Goal: Task Accomplishment & Management: Manage account settings

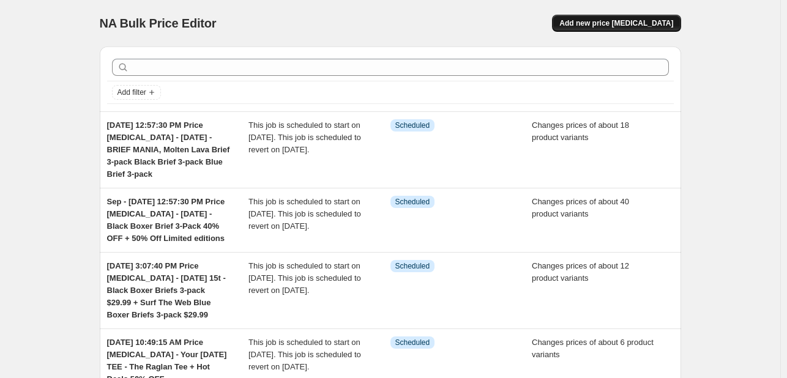
click at [608, 19] on span "Add new price [MEDICAL_DATA]" at bounding box center [617, 23] width 114 height 10
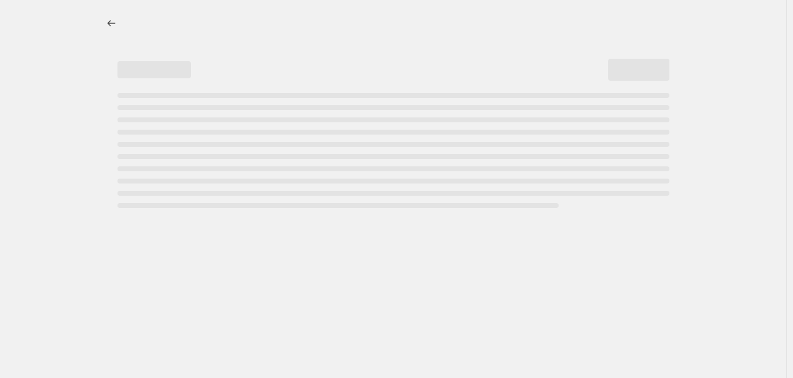
select select "percentage"
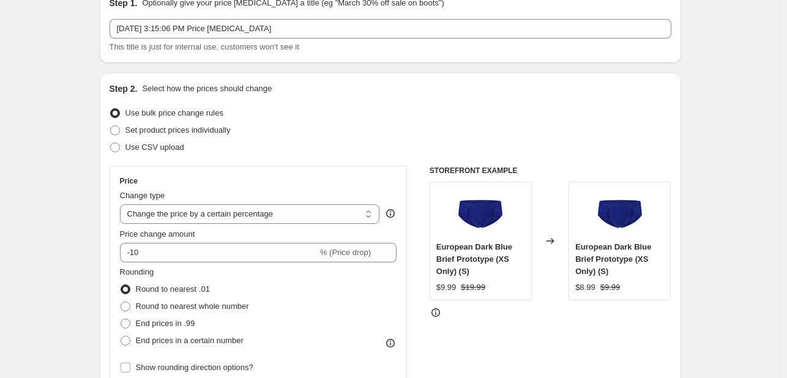
scroll to position [61, 0]
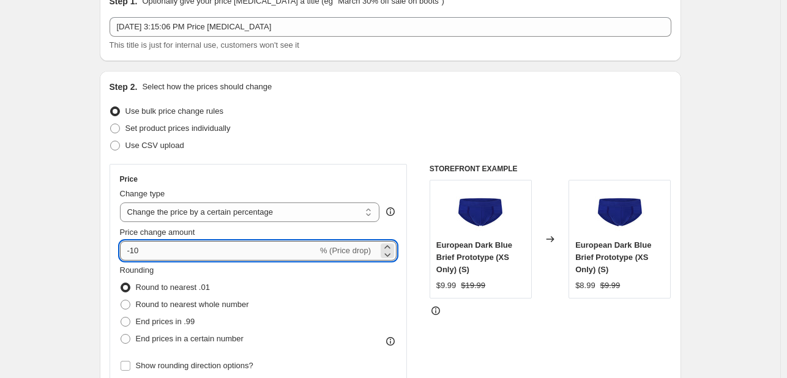
click at [176, 250] on input "-10" at bounding box center [219, 251] width 198 height 20
type input "-1"
type input "-55"
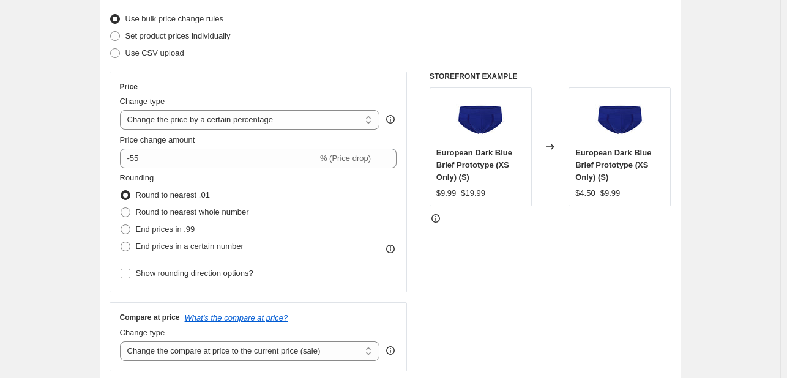
scroll to position [122, 0]
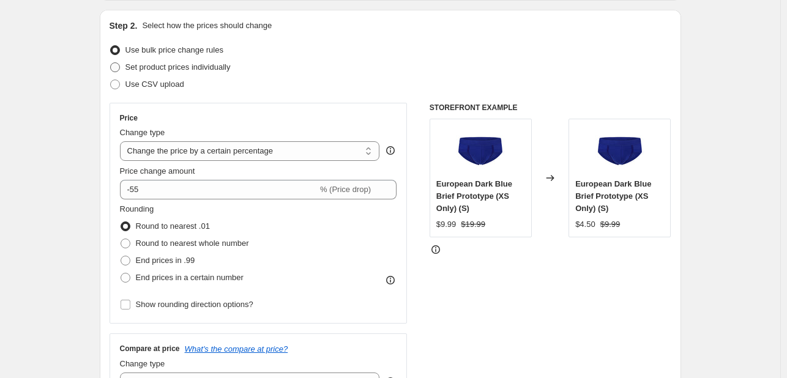
click at [162, 71] on span "Set product prices individually" at bounding box center [177, 66] width 105 height 9
click at [111, 63] on input "Set product prices individually" at bounding box center [110, 62] width 1 height 1
radio input "true"
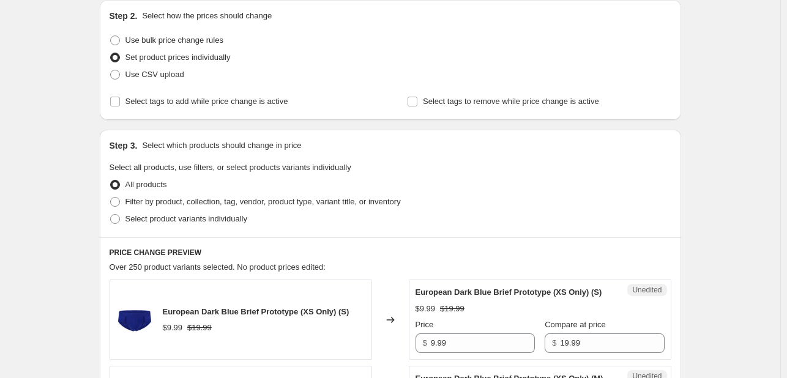
scroll to position [184, 0]
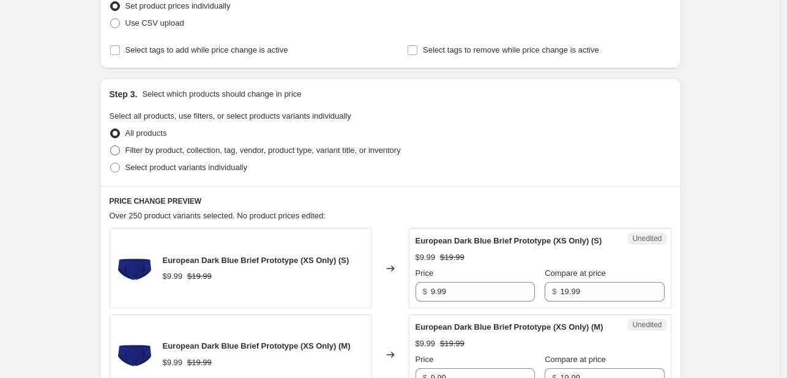
click at [142, 151] on span "Filter by product, collection, tag, vendor, product type, variant title, or inv…" at bounding box center [262, 150] width 275 height 9
click at [111, 146] on input "Filter by product, collection, tag, vendor, product type, variant title, or inv…" at bounding box center [110, 146] width 1 height 1
radio input "true"
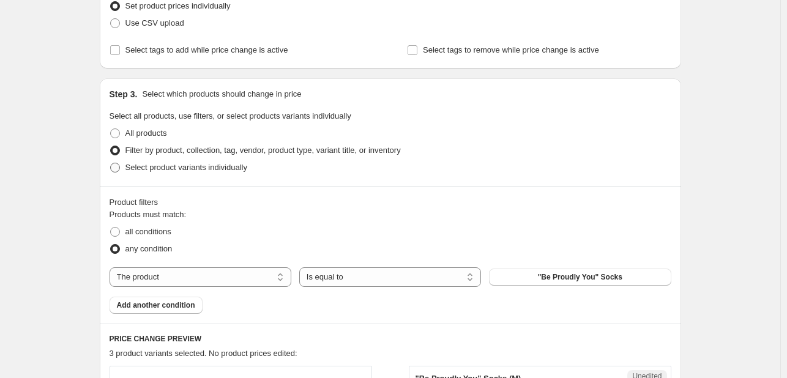
click at [139, 170] on span "Select product variants individually" at bounding box center [186, 167] width 122 height 9
click at [111, 163] on input "Select product variants individually" at bounding box center [110, 163] width 1 height 1
radio input "true"
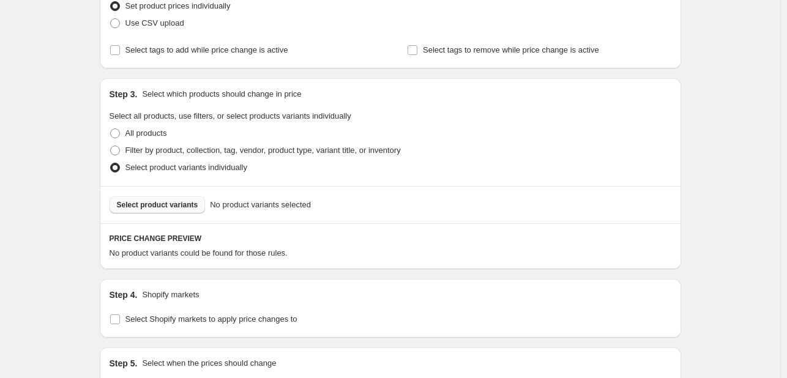
click at [135, 201] on span "Select product variants" at bounding box center [157, 205] width 81 height 10
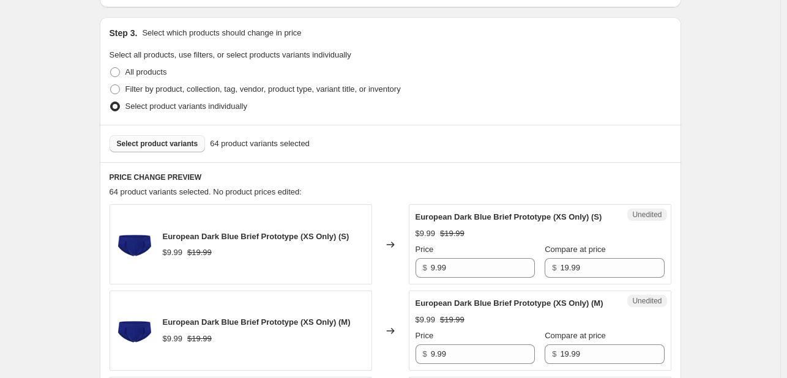
scroll to position [0, 0]
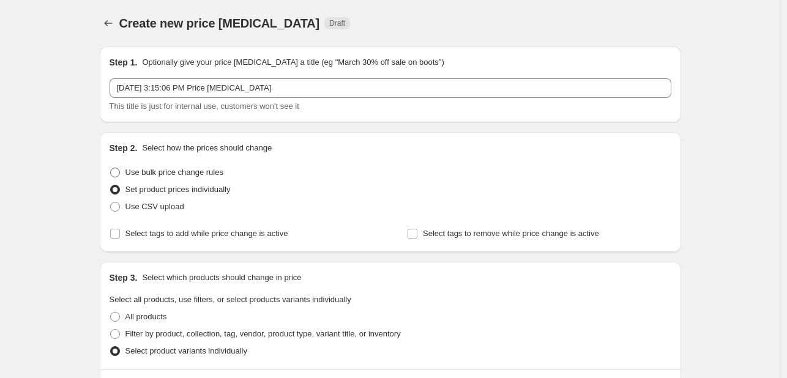
click at [169, 171] on span "Use bulk price change rules" at bounding box center [174, 172] width 98 height 9
click at [111, 168] on input "Use bulk price change rules" at bounding box center [110, 168] width 1 height 1
radio input "true"
select select "percentage"
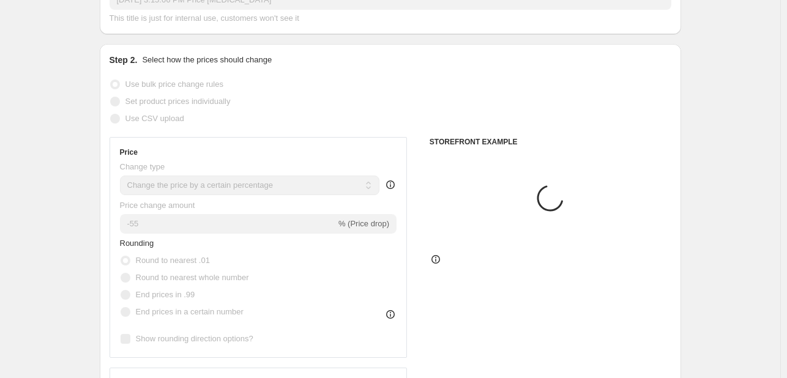
scroll to position [122, 0]
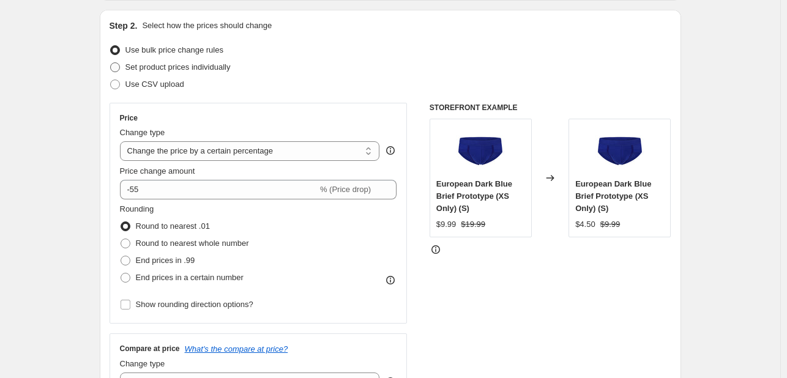
click at [161, 66] on span "Set product prices individually" at bounding box center [177, 66] width 105 height 9
click at [111, 63] on input "Set product prices individually" at bounding box center [110, 62] width 1 height 1
radio input "true"
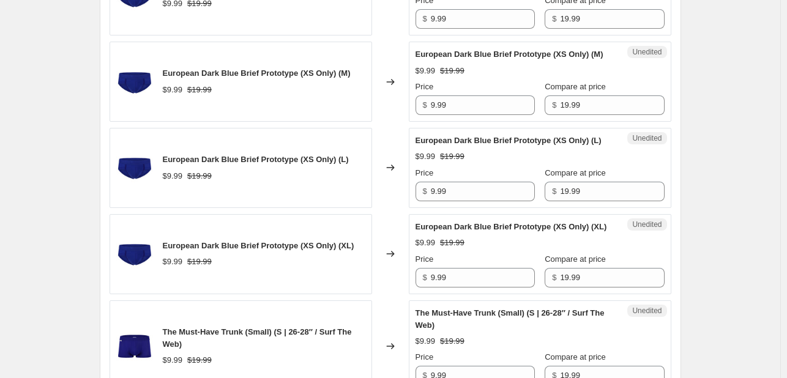
scroll to position [551, 0]
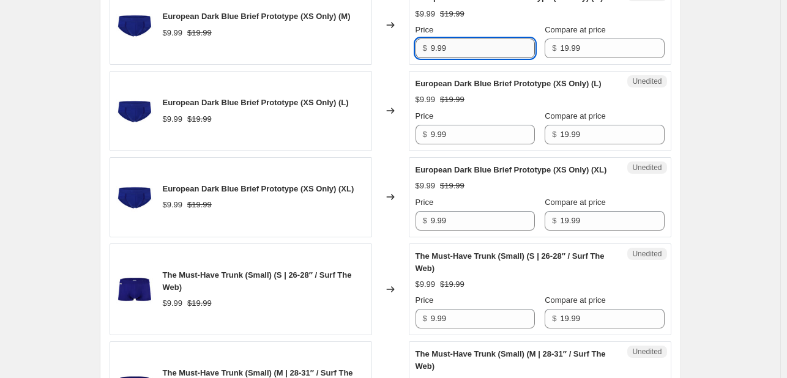
click at [485, 58] on input "9.99" at bounding box center [483, 49] width 104 height 20
type input "8.99"
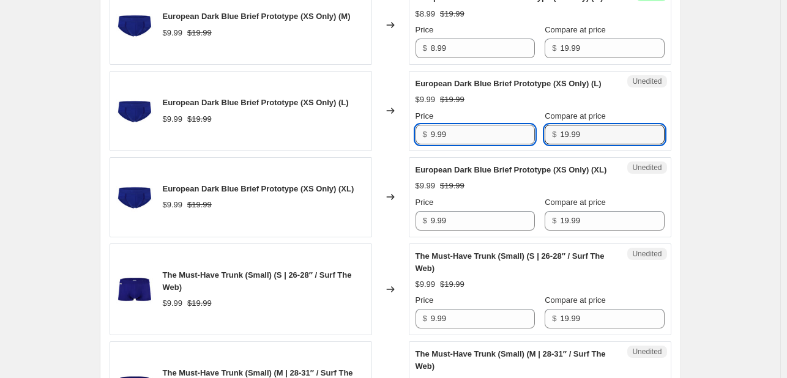
click at [478, 144] on input "9.99" at bounding box center [483, 135] width 104 height 20
type input "8.99"
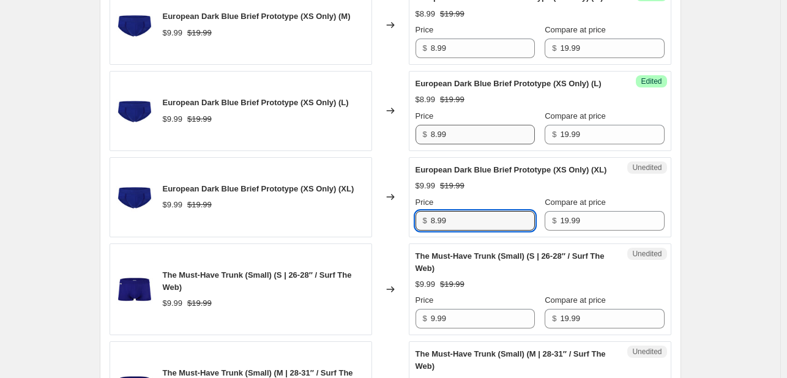
type input "8.99"
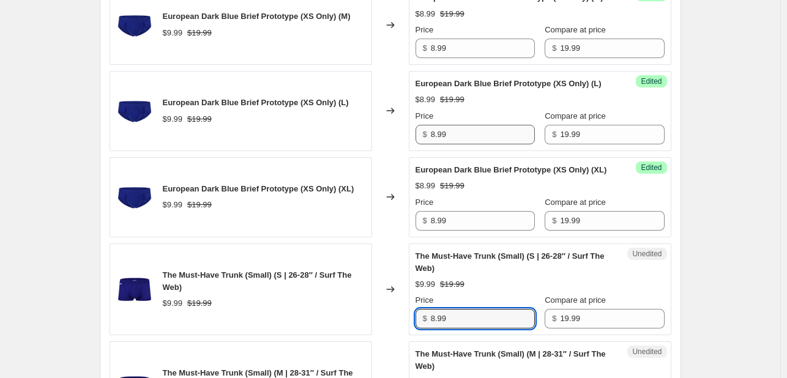
type input "8.99"
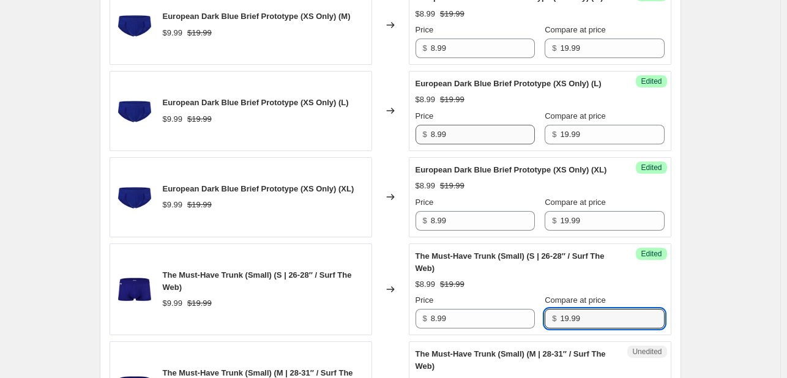
scroll to position [827, 0]
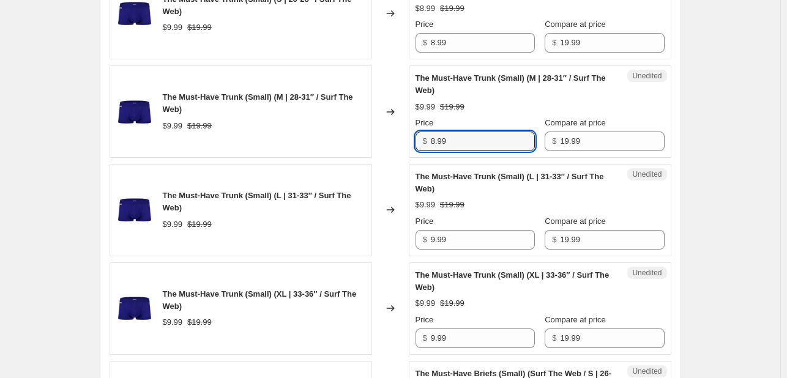
type input "8.99"
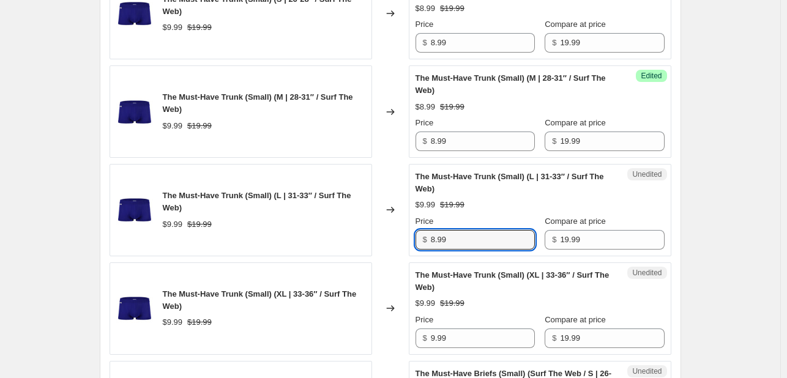
type input "8.99"
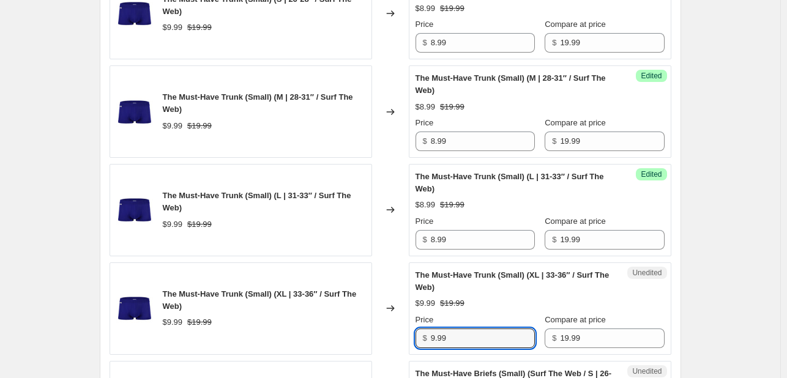
scroll to position [844, 0]
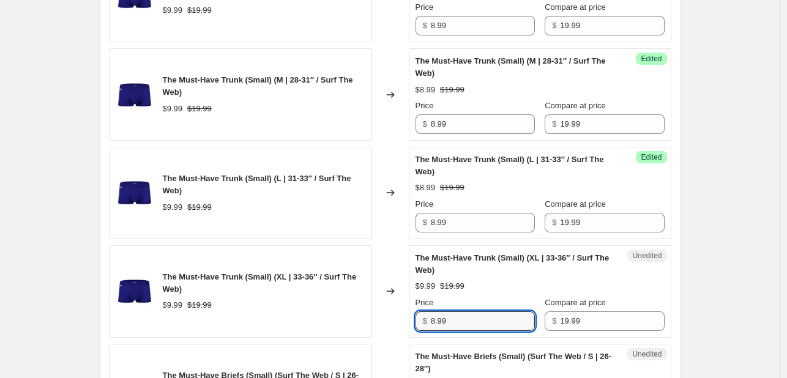
type input "8.99"
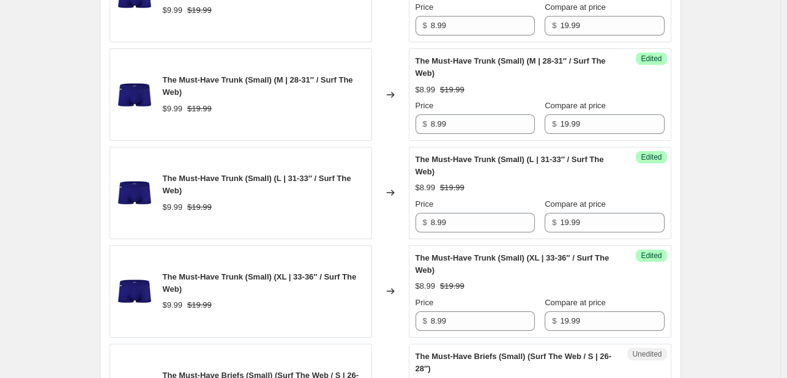
scroll to position [1121, 0]
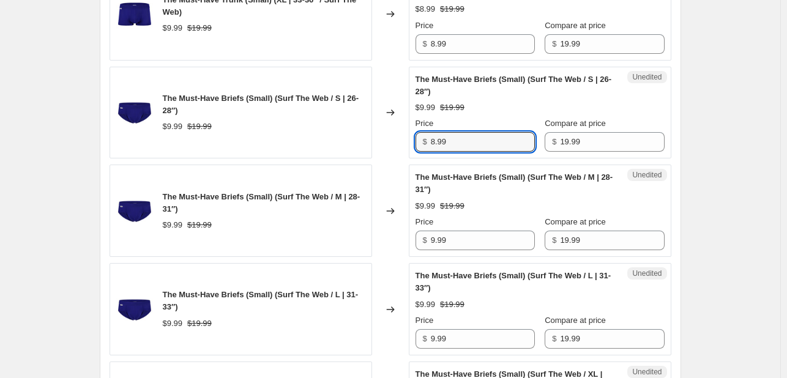
type input "8.99"
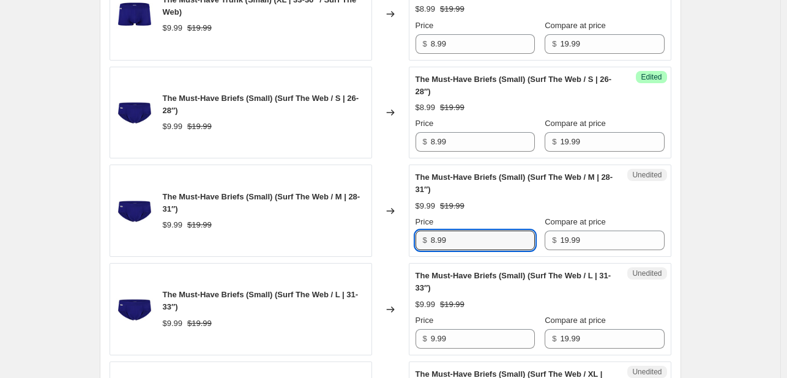
type input "8.99"
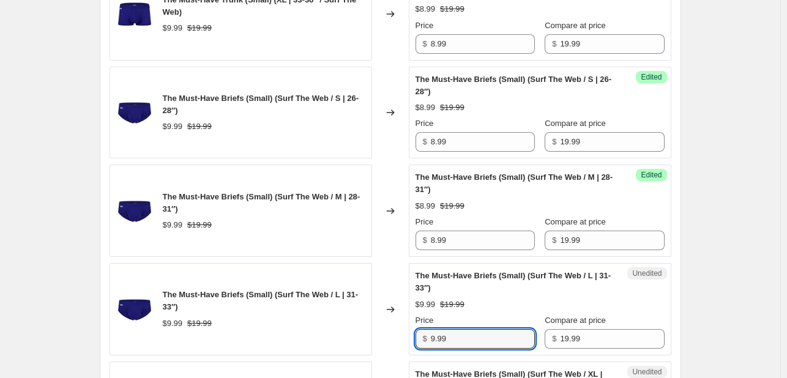
scroll to position [1139, 0]
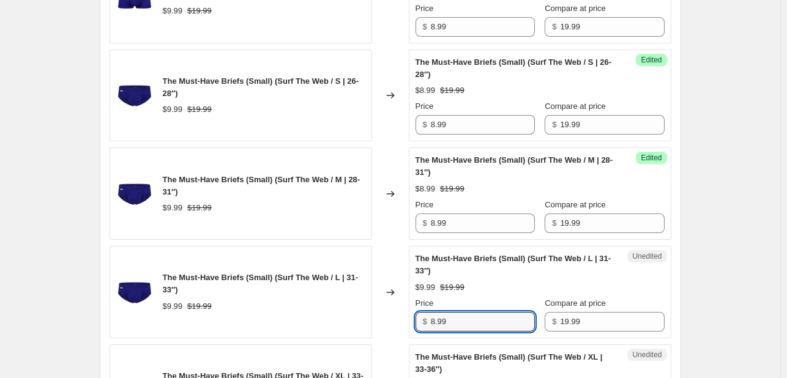
type input "8.99"
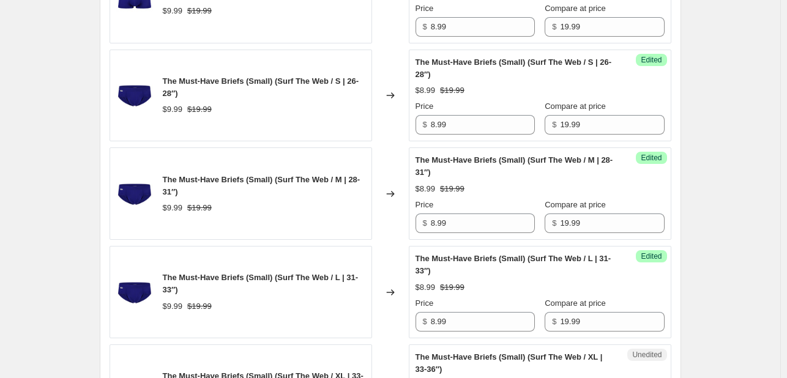
scroll to position [1416, 0]
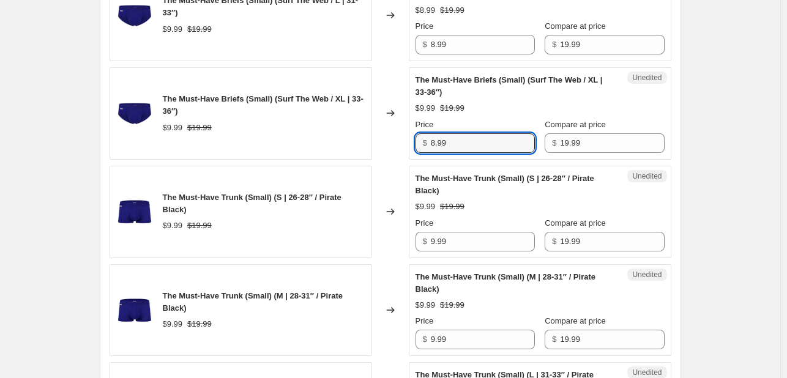
type input "8.99"
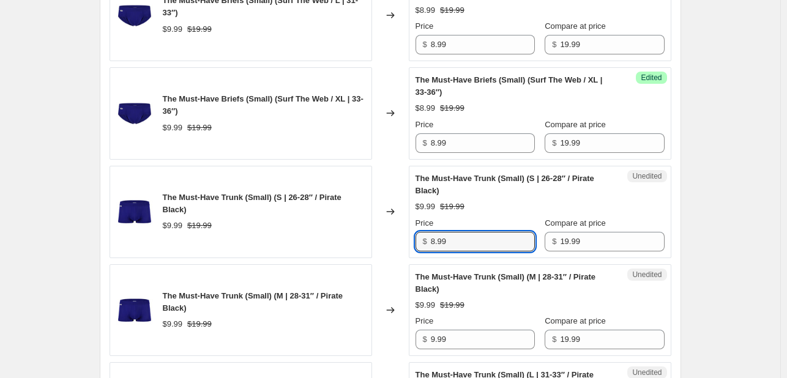
type input "8.99"
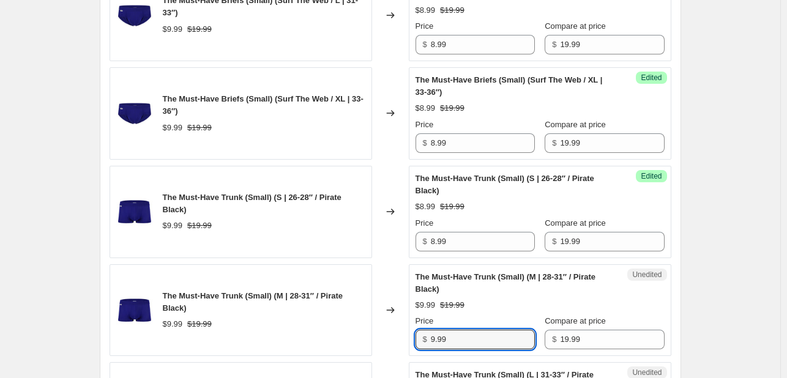
scroll to position [1433, 0]
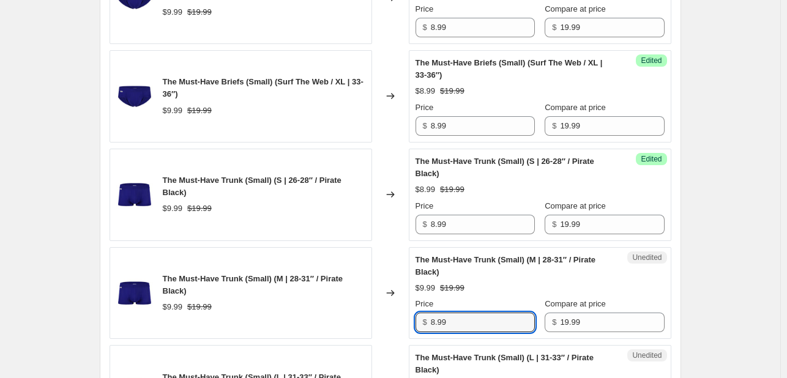
type input "8.99"
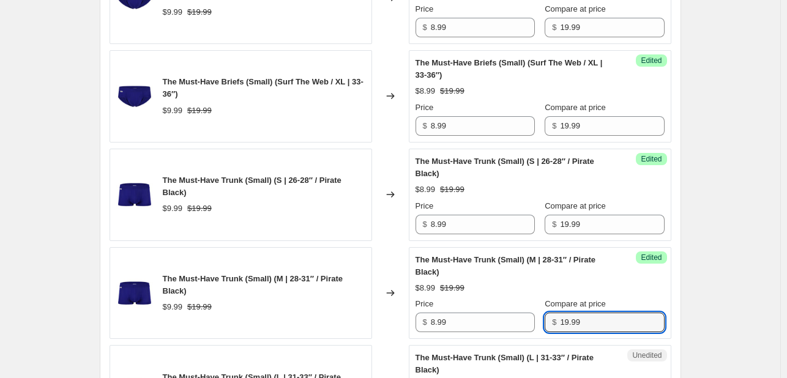
scroll to position [1710, 0]
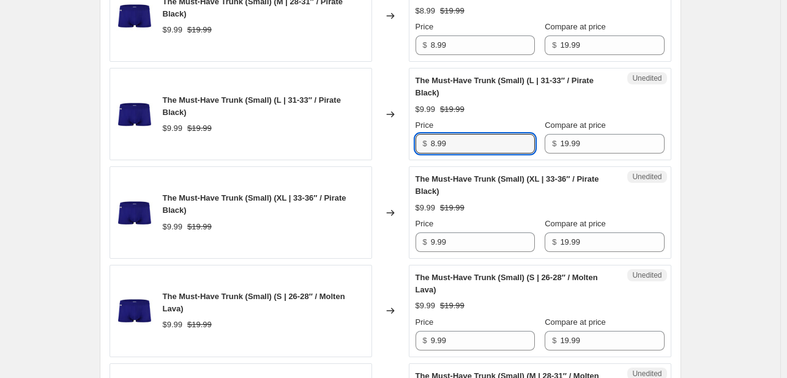
type input "8.99"
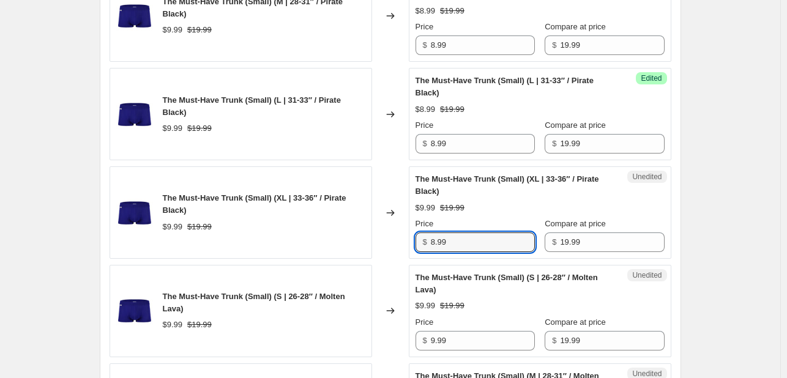
type input "8.99"
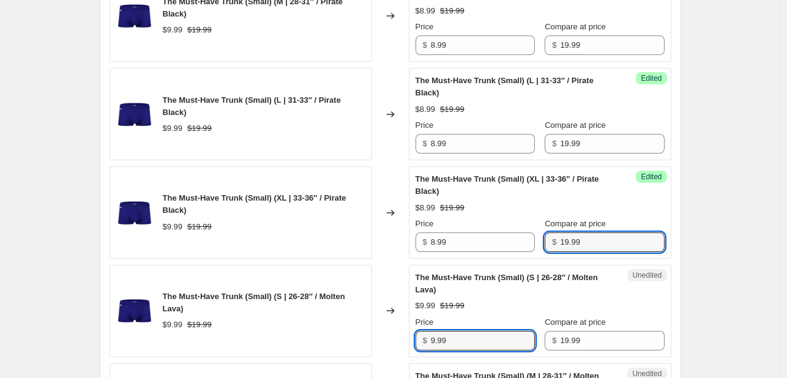
scroll to position [1727, 0]
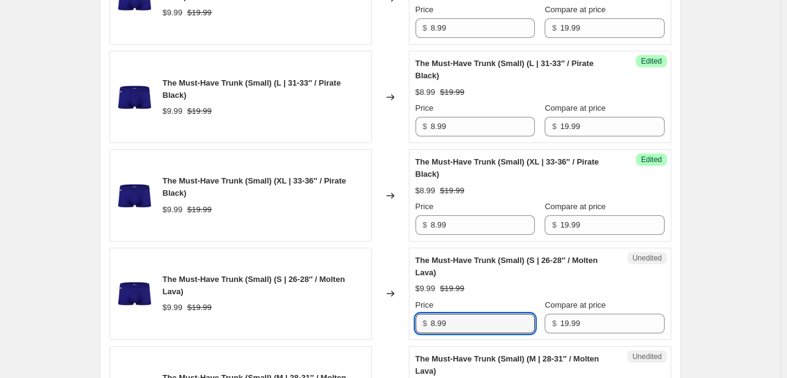
type input "8.99"
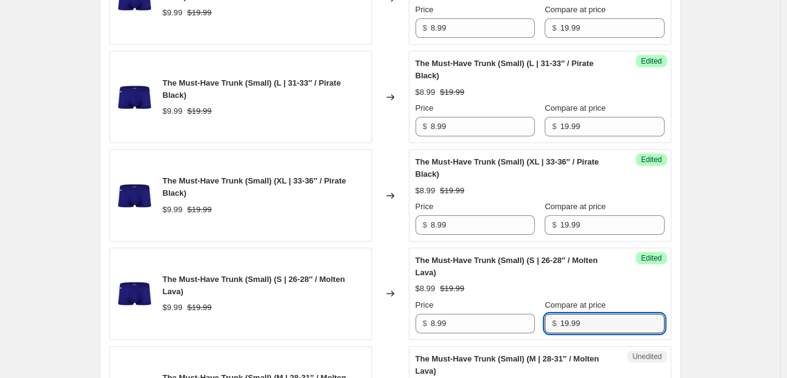
scroll to position [2005, 0]
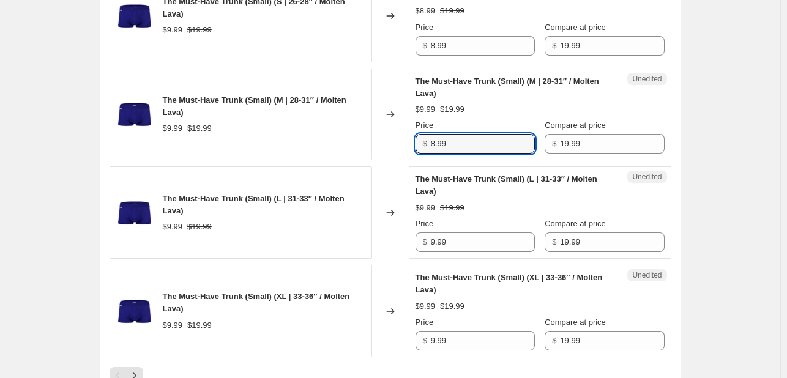
type input "8.99"
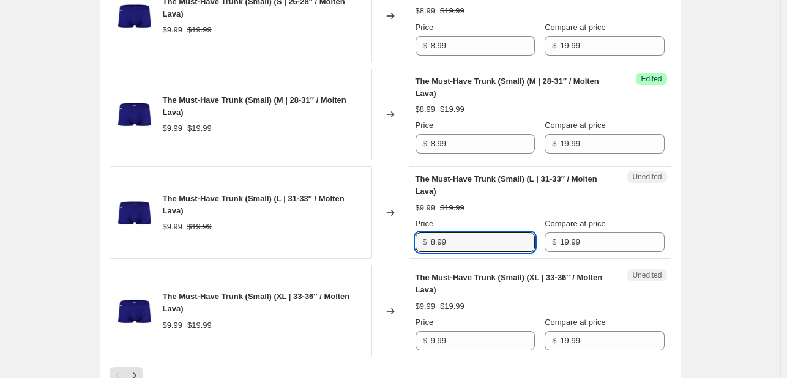
type input "8.99"
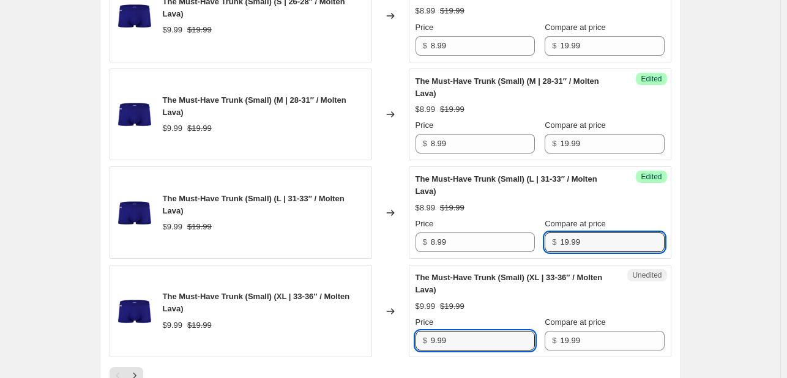
scroll to position [2023, 0]
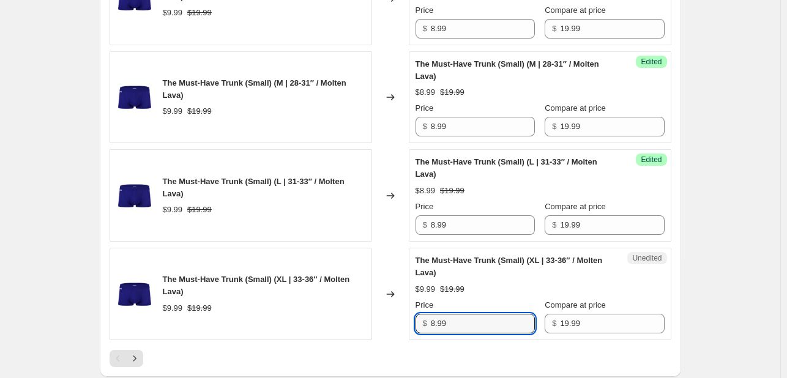
type input "8.99"
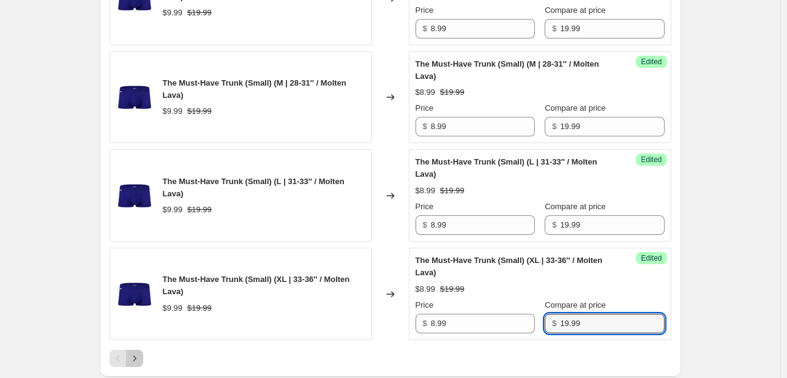
scroll to position [2236, 0]
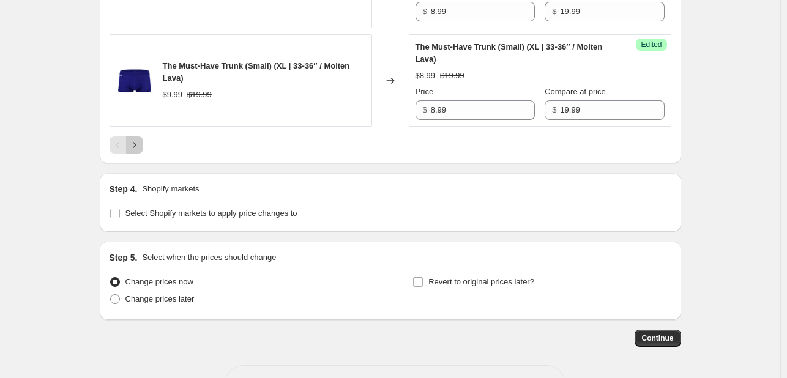
click at [140, 151] on icon "Next" at bounding box center [135, 145] width 12 height 12
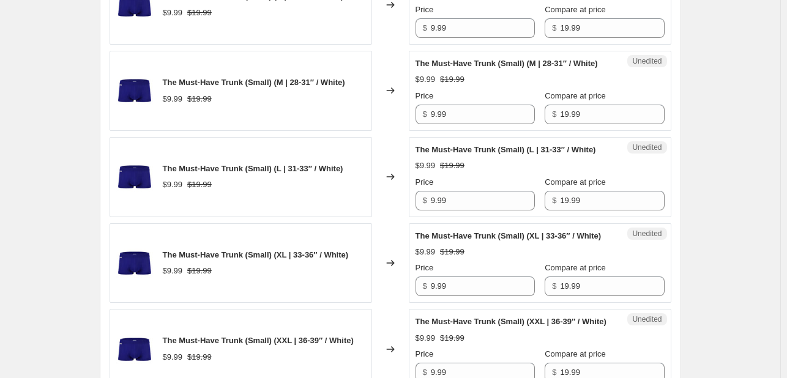
scroll to position [339, 0]
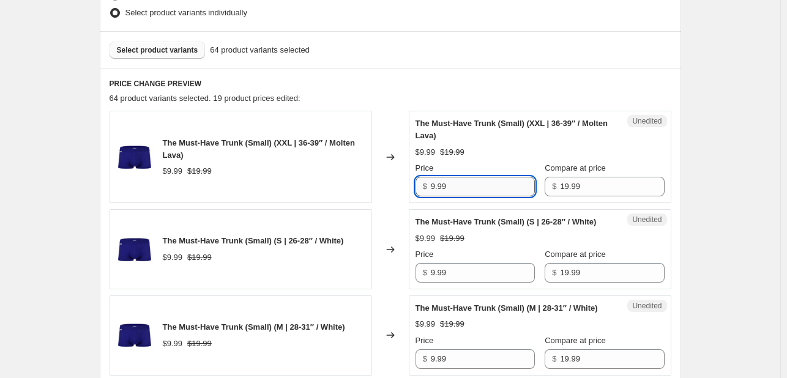
click at [482, 187] on input "9.99" at bounding box center [483, 187] width 104 height 20
type input "8.99"
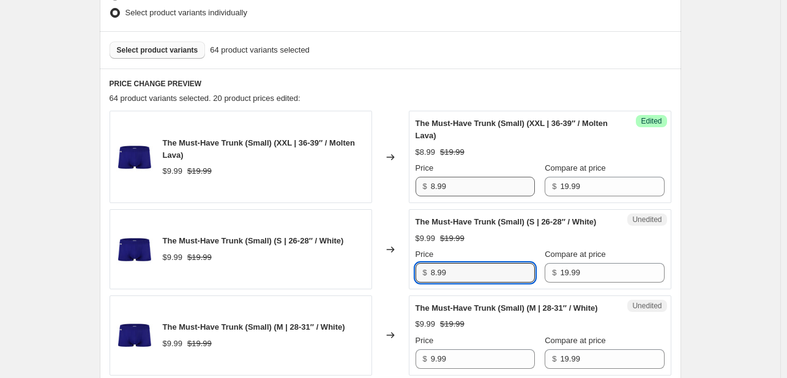
type input "8.99"
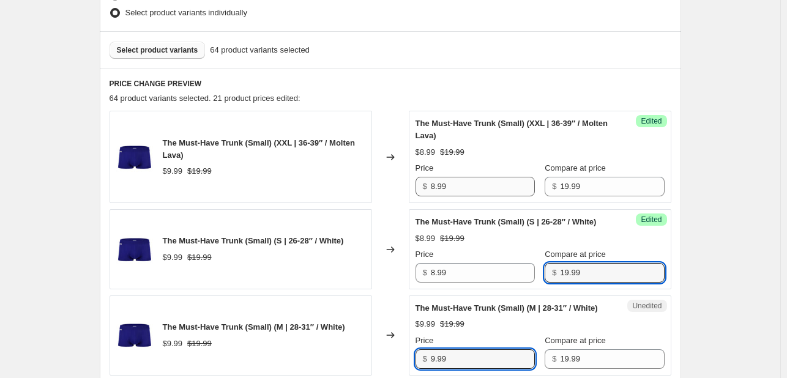
scroll to position [353, 0]
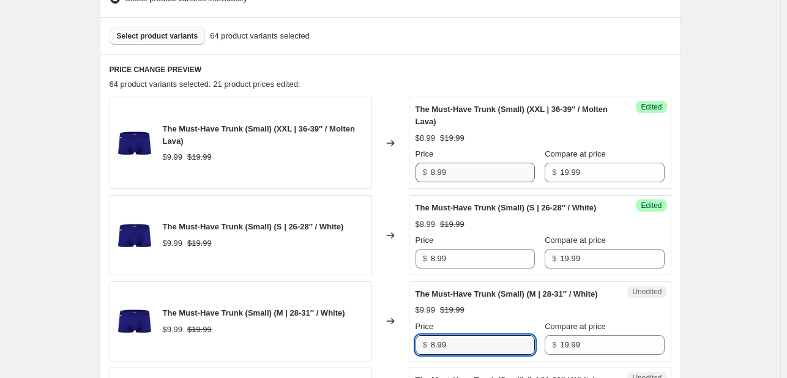
type input "8.99"
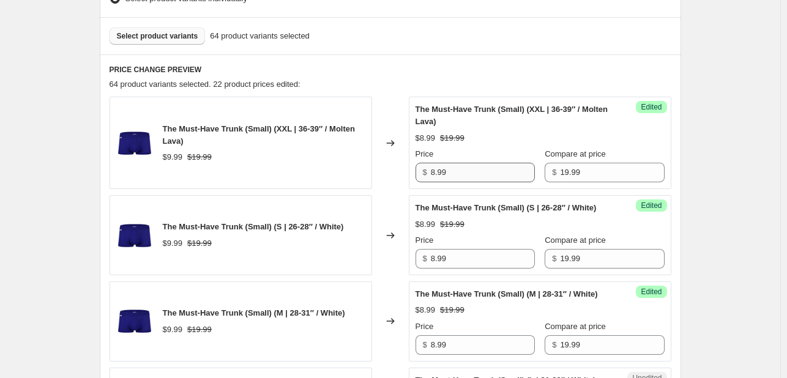
scroll to position [631, 0]
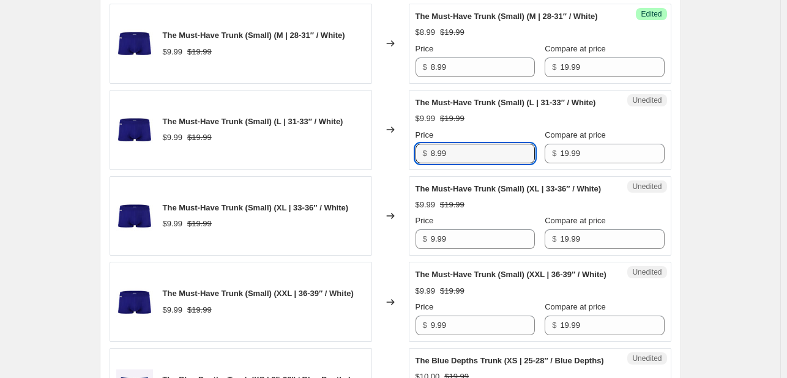
type input "8.99"
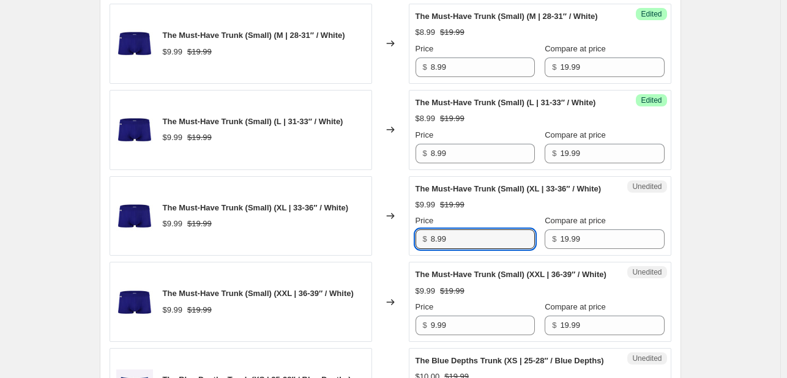
type input "8.99"
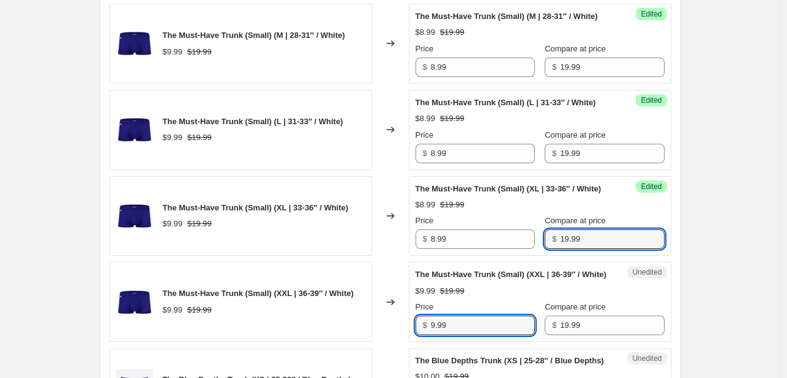
scroll to position [648, 0]
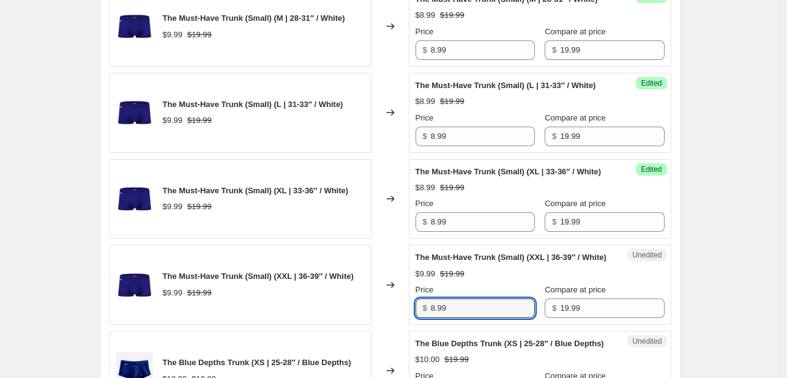
type input "8.99"
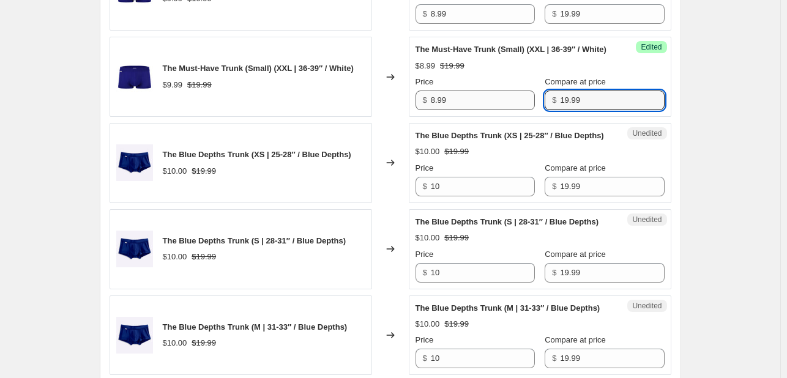
scroll to position [954, 0]
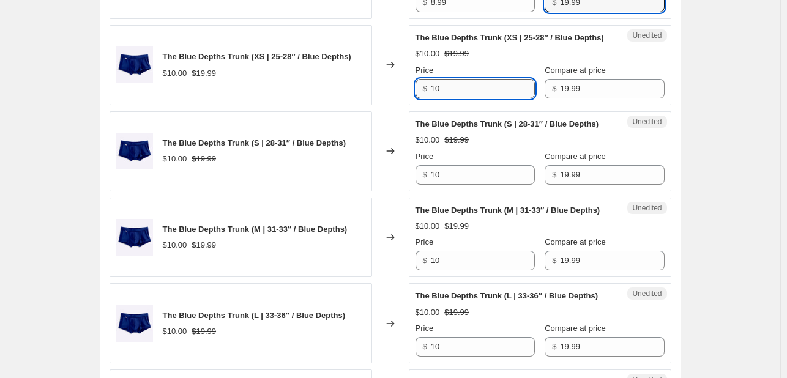
click at [480, 99] on input "10" at bounding box center [483, 89] width 104 height 20
type input "8.99"
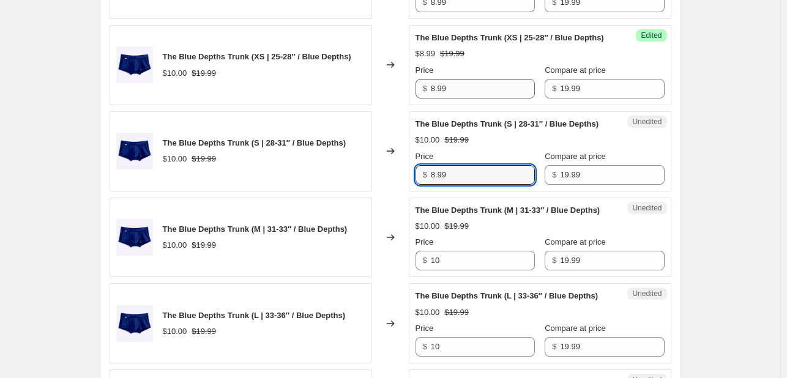
type input "8.99"
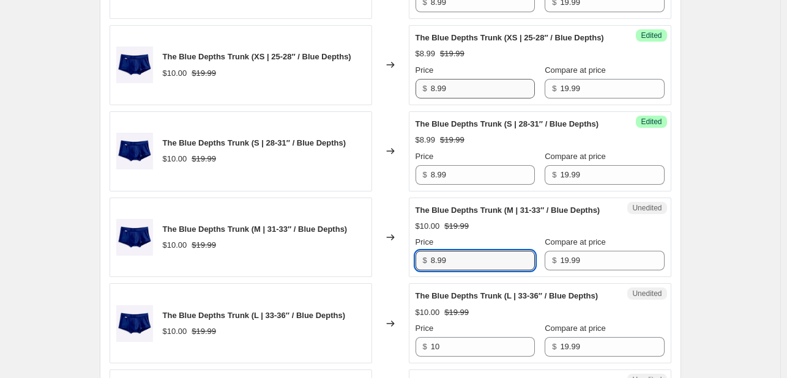
type input "8.99"
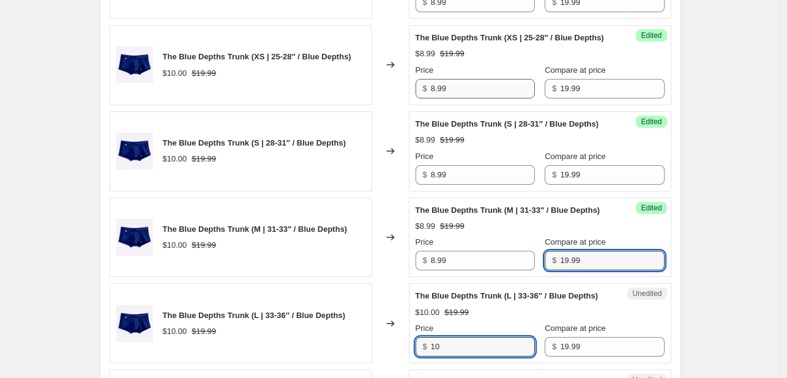
scroll to position [1219, 0]
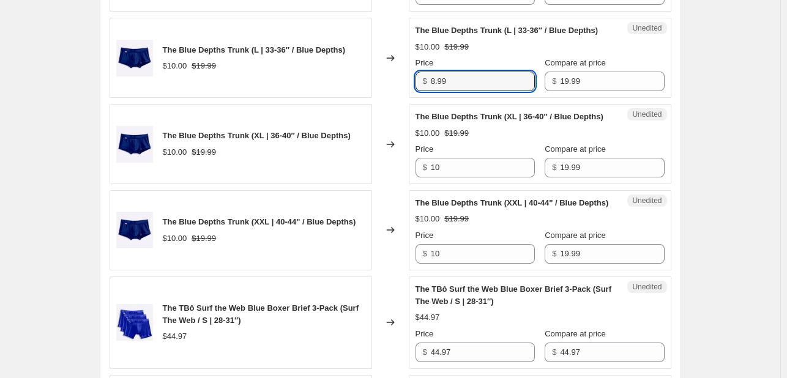
type input "8.99"
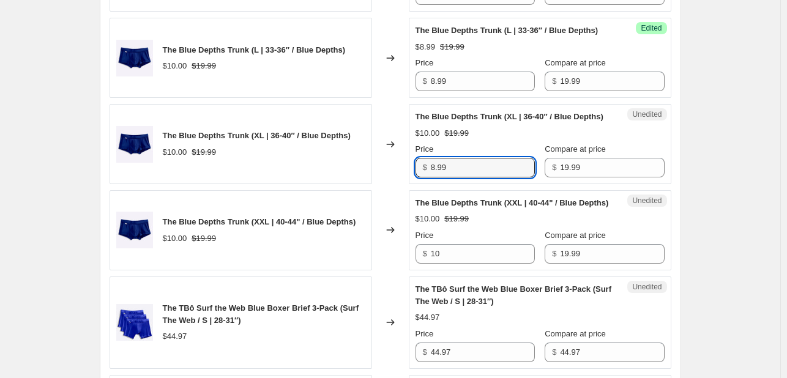
type input "8.99"
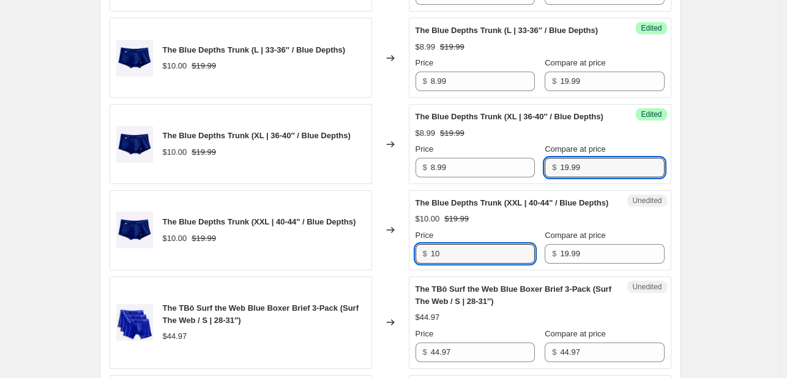
scroll to position [1237, 0]
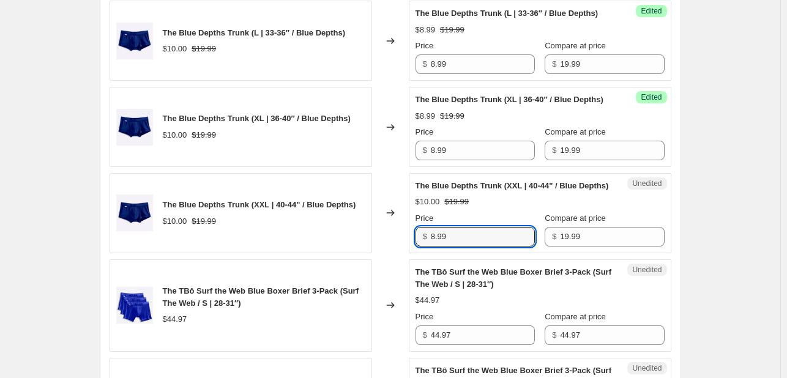
type input "8.99"
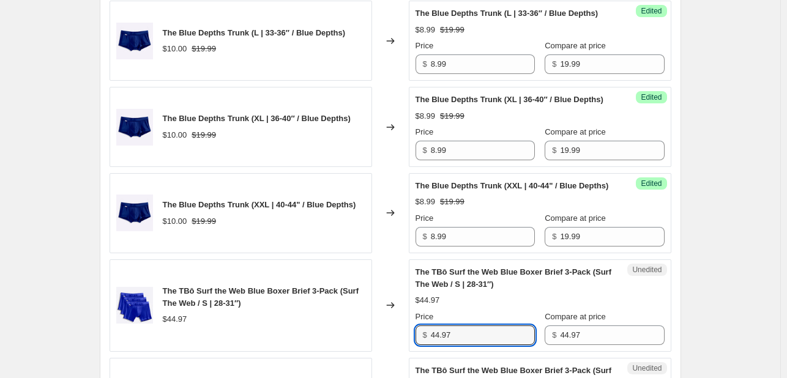
scroll to position [1514, 0]
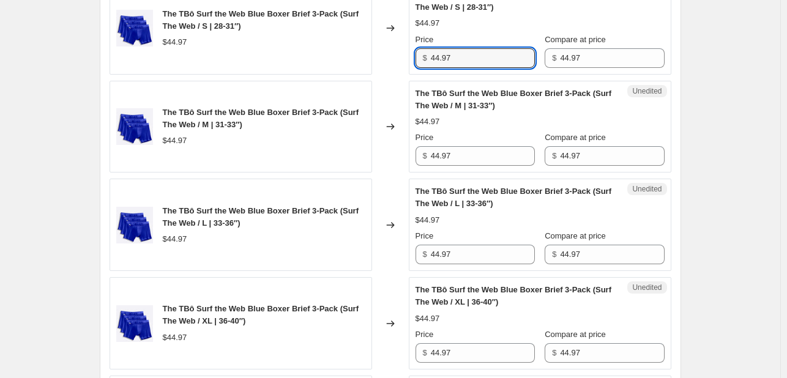
type input "8"
click at [488, 68] on input "44.97" at bounding box center [483, 58] width 104 height 20
type input "20.23"
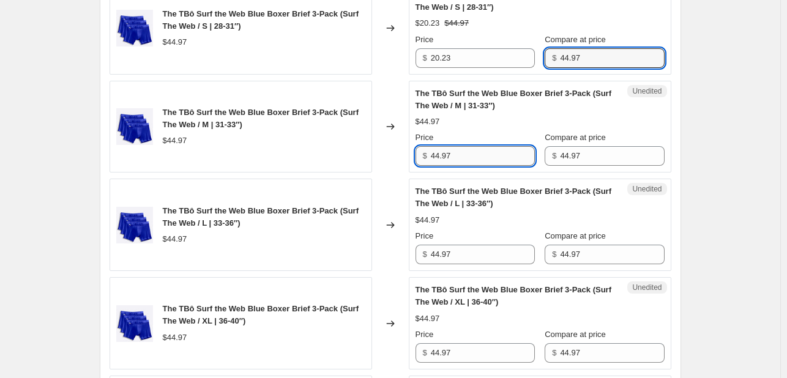
click at [485, 166] on input "44.97" at bounding box center [483, 156] width 104 height 20
type input "20.23"
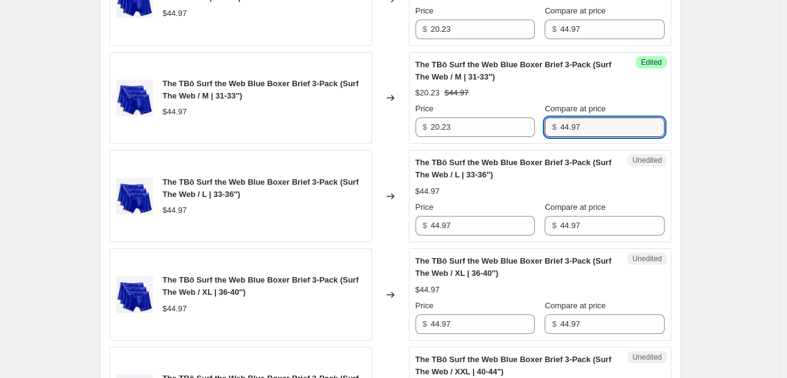
scroll to position [1636, 0]
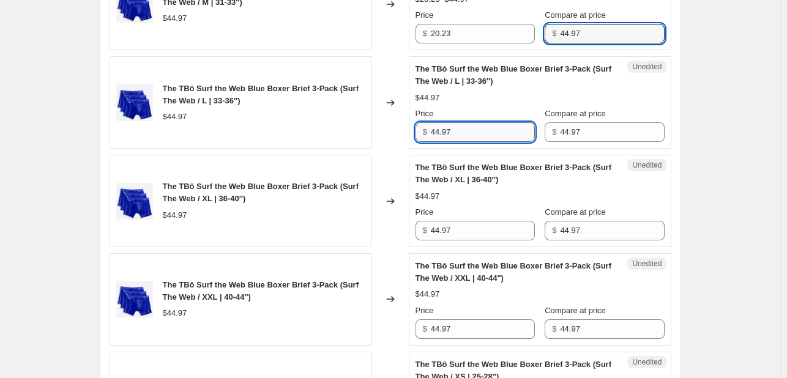
click at [476, 142] on input "44.97" at bounding box center [483, 132] width 104 height 20
type input "20.23"
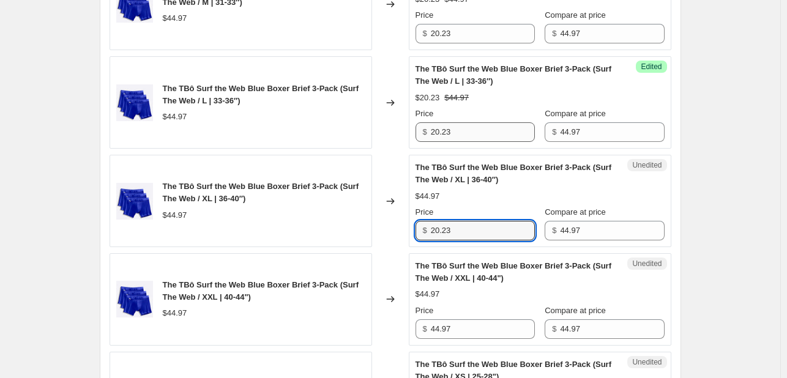
type input "20.23"
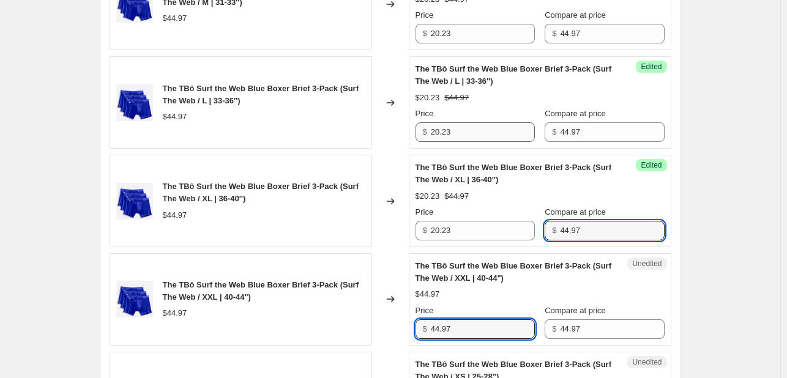
scroll to position [1907, 0]
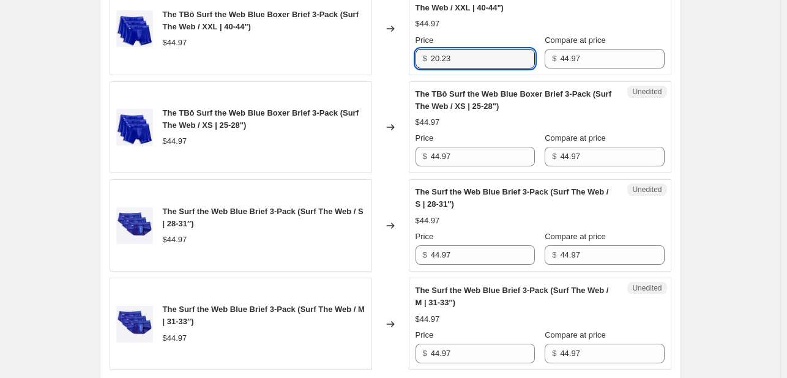
type input "20.23"
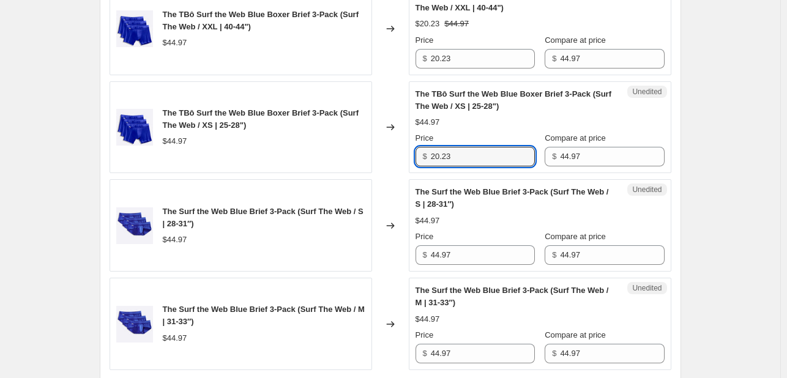
type input "20.23"
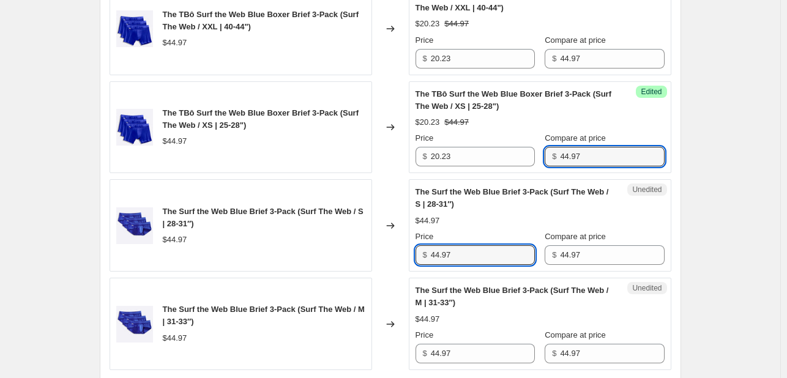
scroll to position [1924, 0]
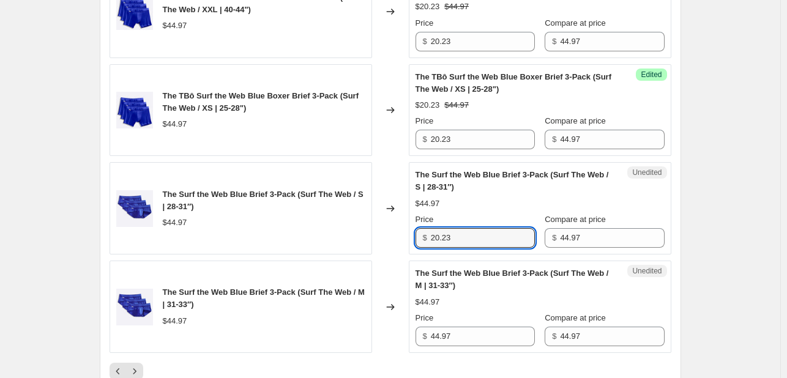
type input "20.23"
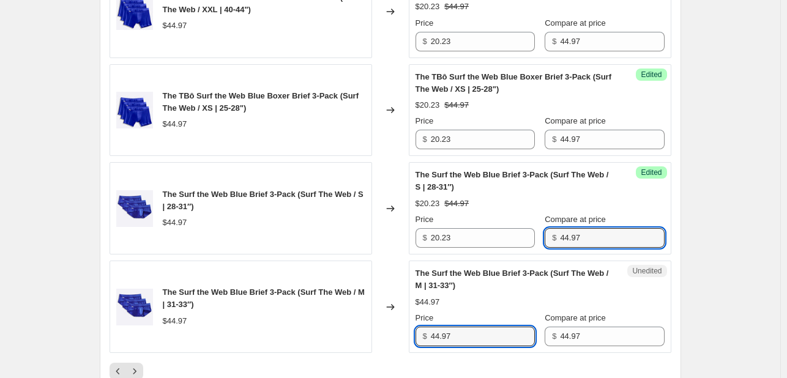
scroll to position [2201, 0]
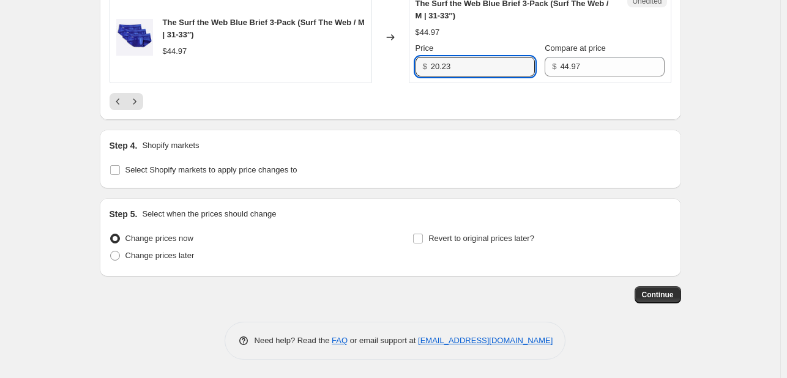
type input "20.23"
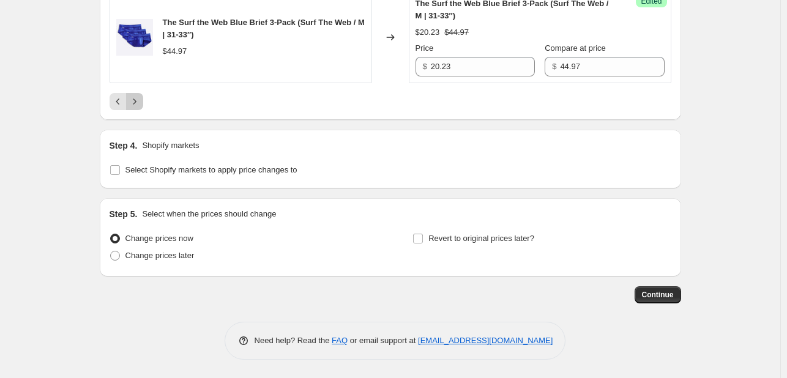
click at [137, 108] on icon "Next" at bounding box center [135, 101] width 12 height 12
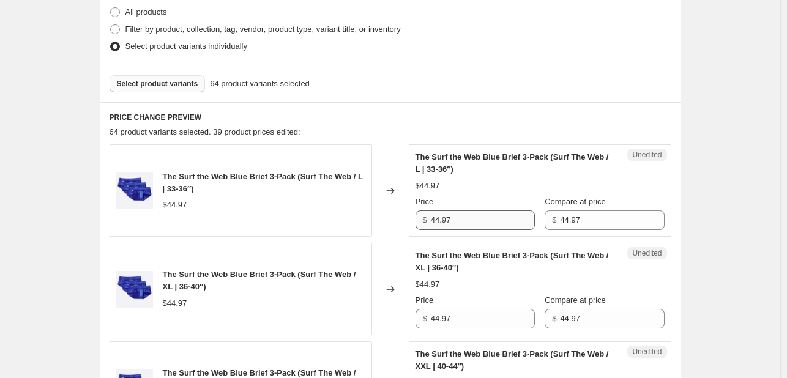
scroll to position [304, 0]
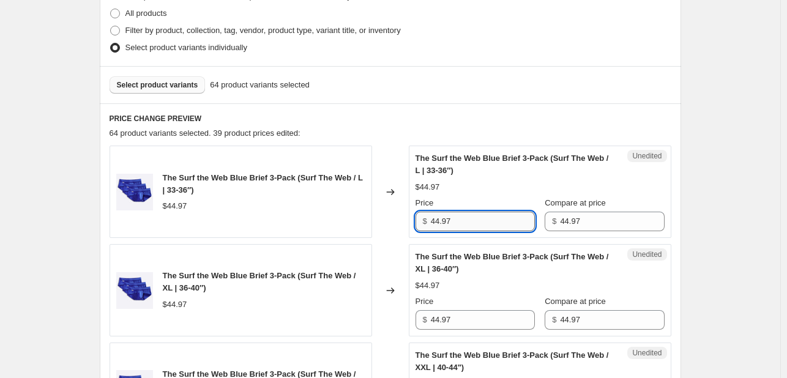
click at [492, 226] on input "44.97" at bounding box center [483, 222] width 104 height 20
type input "20.23"
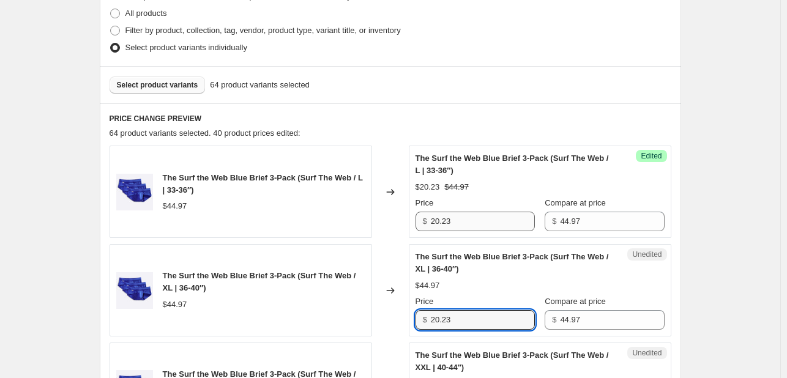
type input "20.23"
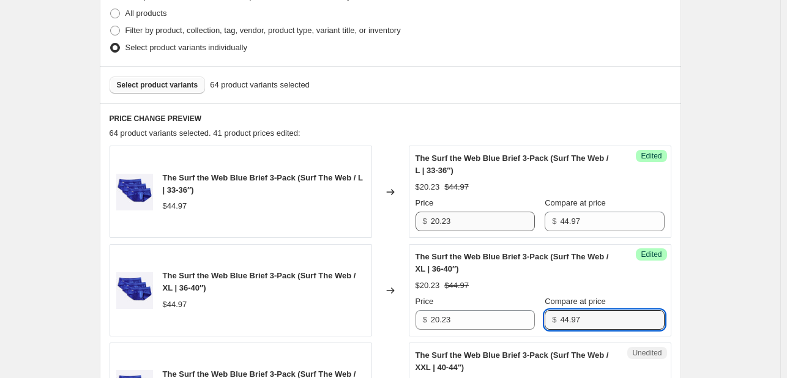
scroll to position [532, 0]
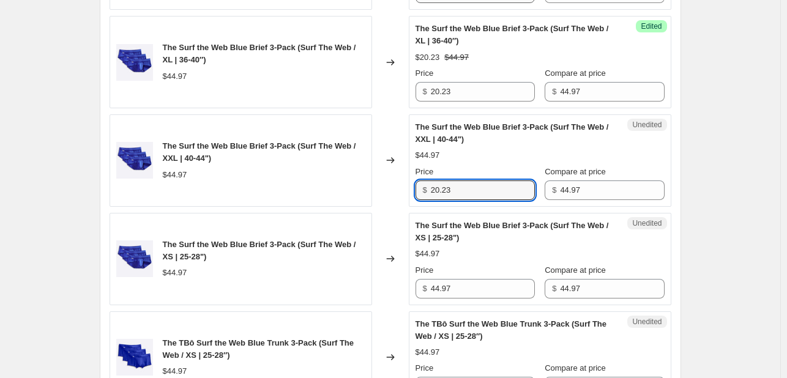
type input "20.23"
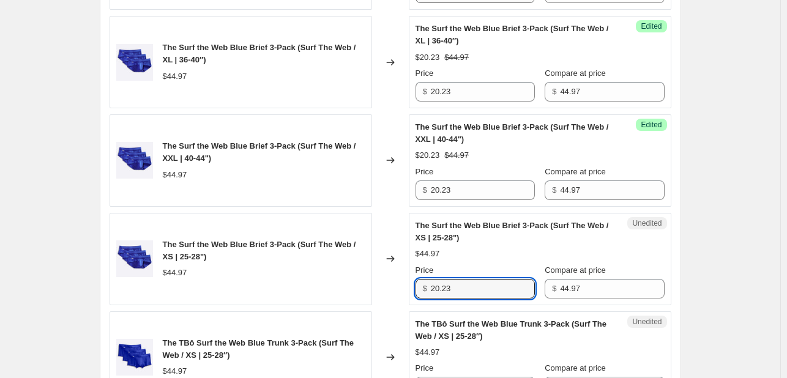
type input "20.23"
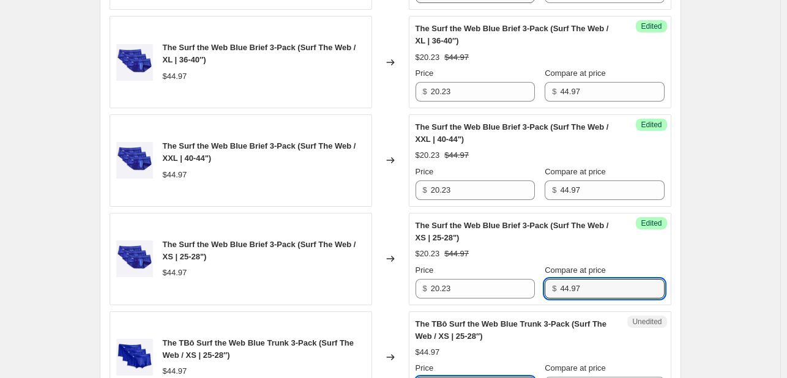
scroll to position [549, 0]
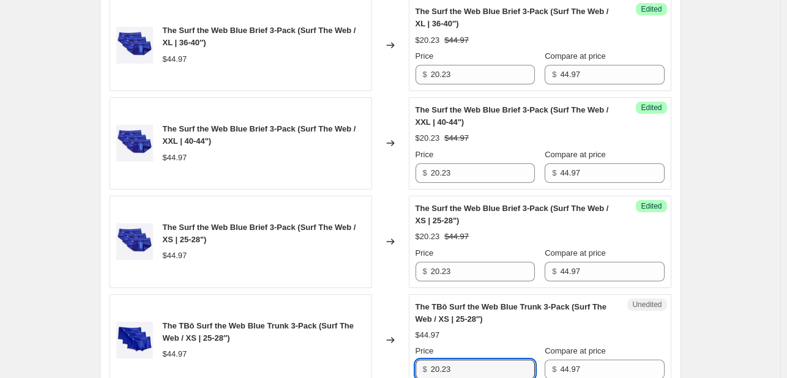
type input "20.23"
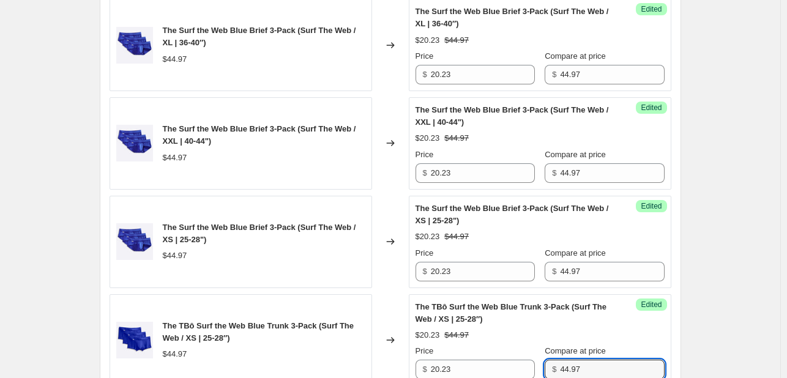
scroll to position [827, 0]
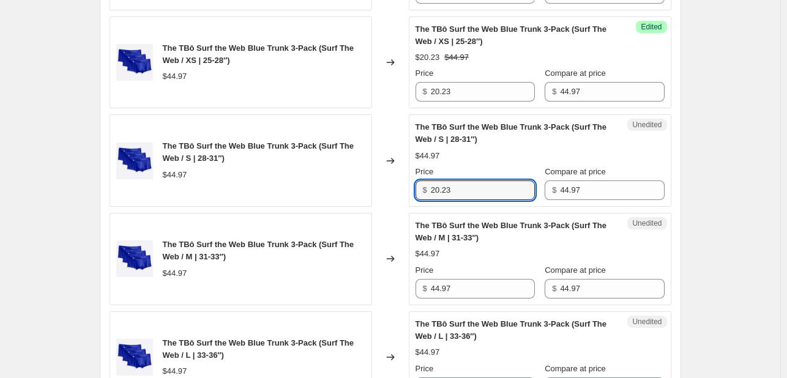
type input "20.23"
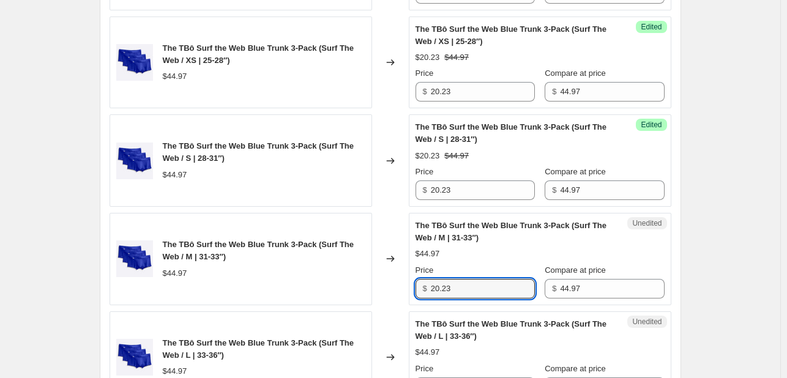
type input "20.23"
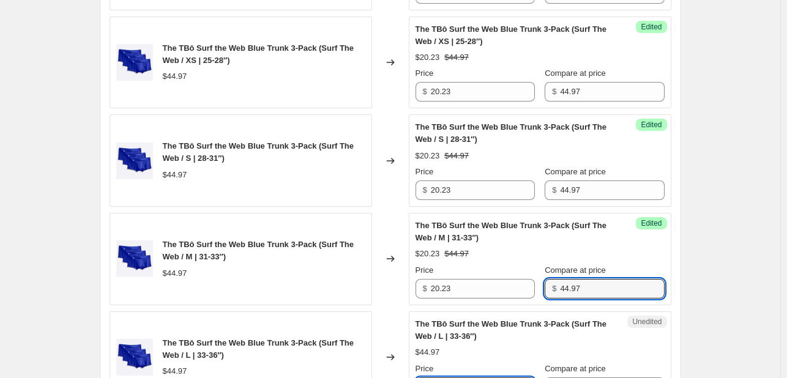
scroll to position [844, 0]
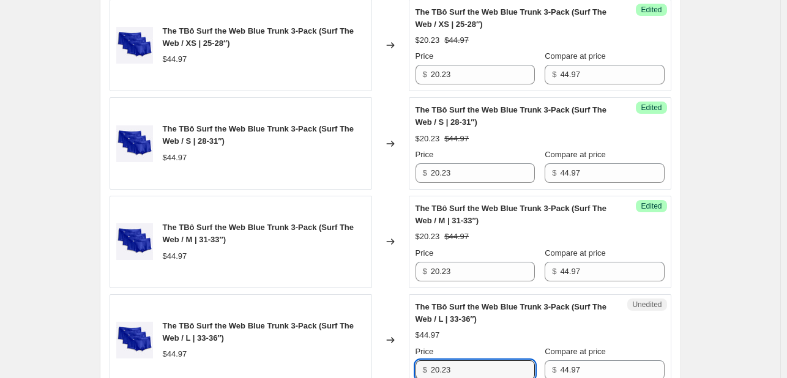
type input "20.23"
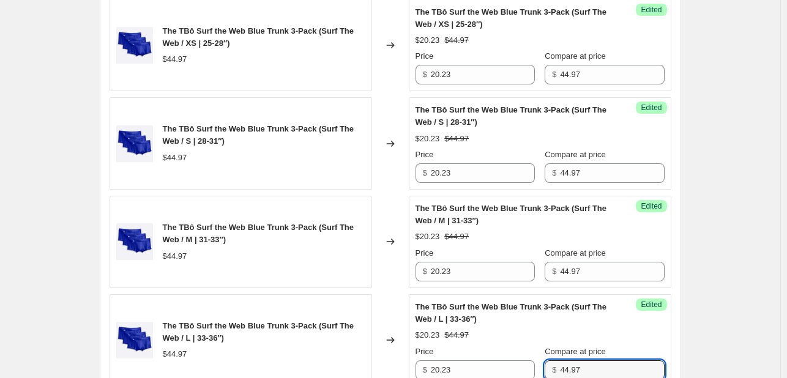
scroll to position [1121, 0]
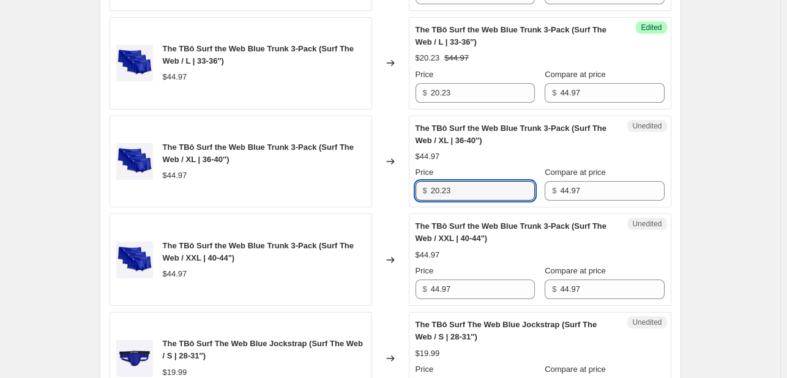
type input "20.23"
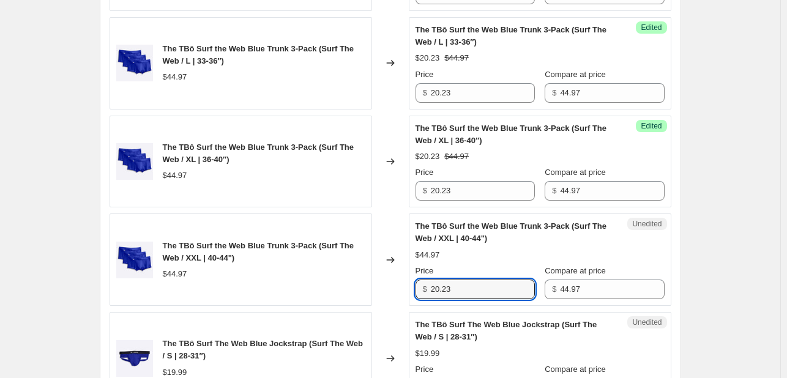
type input "20.23"
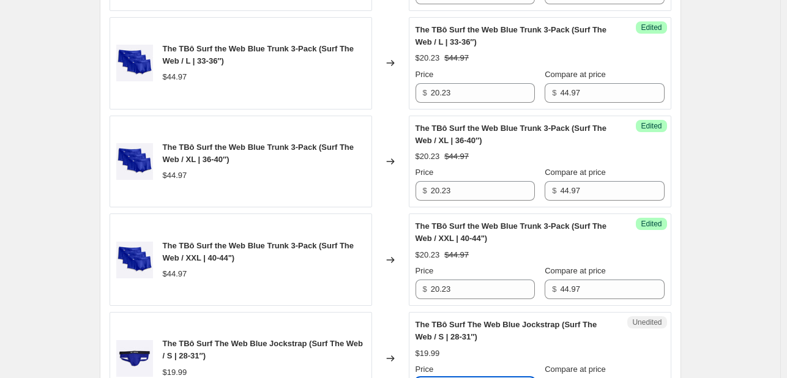
scroll to position [1139, 0]
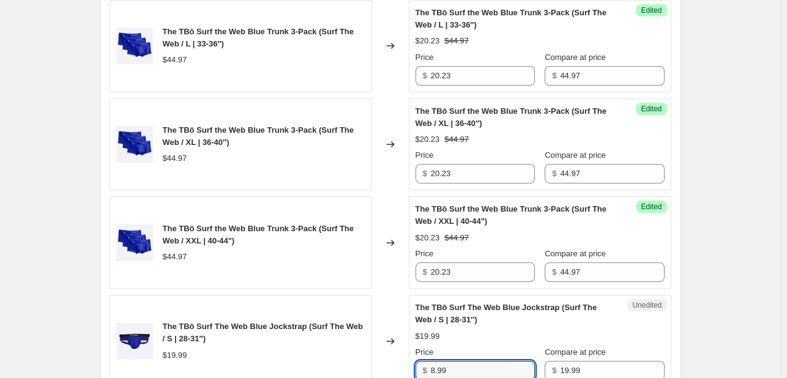
type input "8.99"
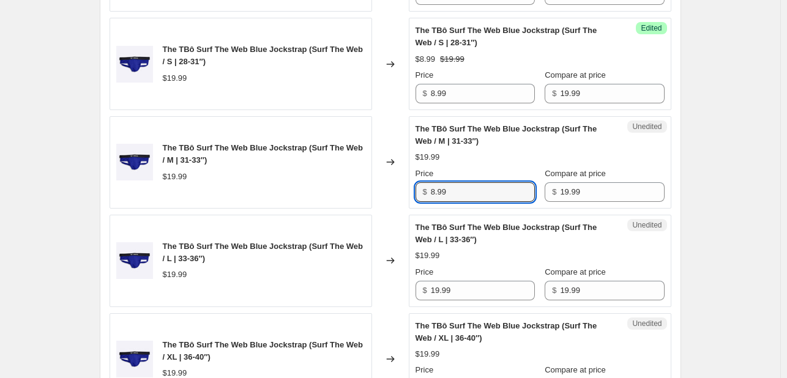
type input "8.99"
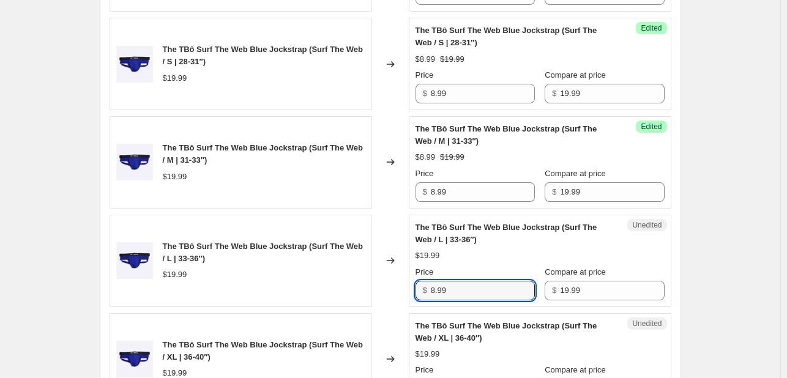
type input "8.99"
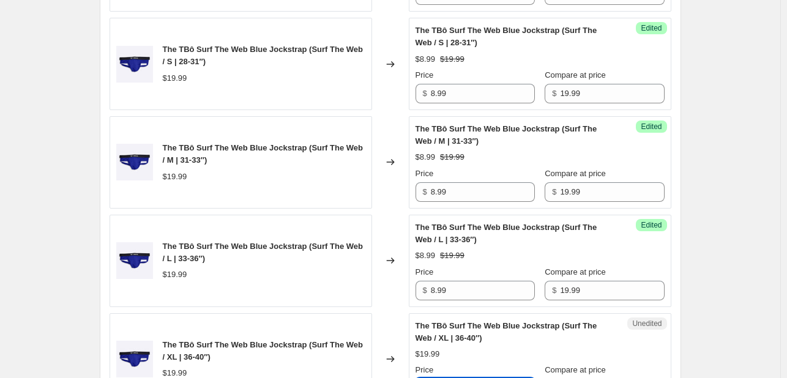
scroll to position [1433, 0]
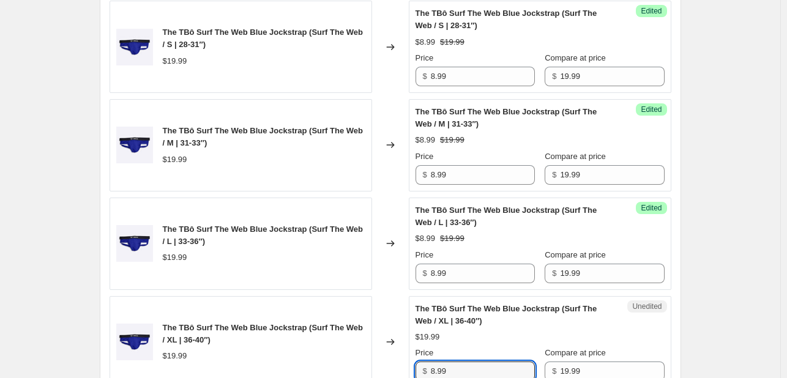
type input "8.99"
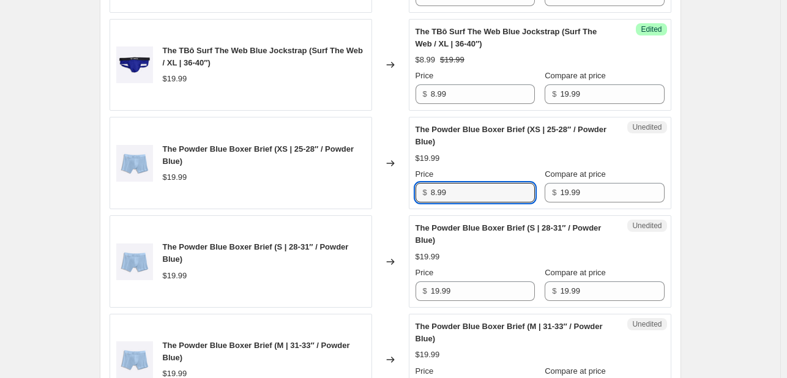
type input "8.99"
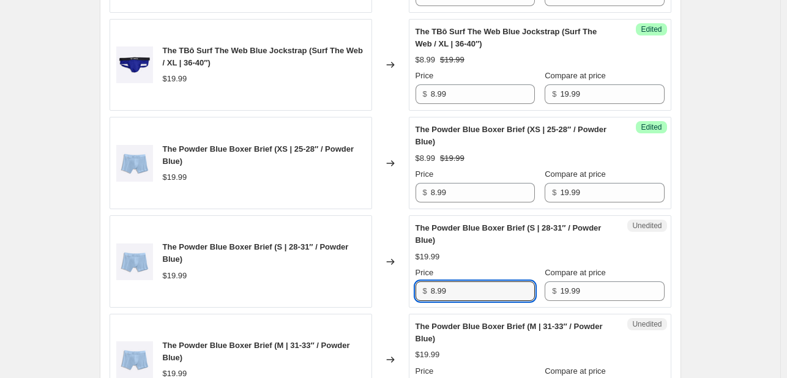
type input "8.99"
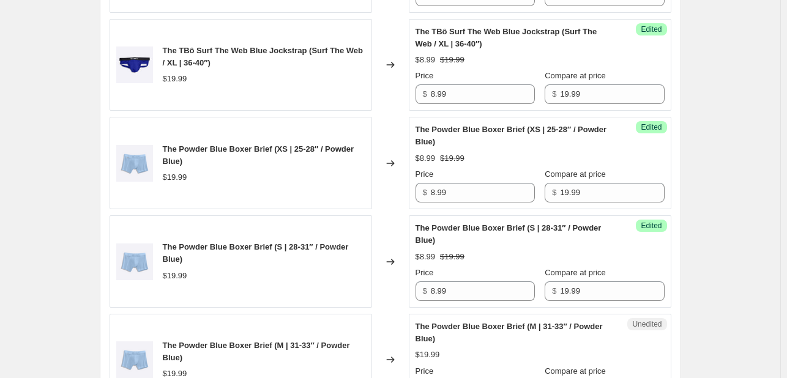
scroll to position [1727, 0]
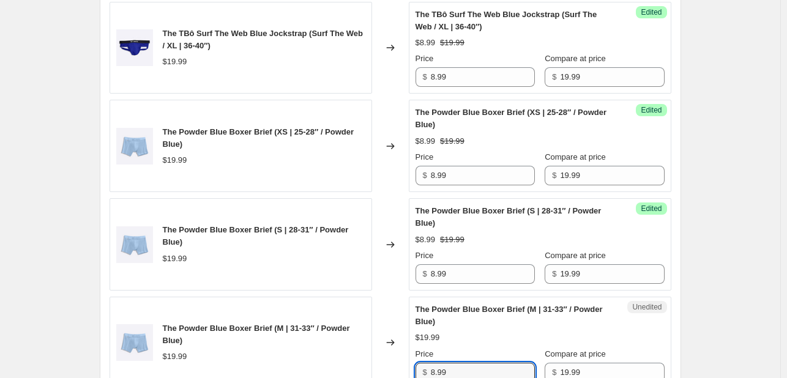
type input "8.99"
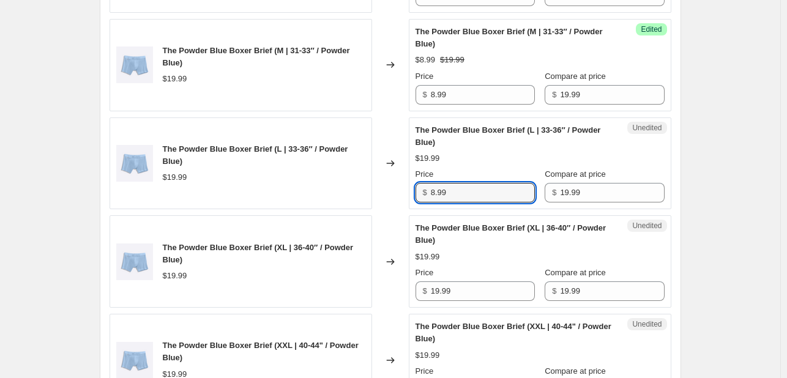
type input "8.99"
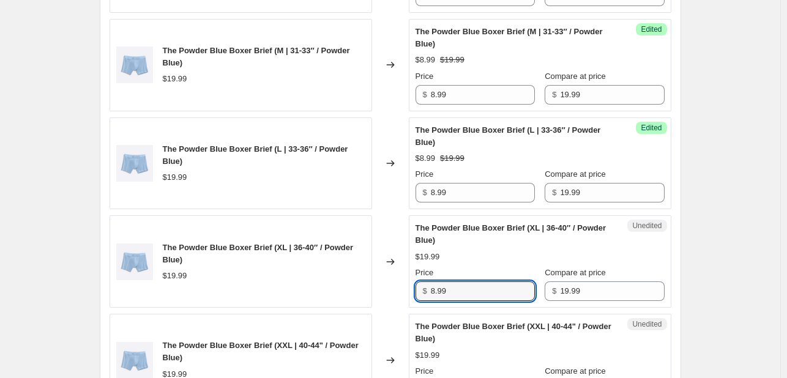
type input "8.99"
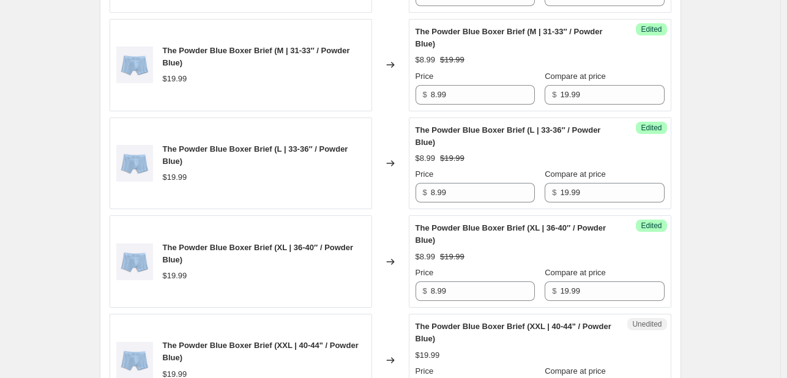
scroll to position [2023, 0]
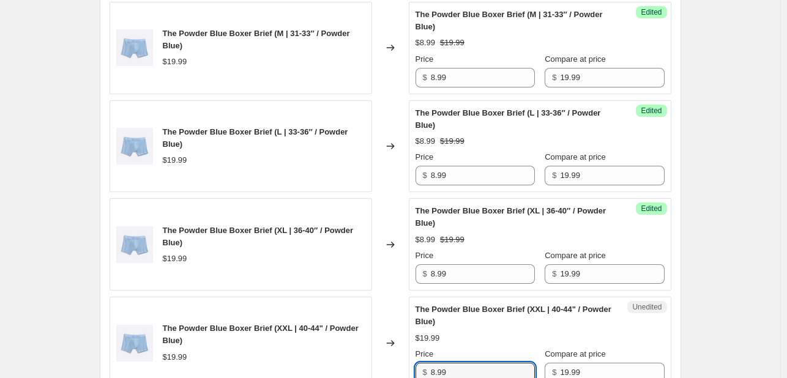
type input "8.99"
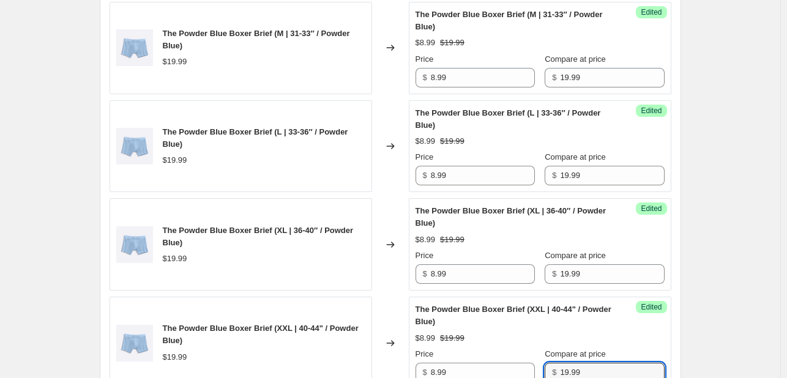
scroll to position [2236, 0]
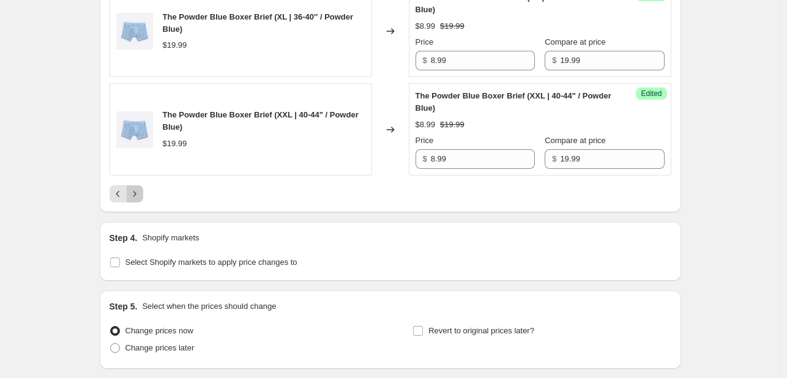
click at [137, 192] on icon "Next" at bounding box center [135, 194] width 12 height 12
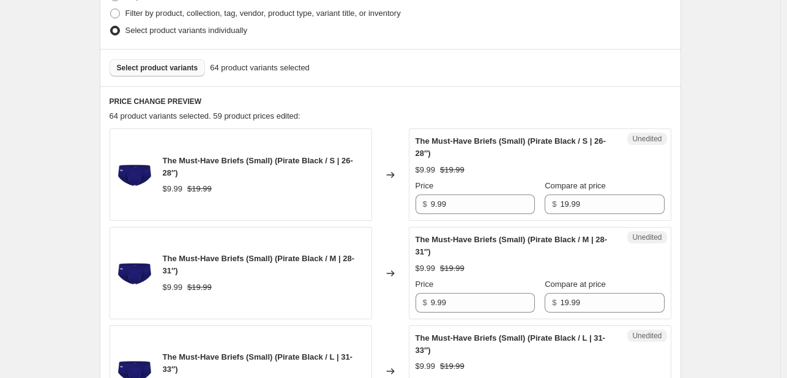
scroll to position [324, 0]
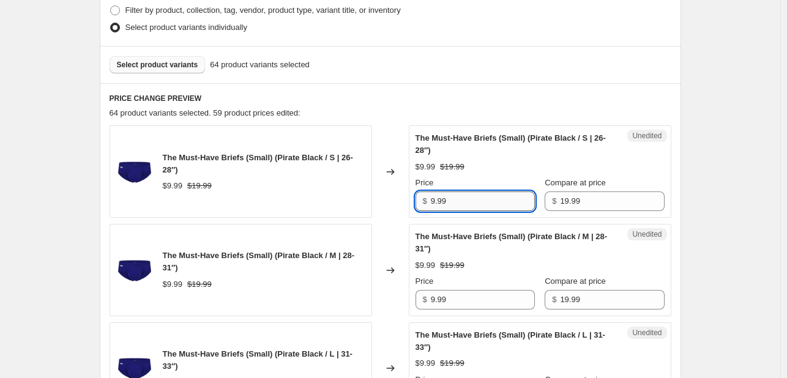
click at [462, 196] on input "9.99" at bounding box center [483, 202] width 104 height 20
type input "8.99"
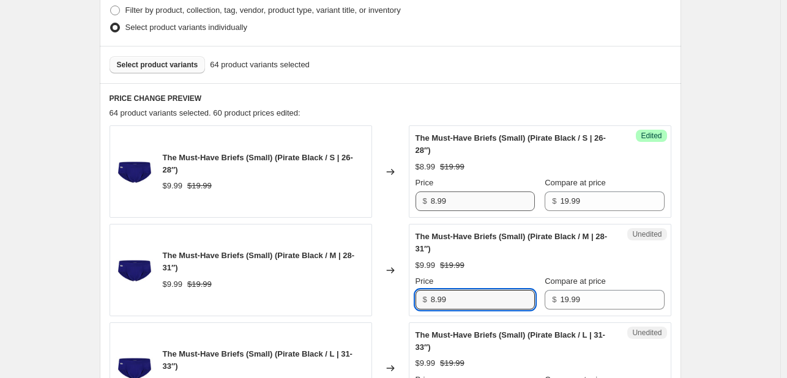
type input "8.99"
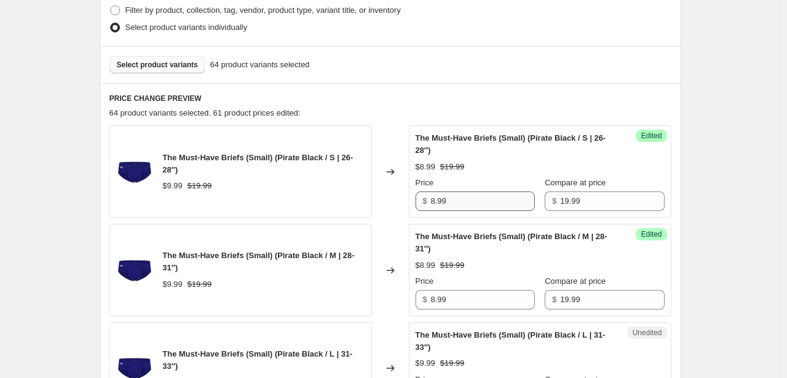
scroll to position [532, 0]
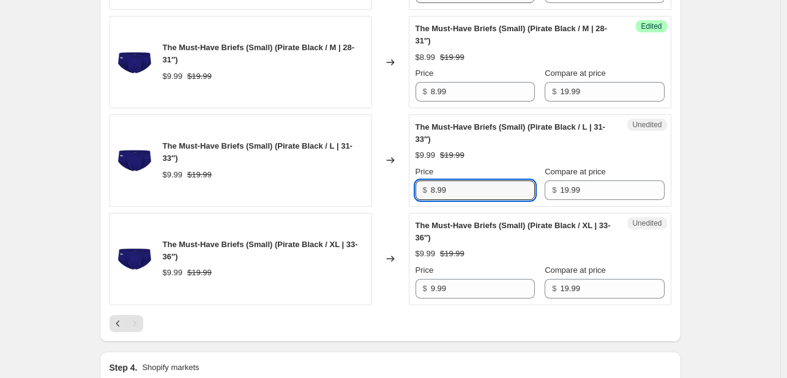
type input "8.99"
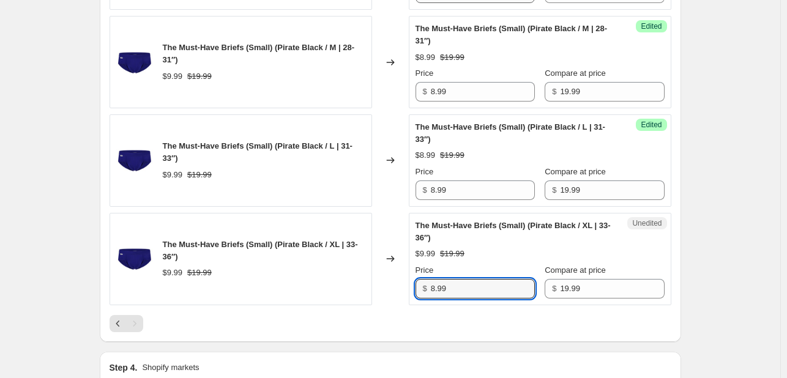
type input "8.99"
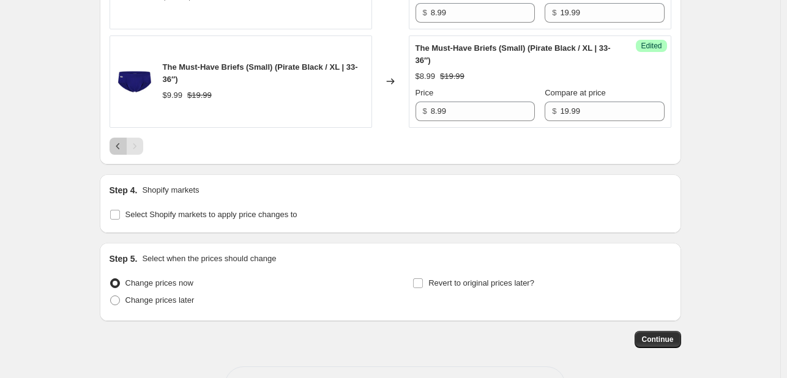
scroll to position [716, 0]
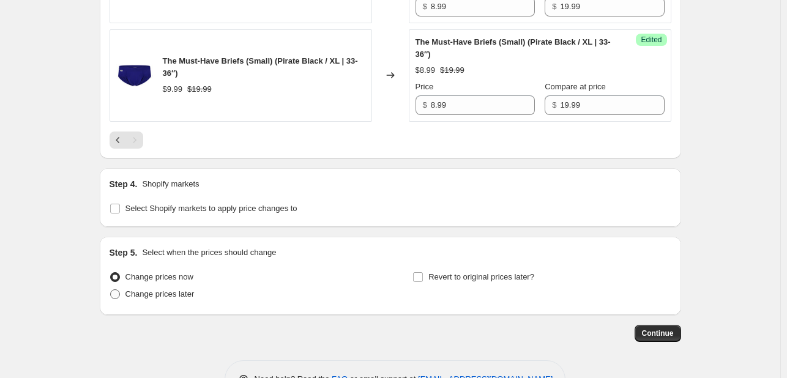
click at [125, 293] on label "Change prices later" at bounding box center [152, 294] width 85 height 17
click at [111, 290] on input "Change prices later" at bounding box center [110, 290] width 1 height 1
radio input "true"
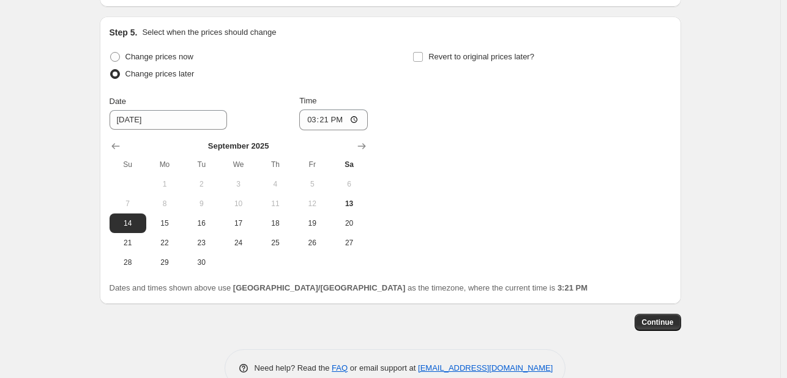
scroll to position [960, 0]
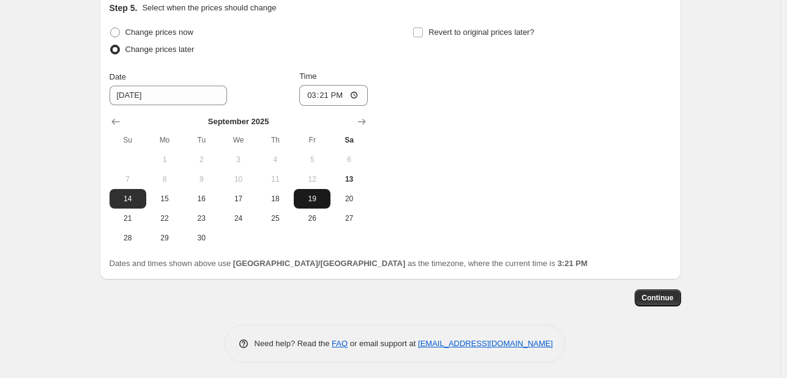
click at [321, 196] on span "19" at bounding box center [312, 199] width 27 height 10
type input "[DATE]"
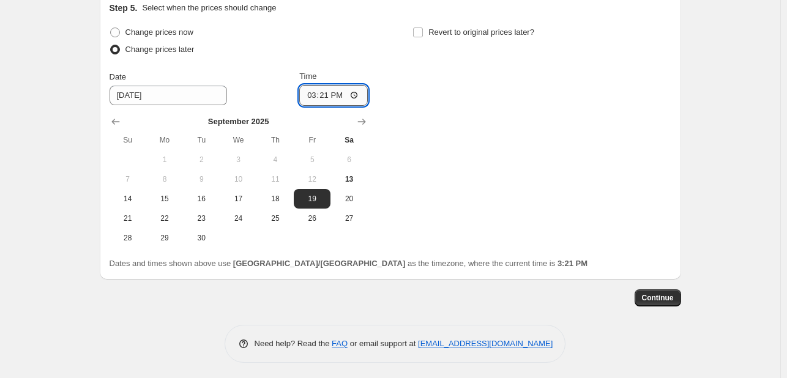
click at [312, 95] on input "15:21" at bounding box center [333, 95] width 69 height 21
type input "09:20"
click at [496, 28] on span "Revert to original prices later?" at bounding box center [482, 32] width 106 height 9
click at [423, 28] on input "Revert to original prices later?" at bounding box center [418, 33] width 10 height 10
checkbox input "true"
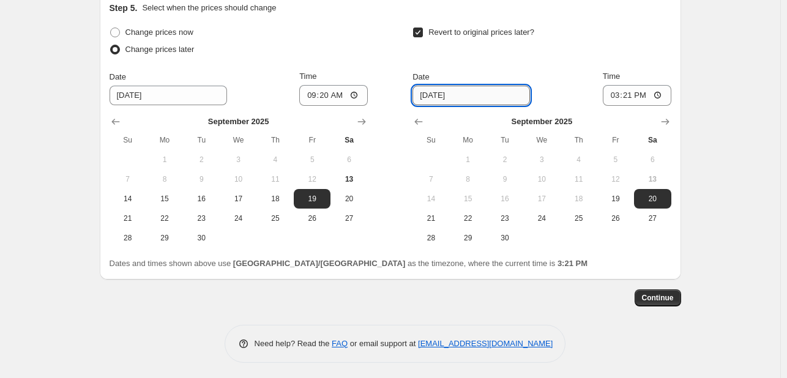
click at [457, 89] on input "[DATE]" at bounding box center [472, 96] width 118 height 20
click at [666, 198] on span "20" at bounding box center [652, 199] width 27 height 10
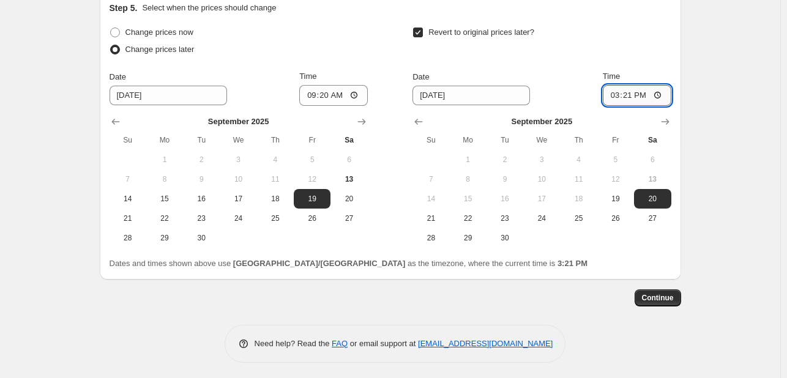
click at [619, 93] on input "15:21" at bounding box center [637, 95] width 69 height 21
type input "09:00"
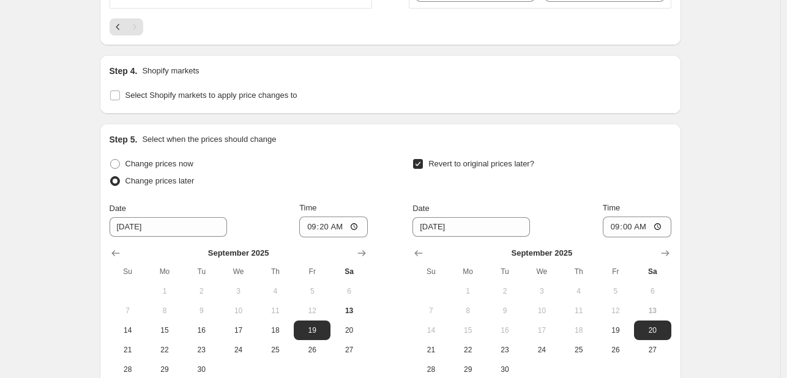
scroll to position [962, 0]
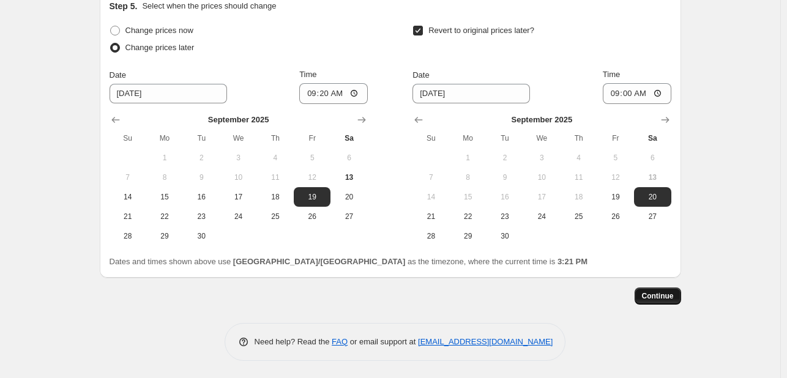
click at [664, 294] on span "Continue" at bounding box center [658, 296] width 32 height 10
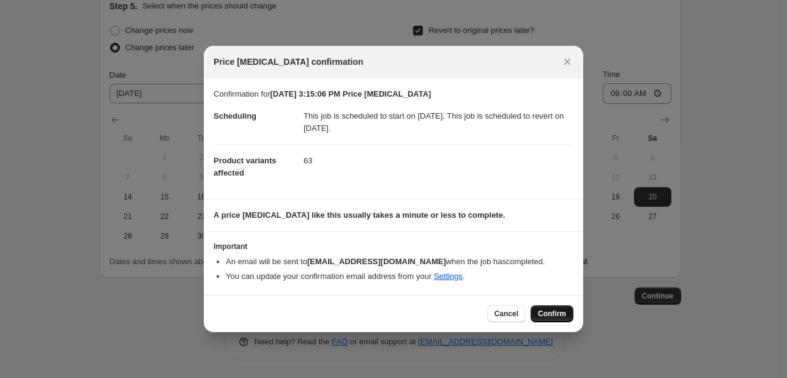
click at [551, 313] on span "Confirm" at bounding box center [552, 314] width 28 height 10
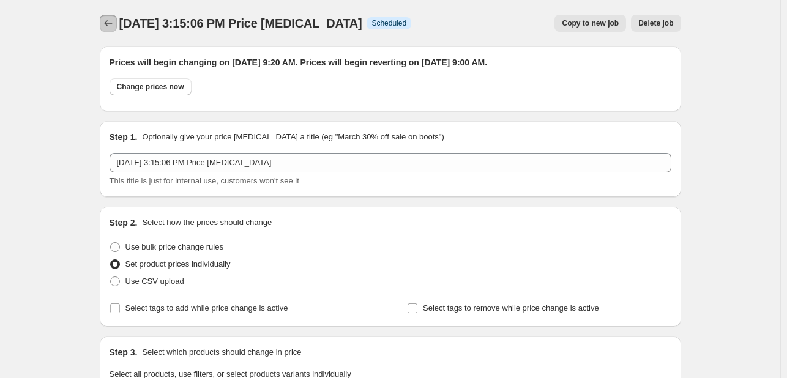
click at [109, 25] on icon "Price change jobs" at bounding box center [108, 23] width 8 height 6
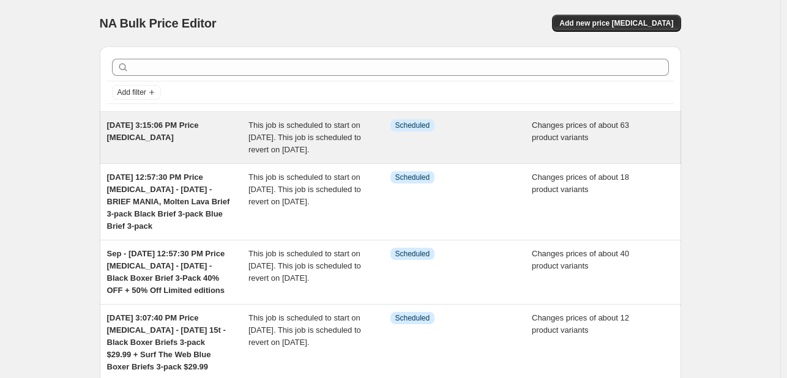
click at [372, 148] on div "This job is scheduled to start on [DATE]. This job is scheduled to revert on [D…" at bounding box center [320, 137] width 142 height 37
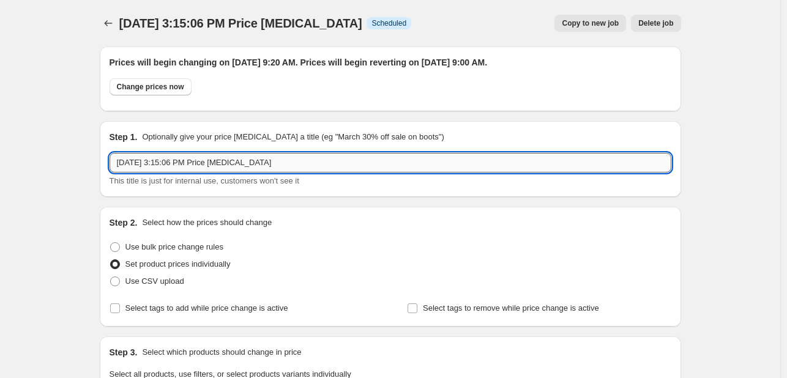
click at [436, 167] on input "[DATE] 3:15:06 PM Price [MEDICAL_DATA]" at bounding box center [391, 163] width 562 height 20
paste input "[DATE] Email – Blue Days Launch - 55% OFF"
click at [299, 163] on input "[DATE] 3:15:06 PM Price [MEDICAL_DATA] - [DATE] Email – Blue Days Launch - 55% …" at bounding box center [391, 163] width 562 height 20
click at [297, 160] on input "[DATE] 3:15:06 PM Price [MEDICAL_DATA] - [DATE] Email – Blue Days Launch - 55% …" at bounding box center [391, 163] width 562 height 20
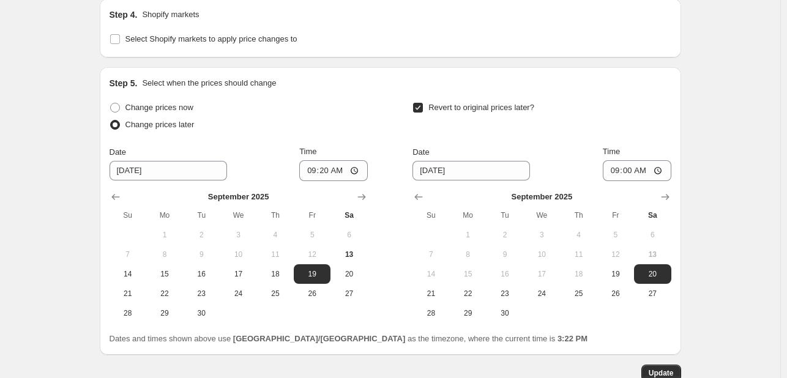
scroll to position [2608, 0]
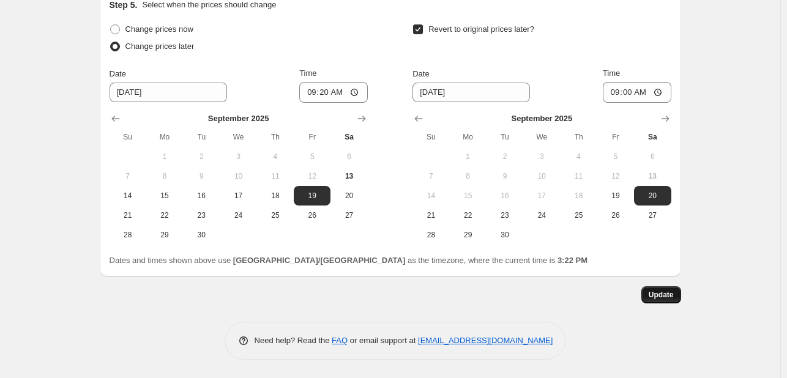
type input "[DATE] 3:15:06 PM Price [MEDICAL_DATA] - [DATE] Email – Blue Days Launch - 55% …"
click at [667, 287] on button "Update" at bounding box center [662, 294] width 40 height 17
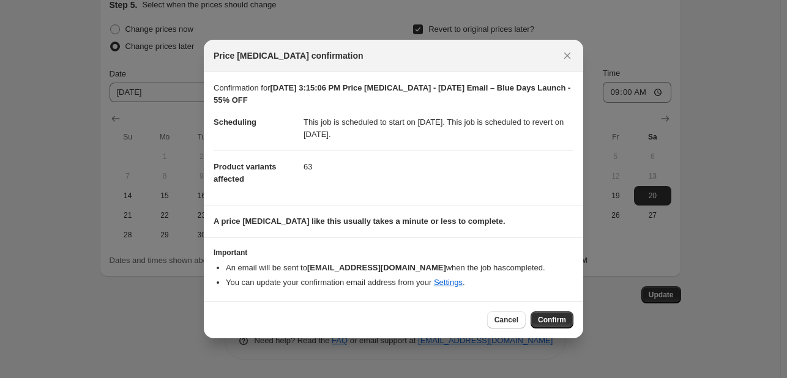
click at [558, 316] on span "Confirm" at bounding box center [552, 320] width 28 height 10
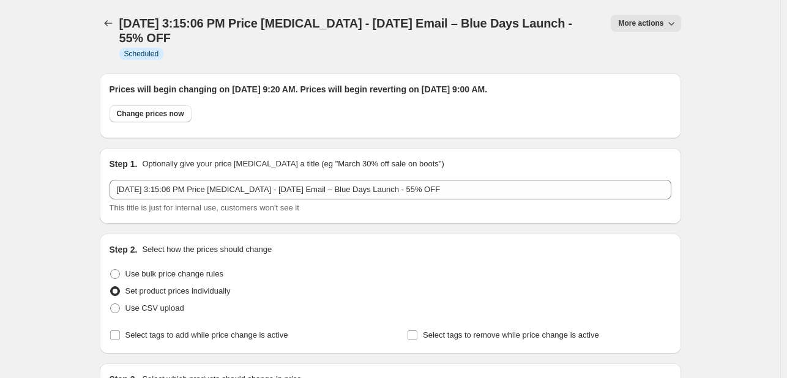
click at [678, 26] on icon "button" at bounding box center [671, 23] width 12 height 12
click at [678, 51] on span "Copy to new job" at bounding box center [651, 48] width 57 height 9
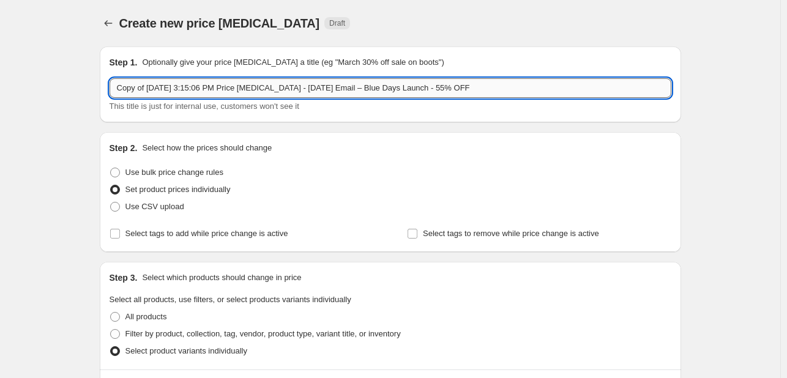
click at [514, 85] on input "Copy of [DATE] 3:15:06 PM Price [MEDICAL_DATA] - [DATE] Email – Blue Days Launc…" at bounding box center [391, 88] width 562 height 20
drag, startPoint x: 513, startPoint y: 89, endPoint x: 306, endPoint y: 89, distance: 206.9
click at [306, 89] on input "Copy of [DATE] 3:15:06 PM Price [MEDICAL_DATA] - [DATE] Email – Blue Days Launc…" at bounding box center [391, 88] width 562 height 20
click at [326, 89] on input "Copy of [DATE] 3:15:06 PM Price [MEDICAL_DATA] -" at bounding box center [391, 88] width 562 height 20
paste input "[DATE] Email – Blue Days Extension - 65% OFF"
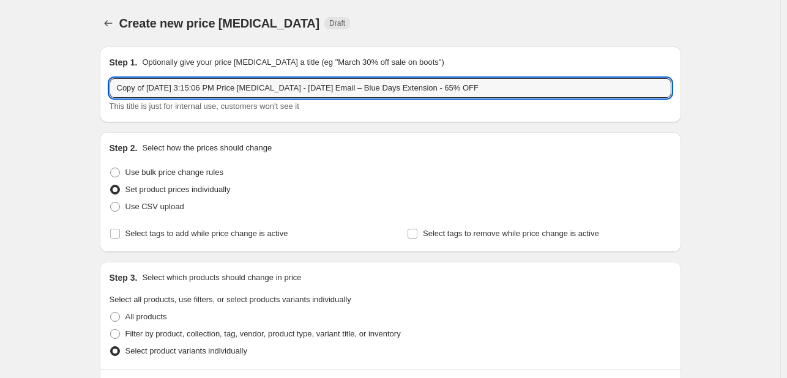
type input "Copy of [DATE] 3:15:06 PM Price [MEDICAL_DATA] - [DATE] Email – Blue Days Exten…"
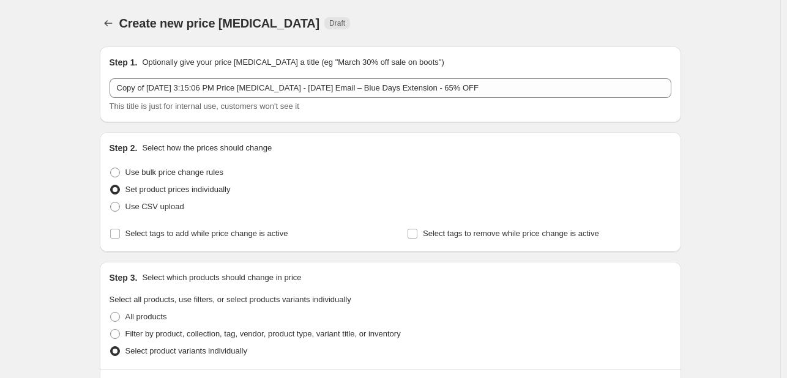
drag, startPoint x: 546, startPoint y: 174, endPoint x: 553, endPoint y: 176, distance: 6.8
click at [546, 176] on div "Use bulk price change rules" at bounding box center [391, 172] width 562 height 17
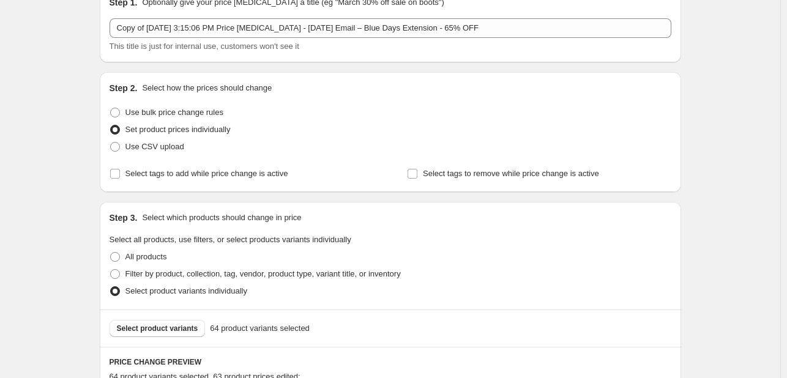
scroll to position [61, 0]
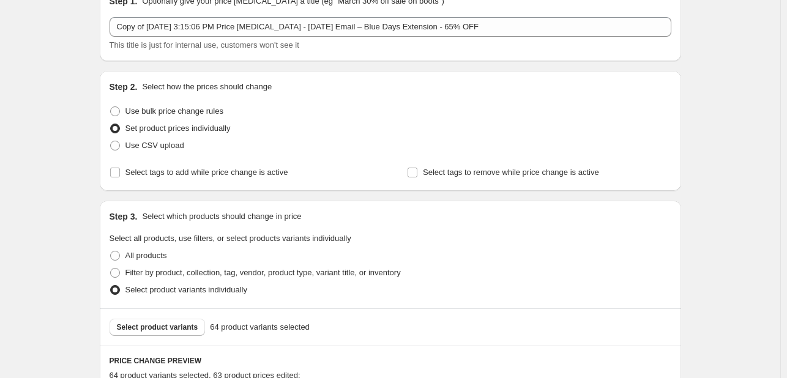
click at [152, 159] on div "Step 2. Select how the prices should change Use bulk price change rules Set pro…" at bounding box center [391, 131] width 562 height 100
click at [143, 170] on span "Select tags to add while price change is active" at bounding box center [206, 172] width 163 height 9
click at [120, 170] on input "Select tags to add while price change is active" at bounding box center [115, 173] width 10 height 10
checkbox input "true"
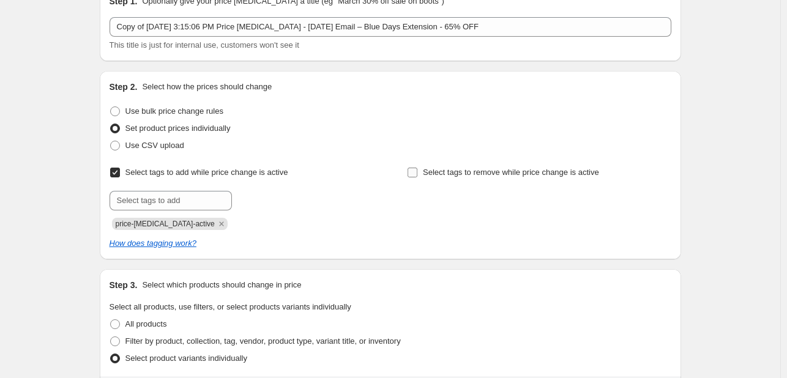
click at [498, 169] on span "Select tags to remove while price change is active" at bounding box center [511, 172] width 176 height 9
click at [417, 169] on input "Select tags to remove while price change is active" at bounding box center [413, 173] width 10 height 10
checkbox input "true"
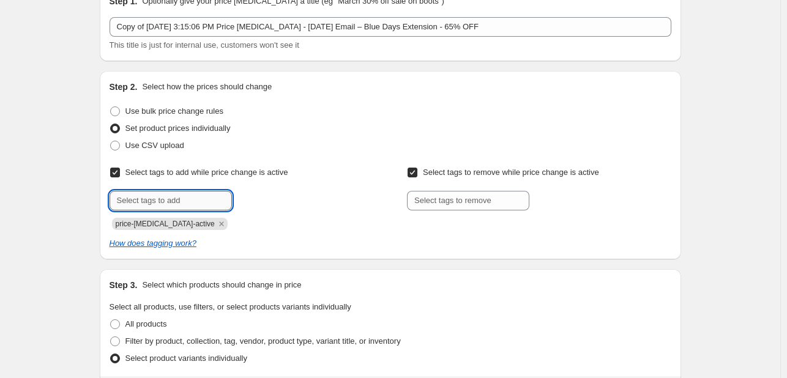
click at [211, 195] on input "text" at bounding box center [171, 201] width 122 height 20
type input "dc"
click at [238, 203] on button "Add dc" at bounding box center [255, 199] width 40 height 17
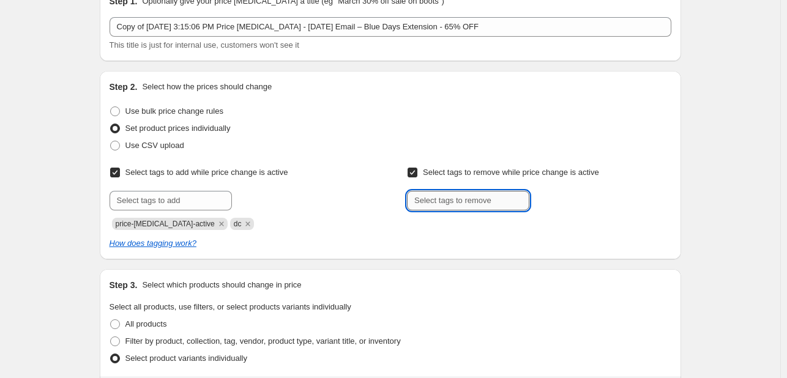
click at [478, 204] on input "text" at bounding box center [468, 201] width 122 height 20
type input "dc"
click at [575, 200] on div "dc Add dc" at bounding box center [539, 201] width 264 height 20
click at [565, 200] on span "dc" at bounding box center [560, 199] width 9 height 9
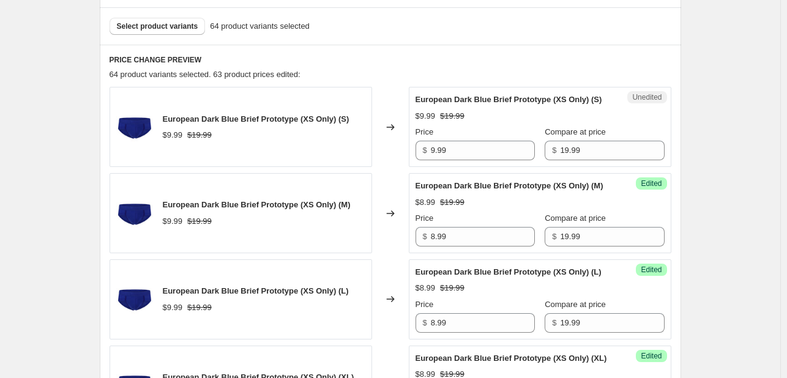
scroll to position [429, 0]
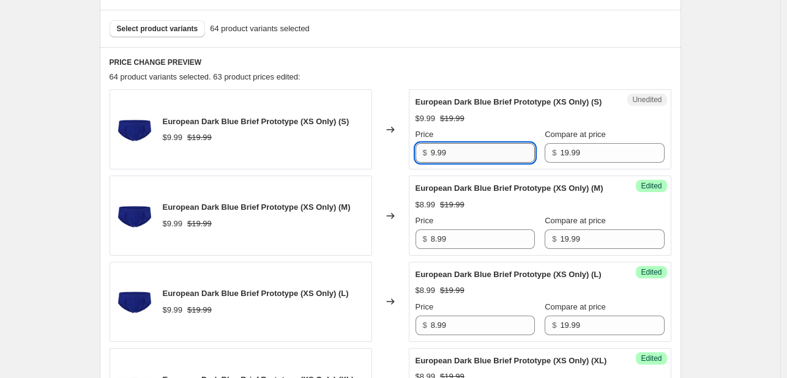
click at [488, 163] on input "9.99" at bounding box center [483, 153] width 104 height 20
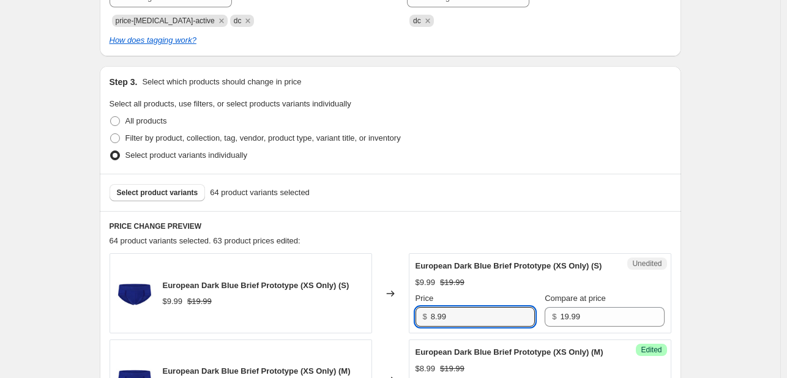
scroll to position [490, 0]
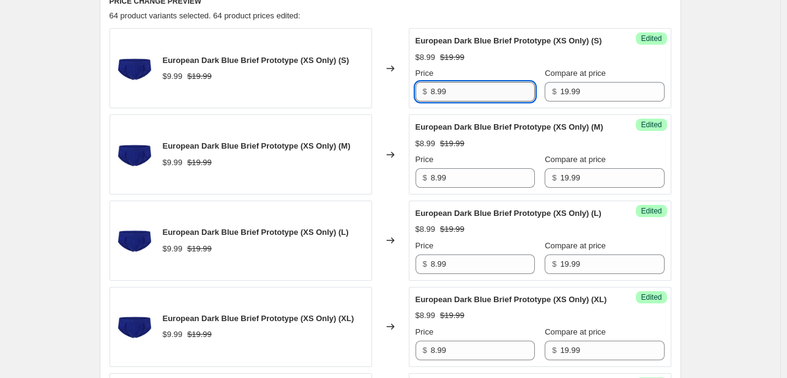
click at [485, 102] on input "8.99" at bounding box center [483, 92] width 104 height 20
click at [455, 102] on input "8.99" at bounding box center [483, 92] width 104 height 20
type input "6.99"
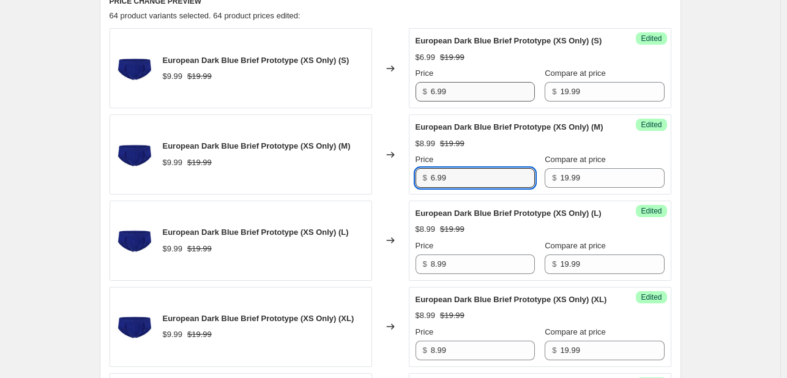
type input "6.99"
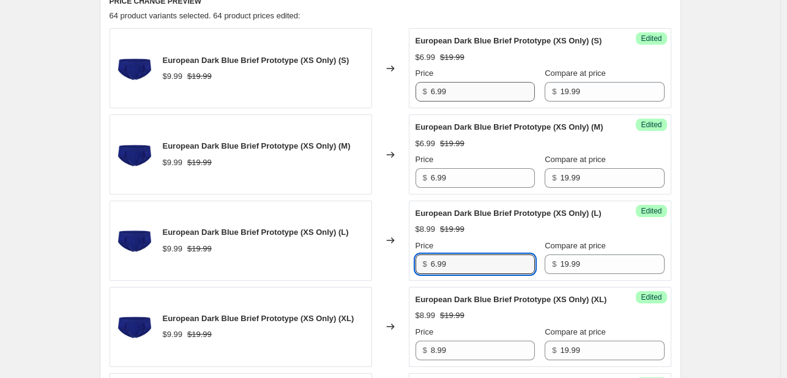
type input "6.99"
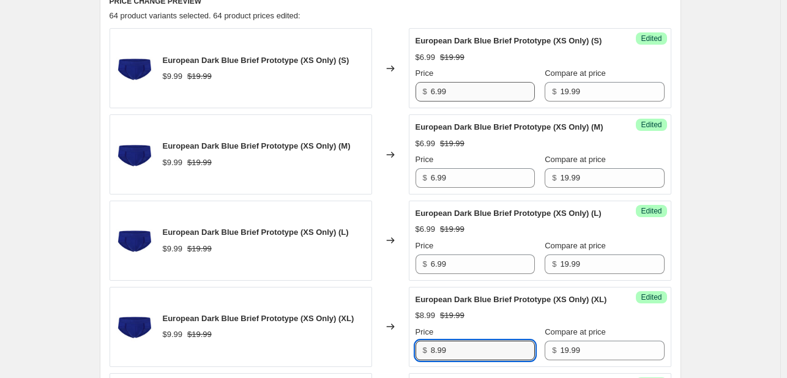
scroll to position [699, 0]
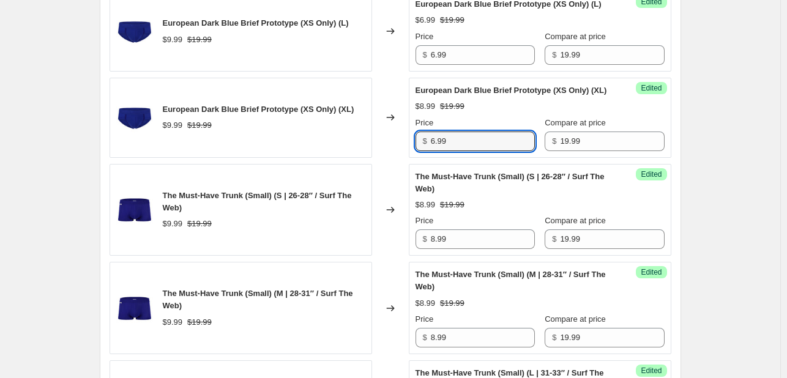
type input "6.99"
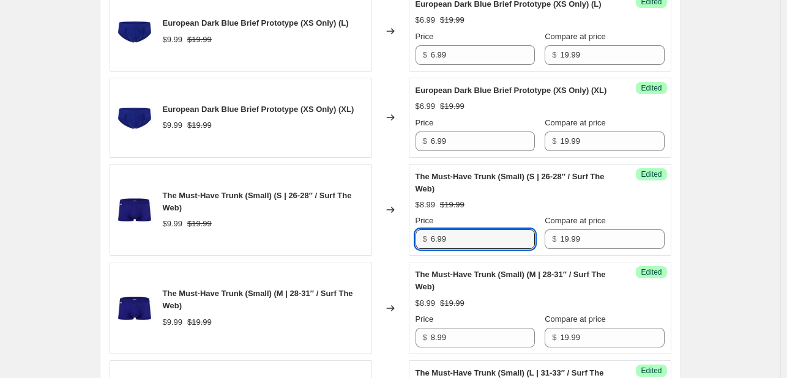
type input "6.99"
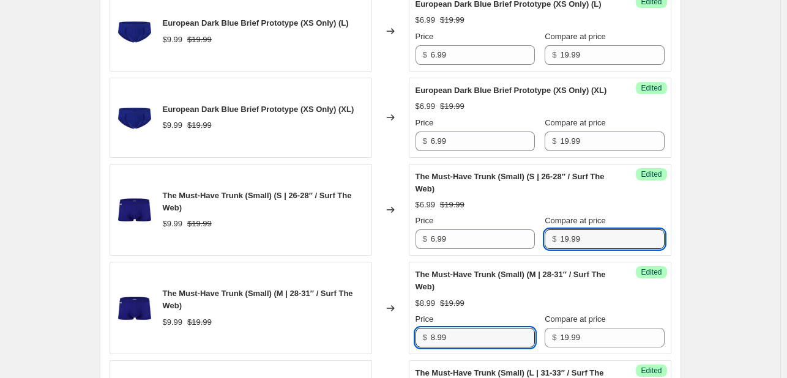
scroll to position [716, 0]
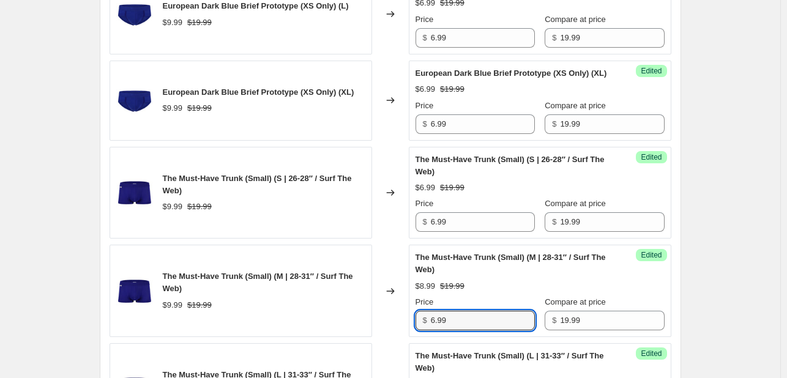
type input "6.99"
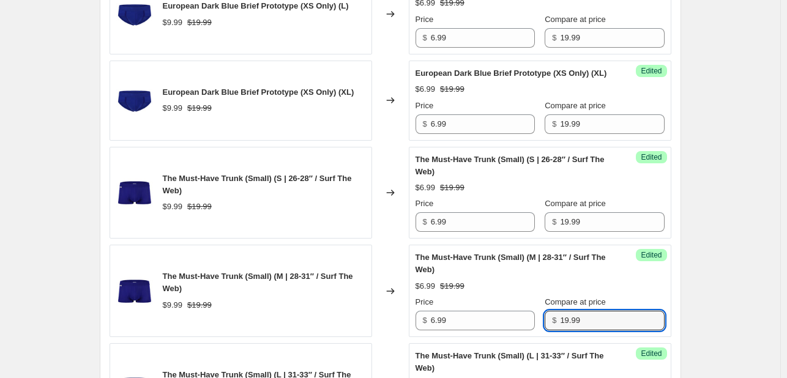
scroll to position [994, 0]
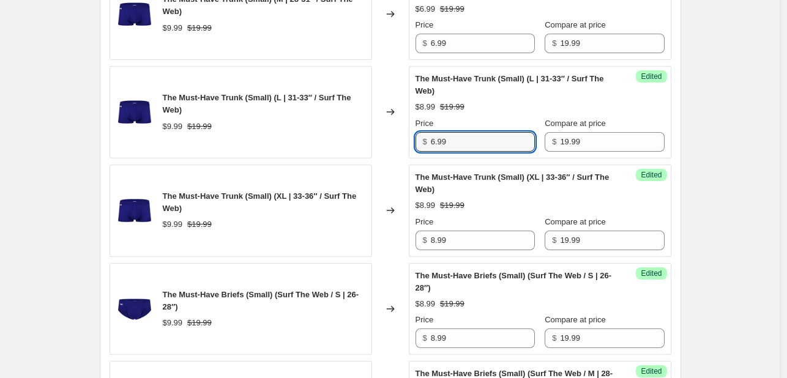
type input "6.99"
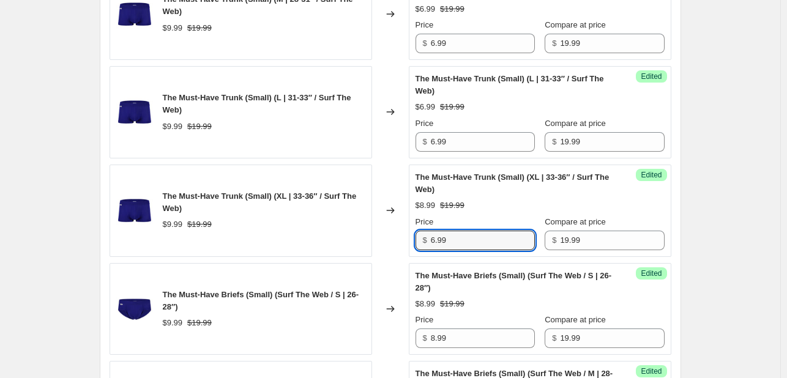
type input "6.99"
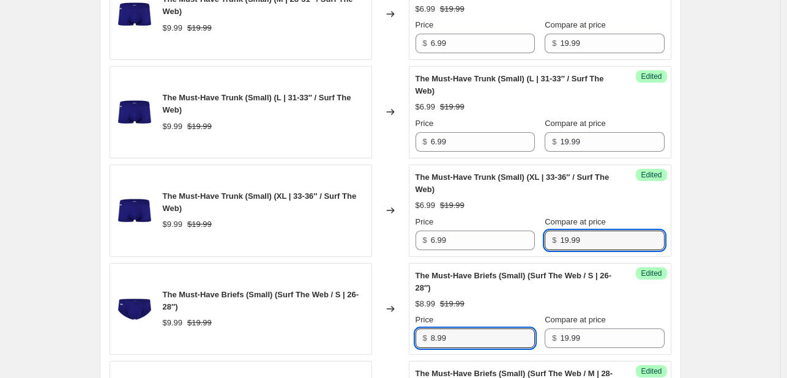
scroll to position [1011, 0]
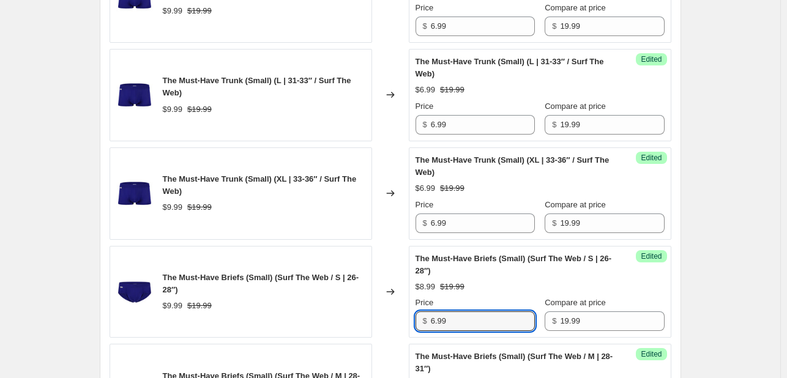
type input "6.99"
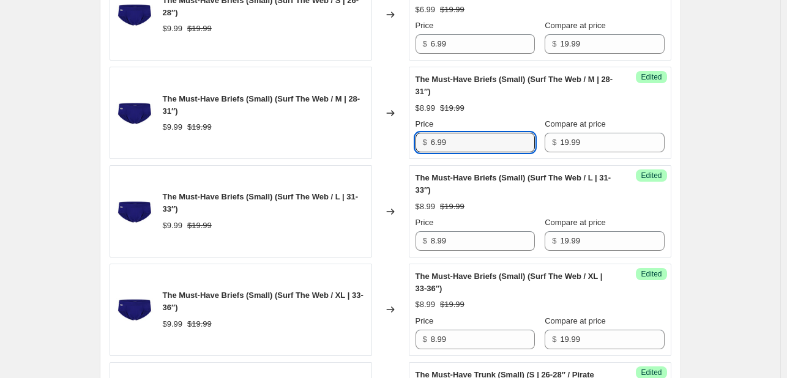
type input "6.99"
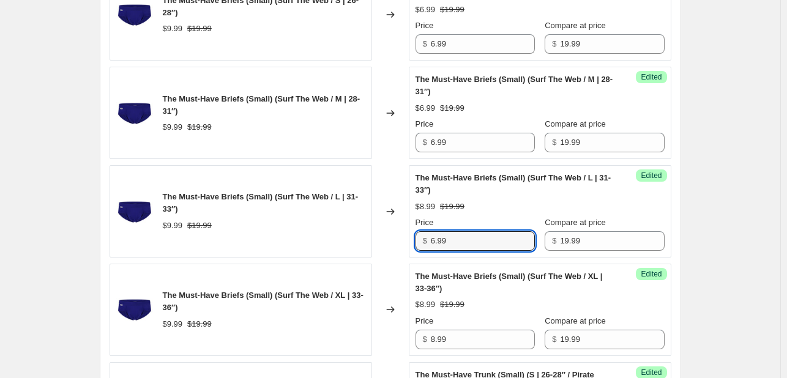
type input "6.99"
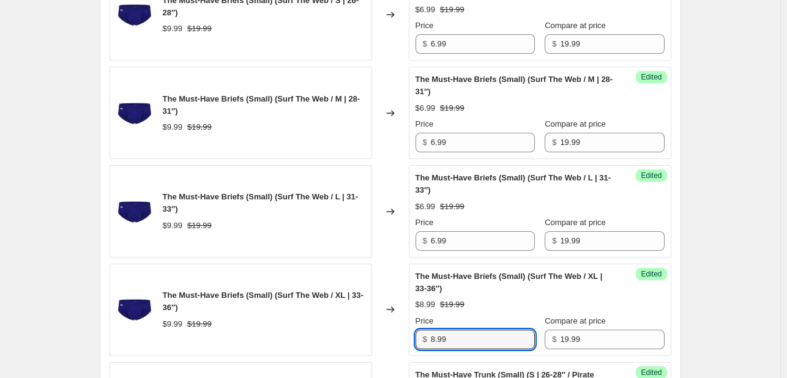
scroll to position [1305, 0]
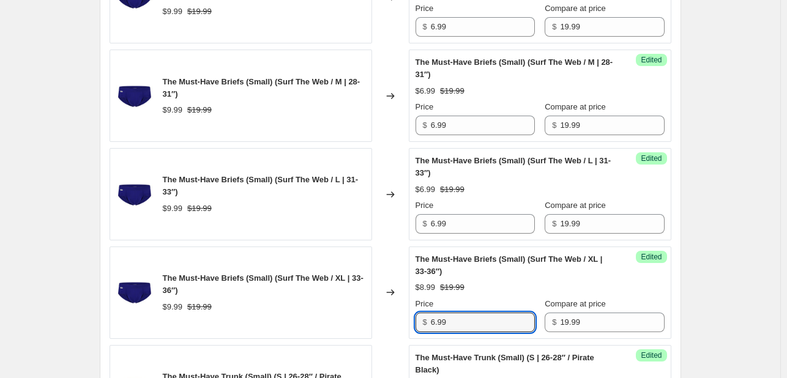
type input "6.99"
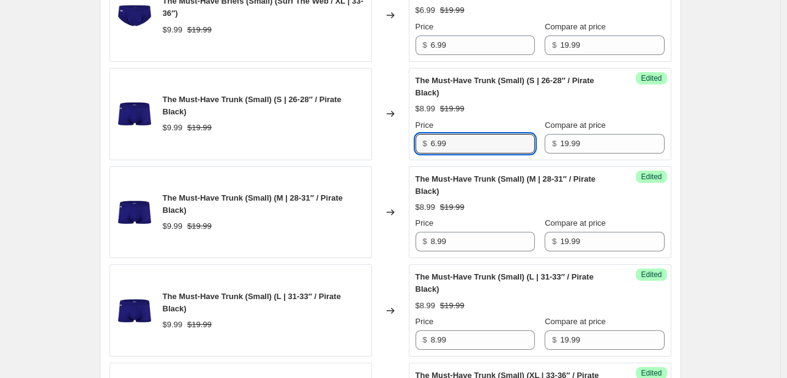
type input "6.99"
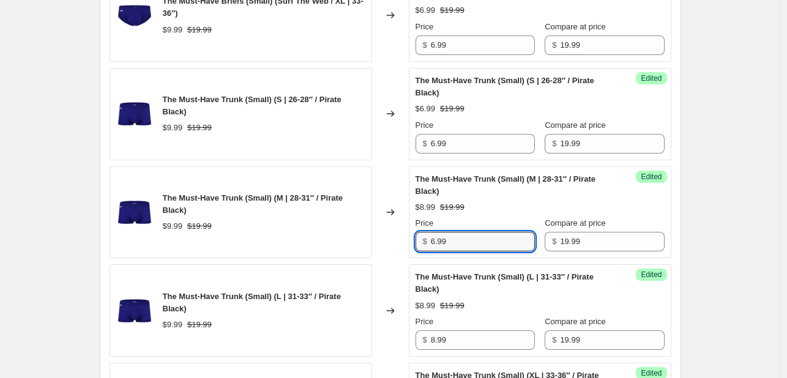
type input "6.99"
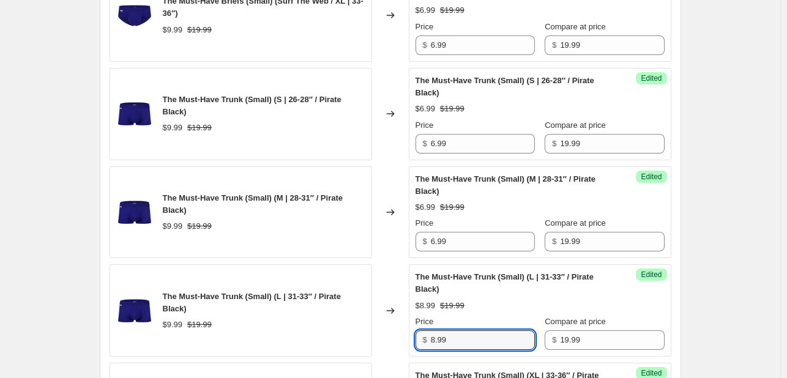
scroll to position [1600, 0]
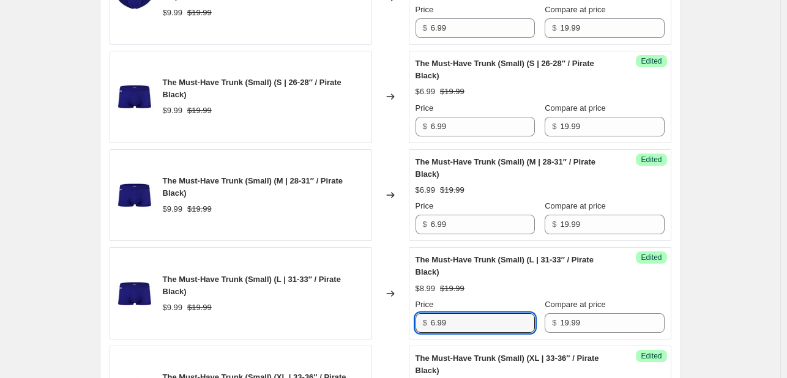
type input "6.99"
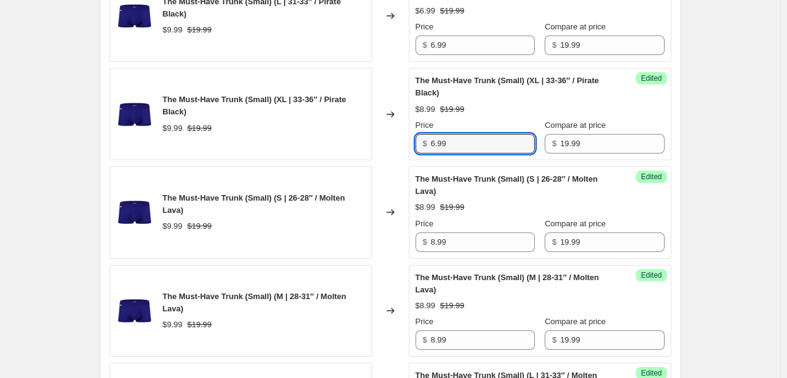
type input "6.99"
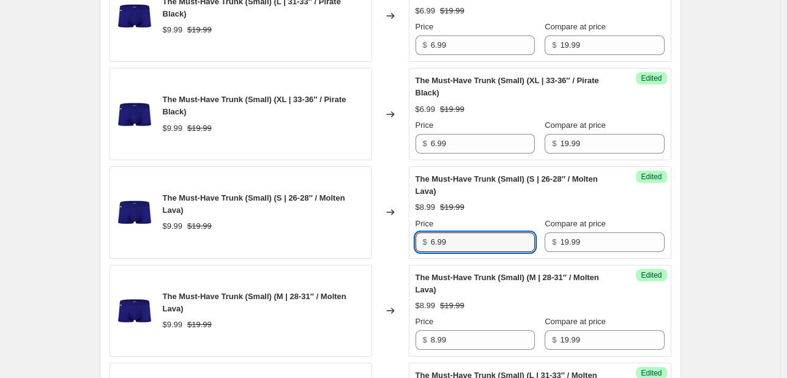
type input "6.99"
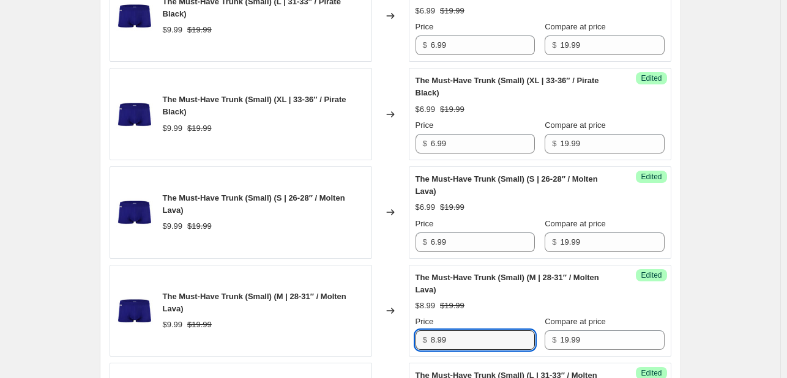
scroll to position [1895, 0]
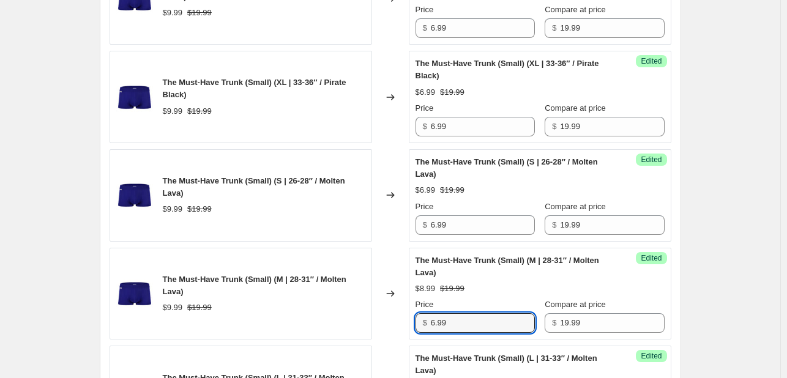
type input "6.99"
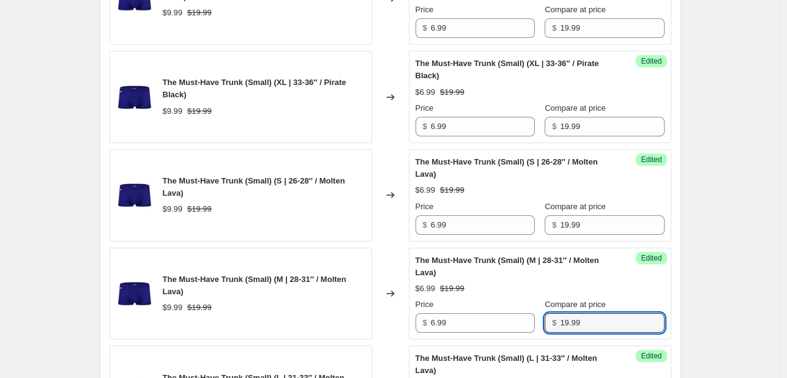
scroll to position [2172, 0]
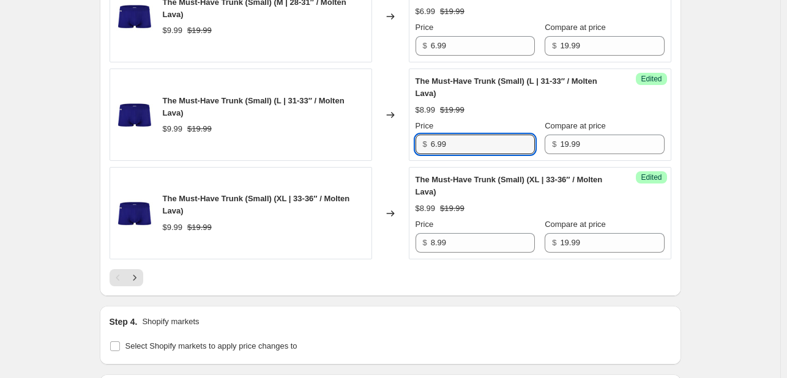
type input "6.99"
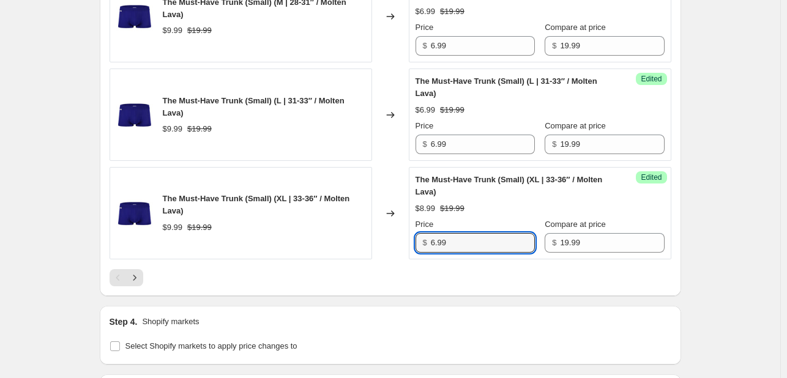
type input "6.99"
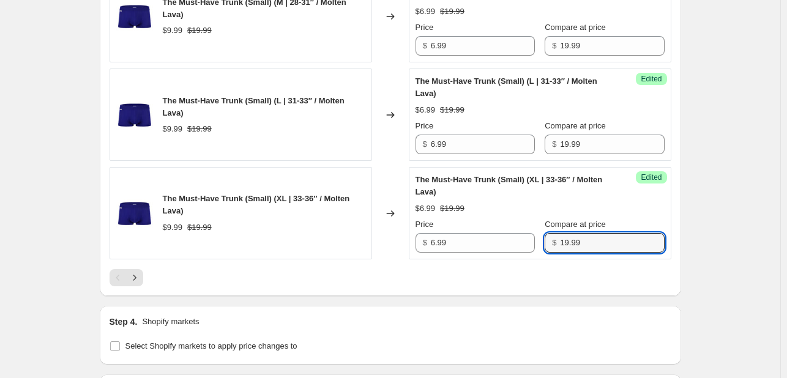
click at [140, 284] on icon "Next" at bounding box center [135, 278] width 12 height 12
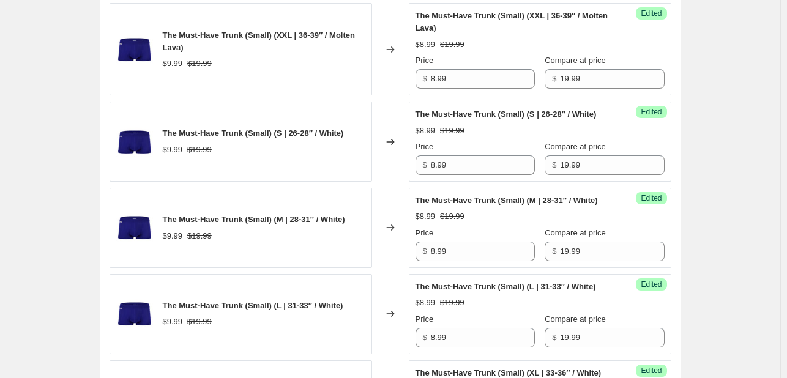
scroll to position [335, 0]
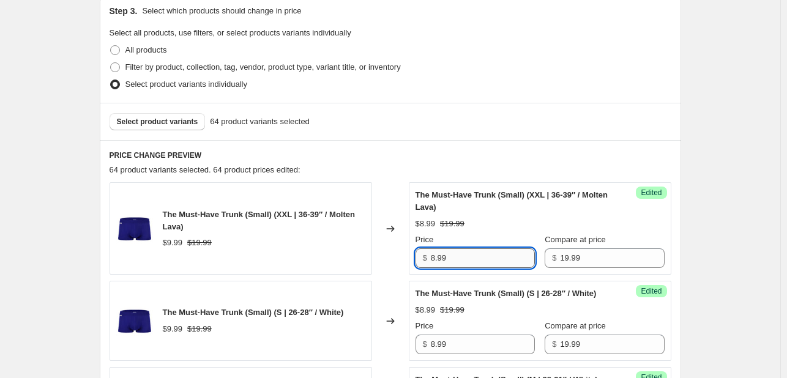
click at [483, 256] on input "8.99" at bounding box center [483, 259] width 104 height 20
type input "6.99"
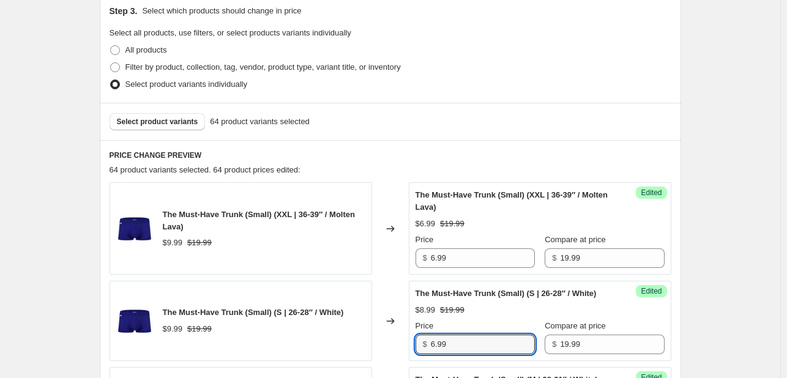
type input "6.99"
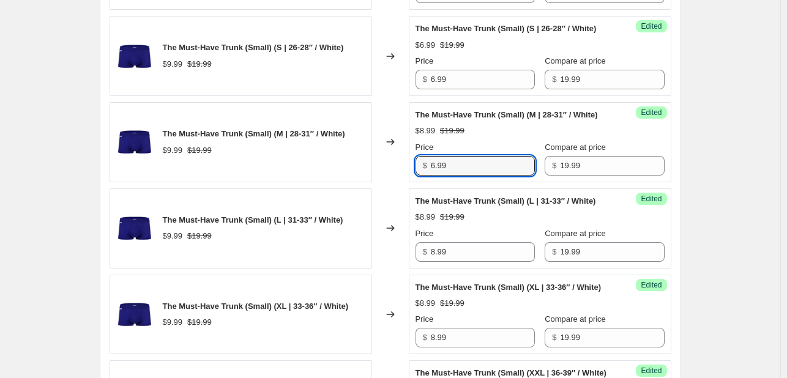
type input "6.99"
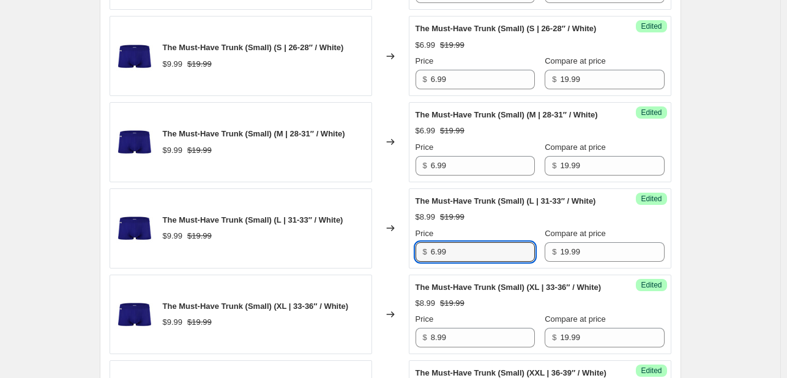
type input "6.99"
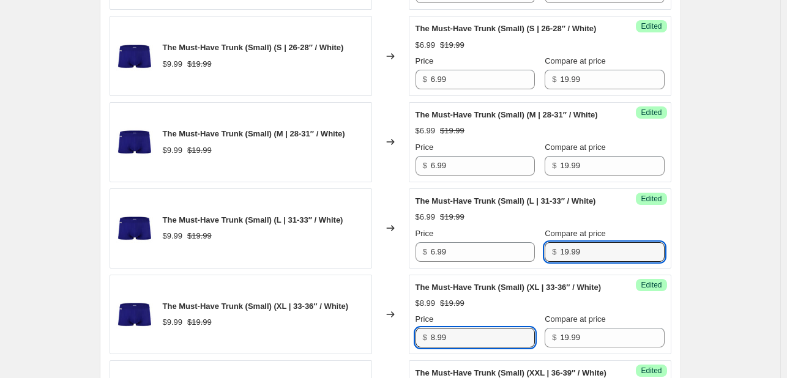
scroll to position [618, 0]
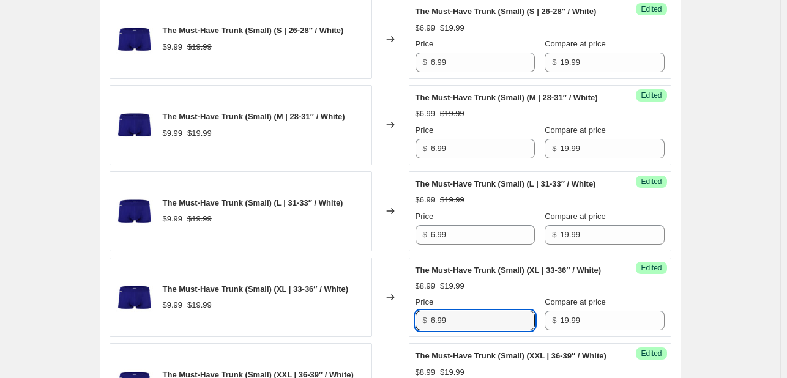
type input "6.99"
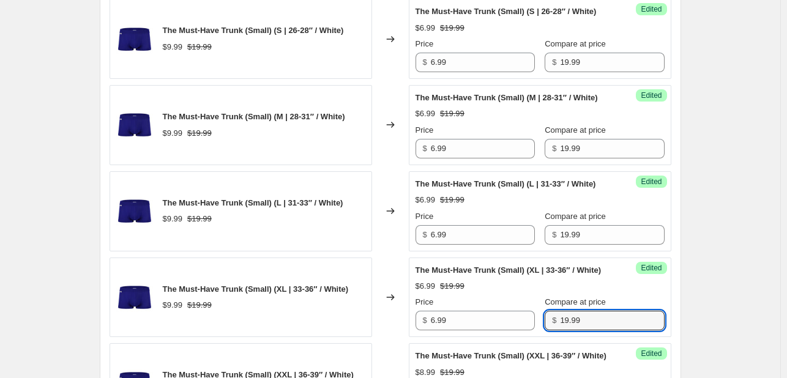
scroll to position [896, 0]
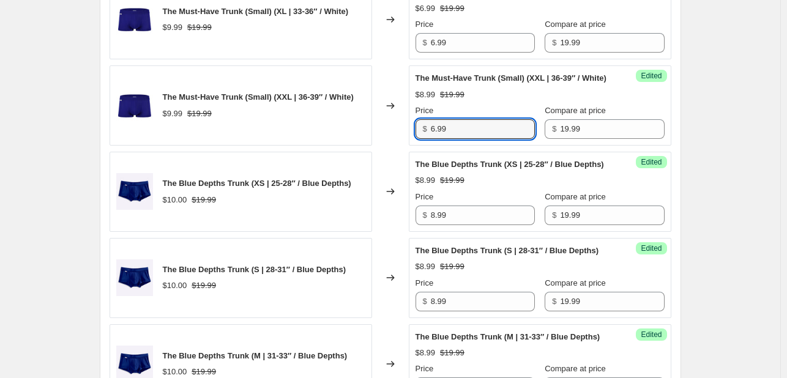
type input "6.99"
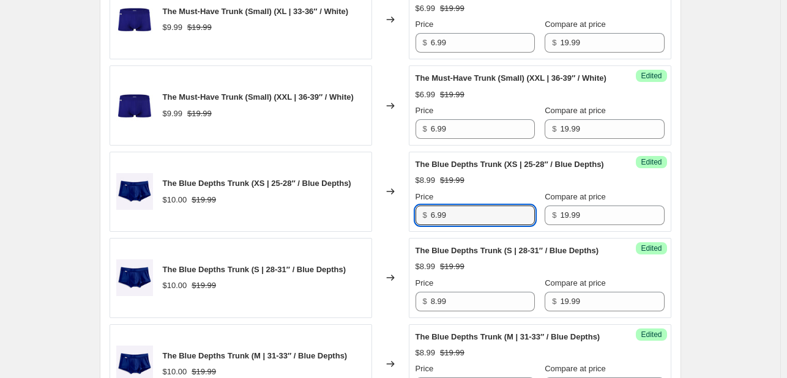
type input "6.99"
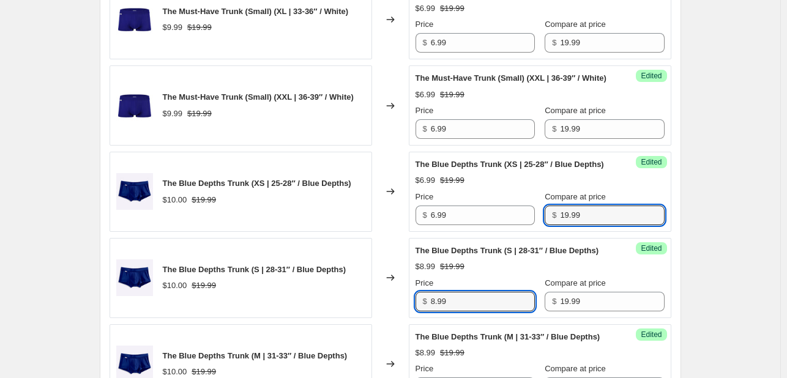
scroll to position [913, 0]
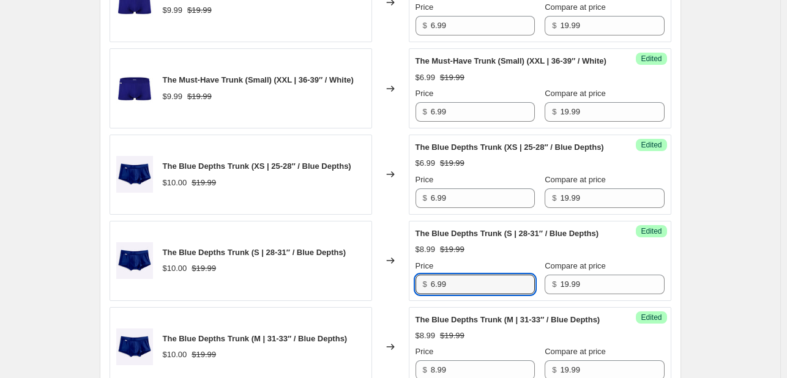
type input "6.99"
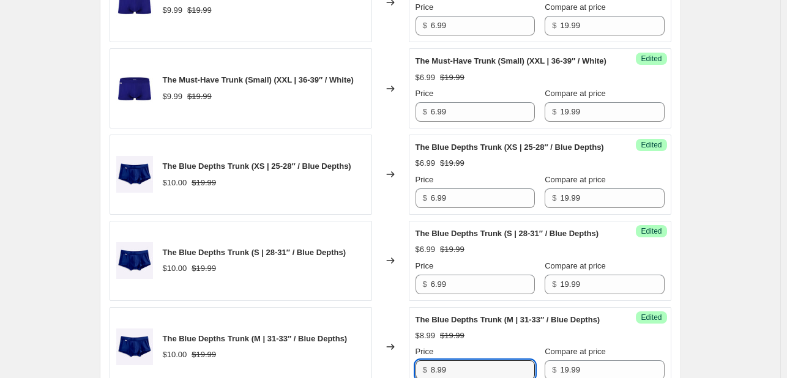
scroll to position [1190, 0]
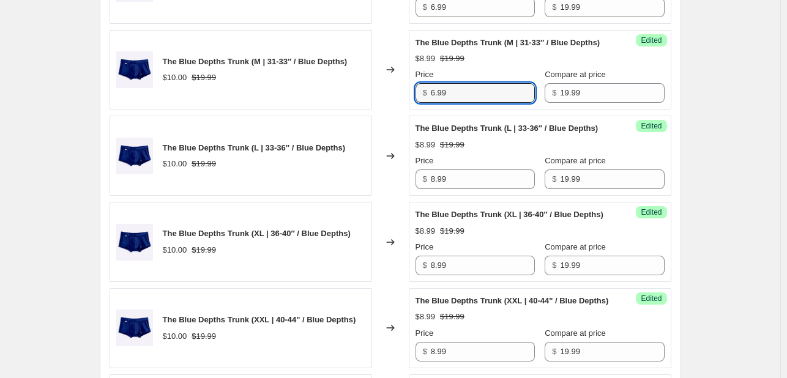
type input "6.99"
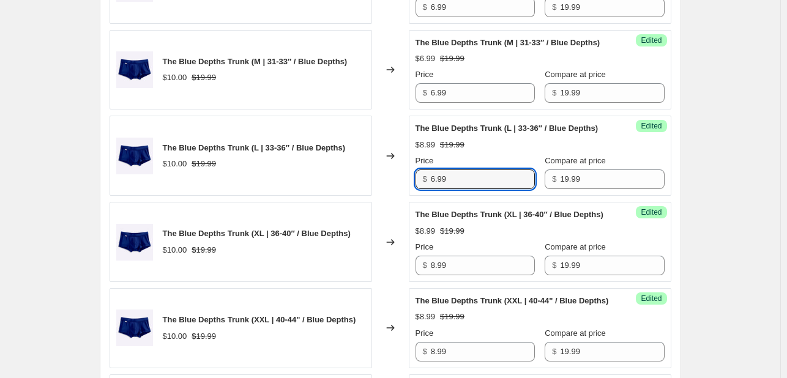
type input "6.99"
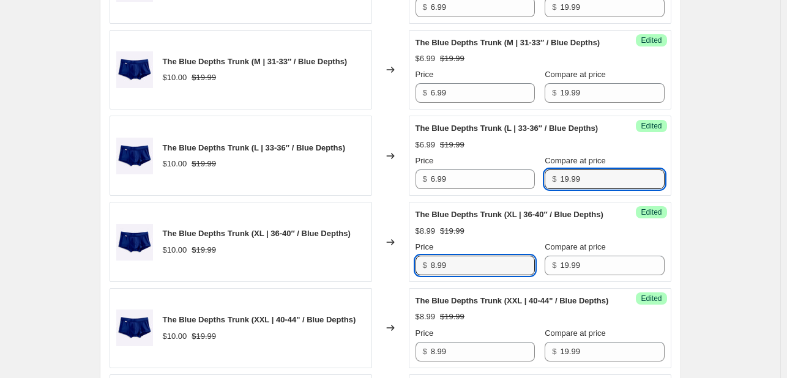
scroll to position [1207, 0]
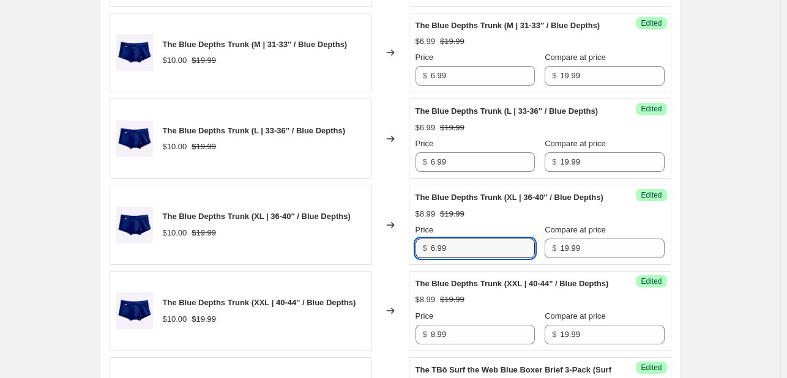
type input "6.99"
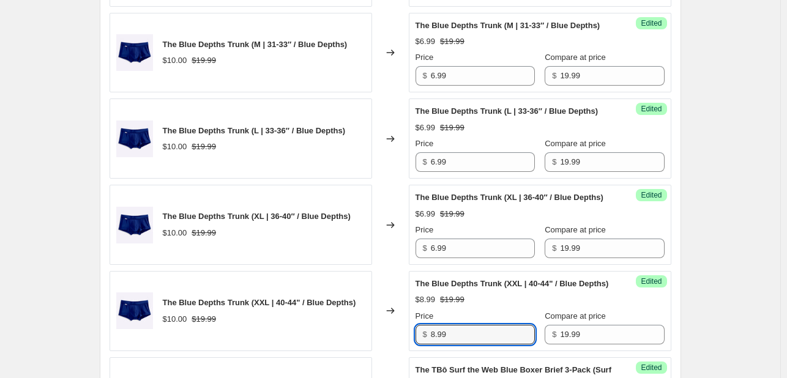
scroll to position [1484, 0]
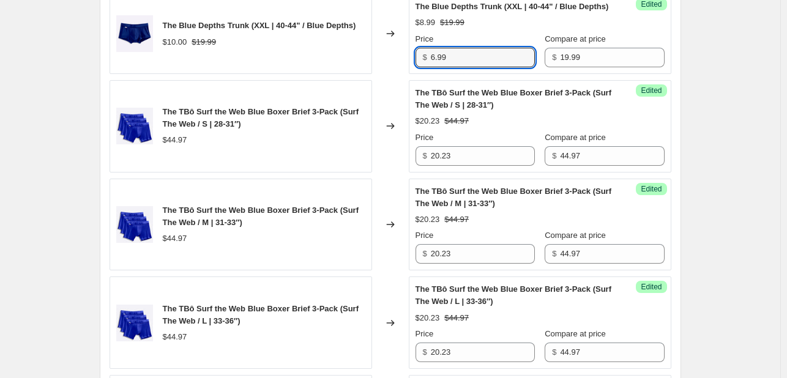
type input "6.99"
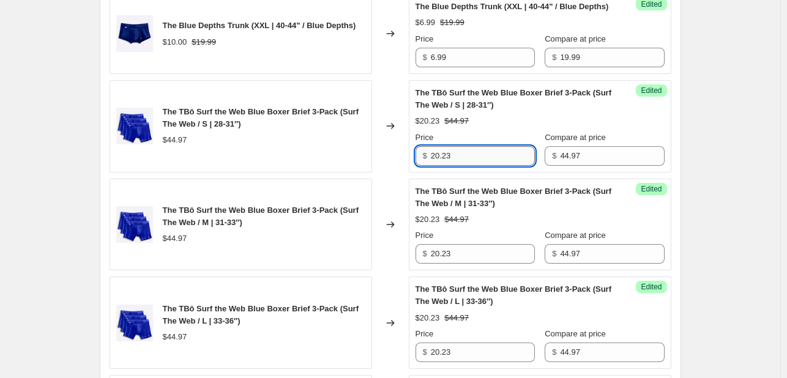
click at [462, 166] on input "20.23" at bounding box center [483, 156] width 104 height 20
click at [475, 166] on input "20.23" at bounding box center [483, 156] width 104 height 20
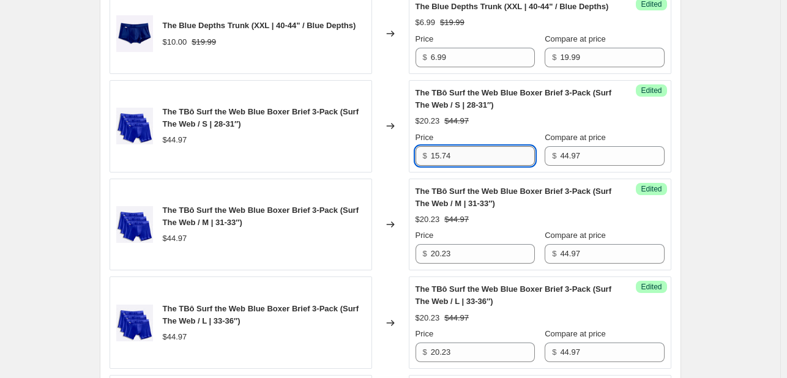
type input "15.74"
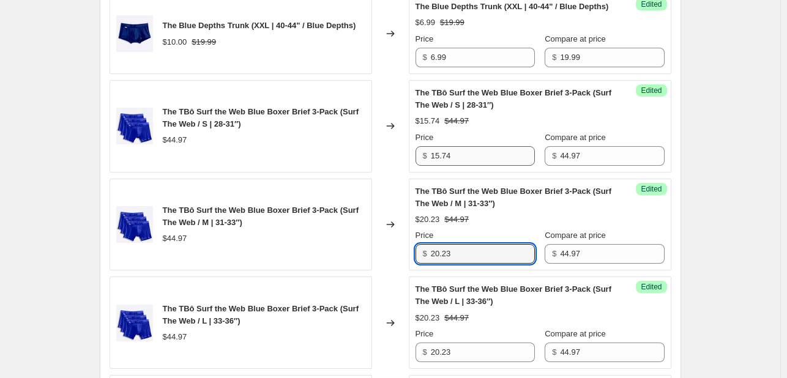
scroll to position [1502, 0]
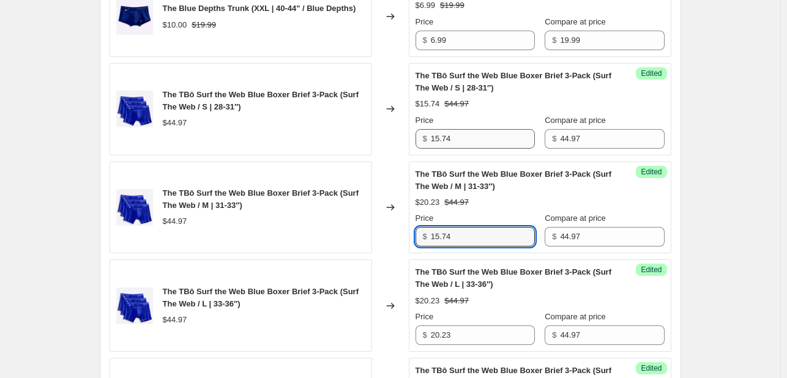
type input "15.74"
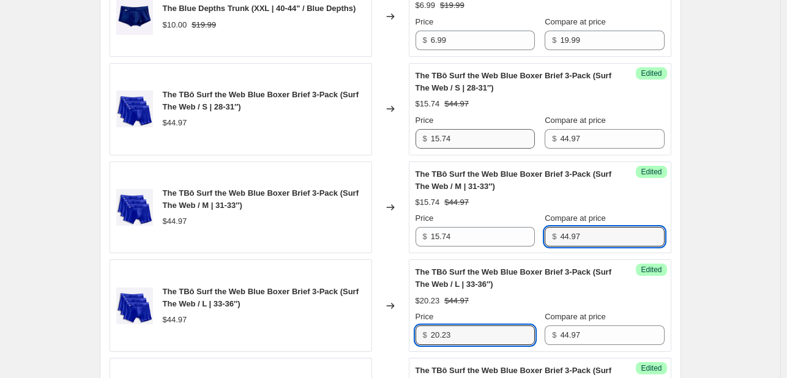
scroll to position [1779, 0]
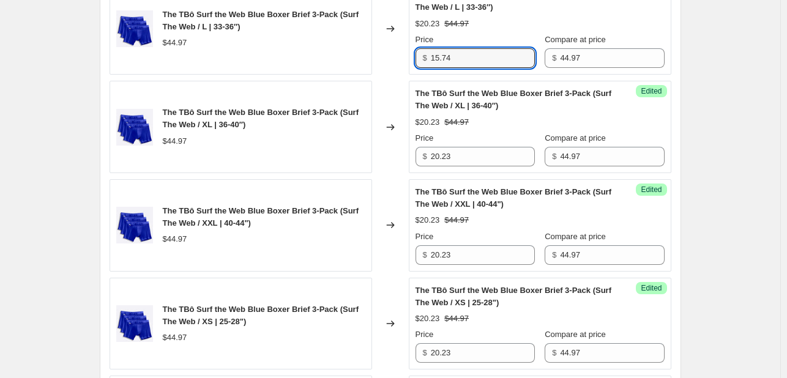
type input "15.74"
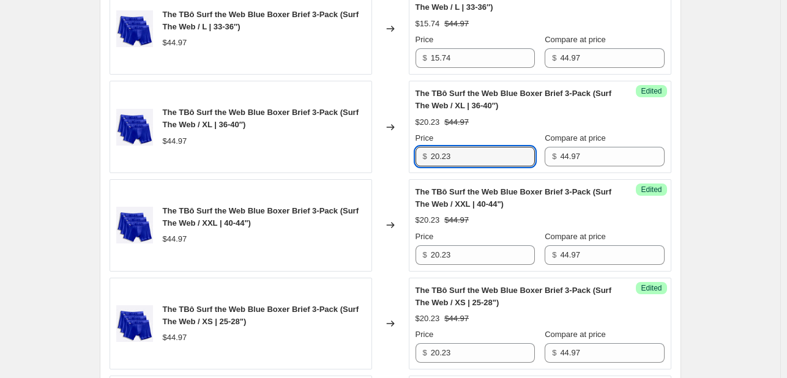
type input "5"
type input "15.74"
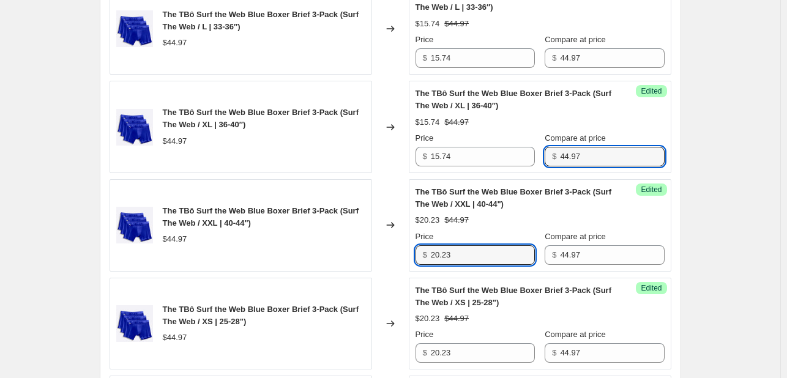
scroll to position [1796, 0]
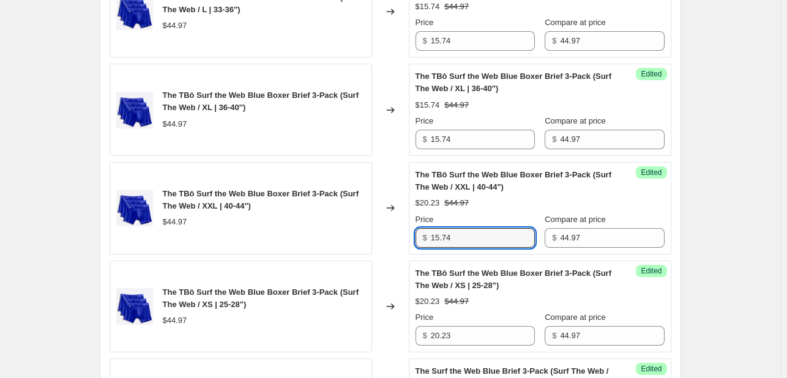
type input "15.74"
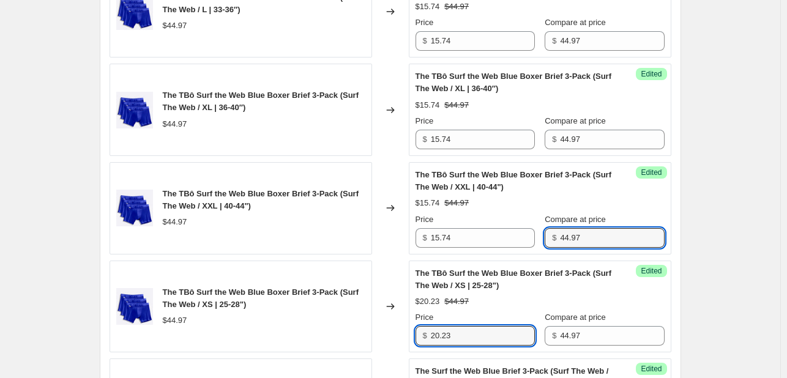
scroll to position [2074, 0]
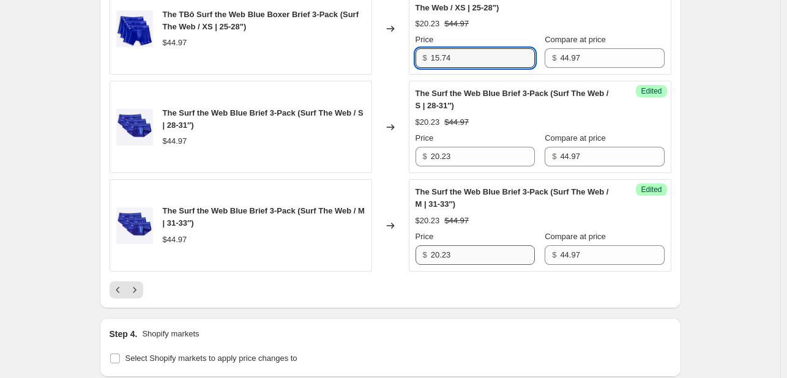
type input "15.74"
click at [481, 167] on input "20.23" at bounding box center [483, 157] width 104 height 20
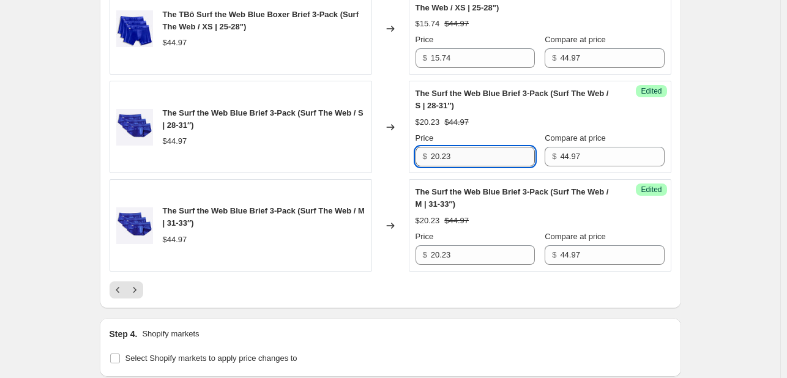
click at [481, 167] on input "20.23" at bounding box center [483, 157] width 104 height 20
type input "15.74"
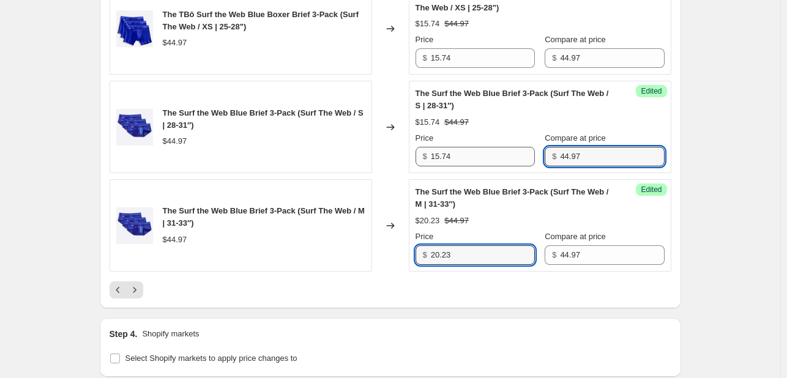
scroll to position [2091, 0]
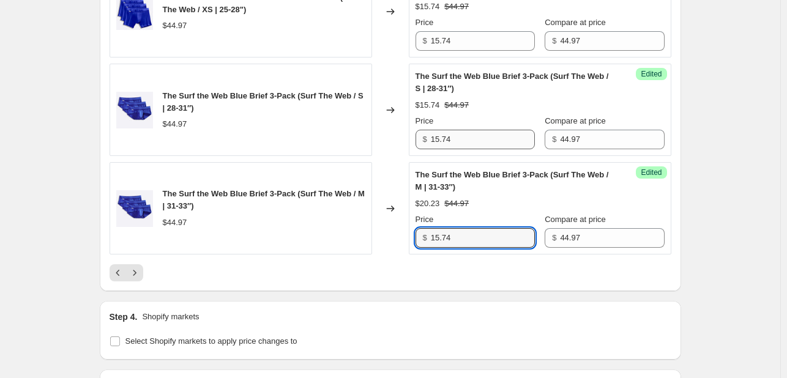
type input "15.74"
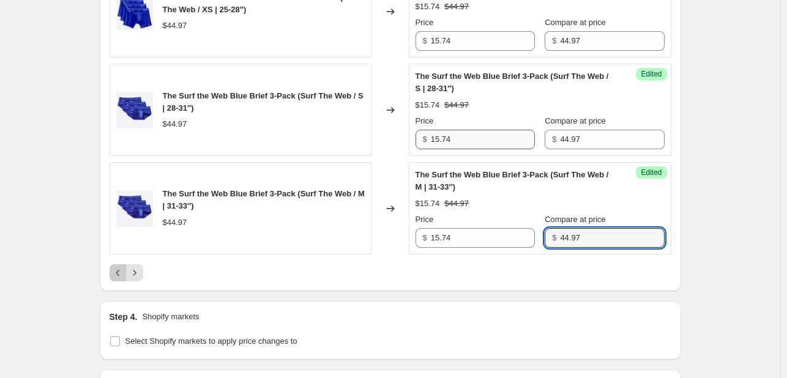
scroll to position [2305, 0]
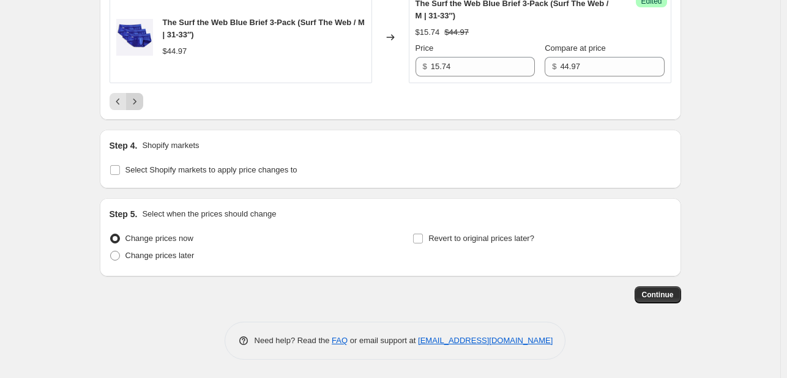
click at [141, 108] on icon "Next" at bounding box center [135, 101] width 12 height 12
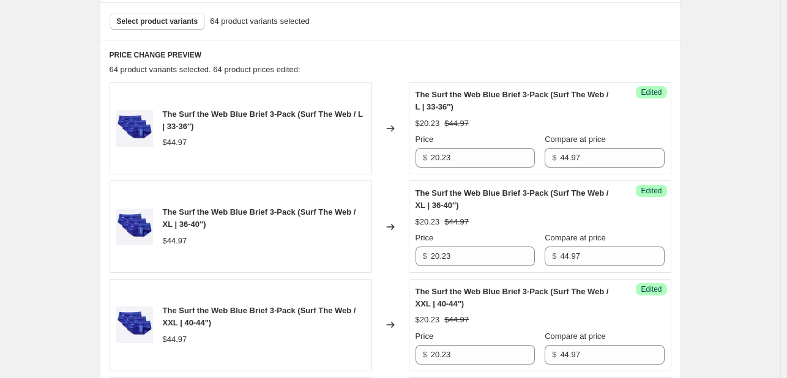
scroll to position [407, 0]
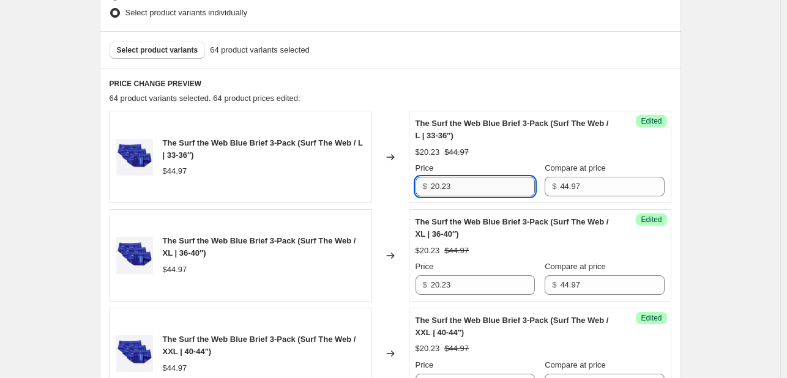
click at [488, 189] on input "20.23" at bounding box center [483, 187] width 104 height 20
type input "15.74"
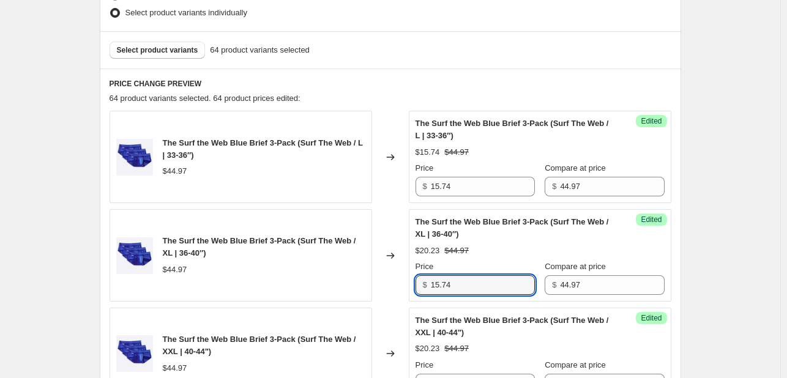
type input "15.74"
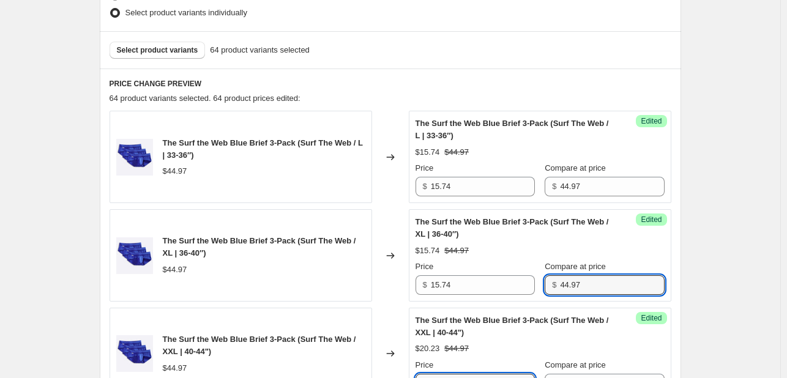
scroll to position [421, 0]
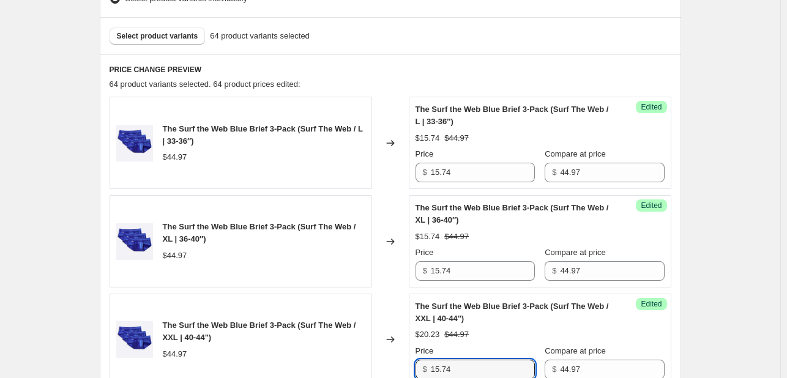
type input "15.74"
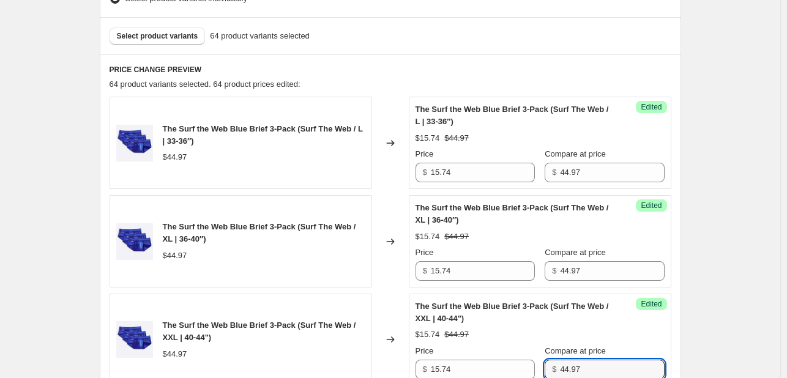
scroll to position [699, 0]
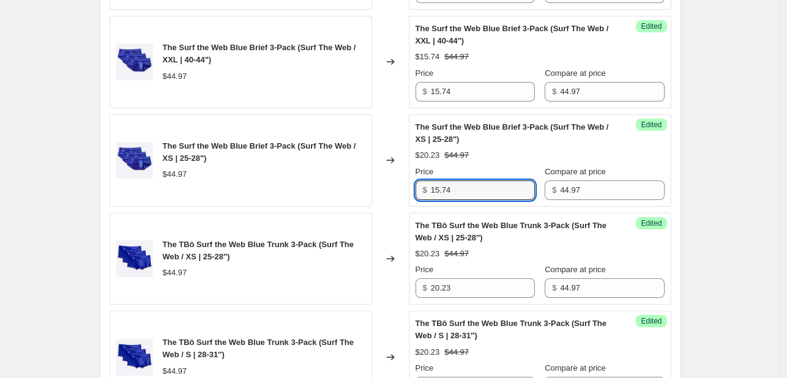
type input "15.74"
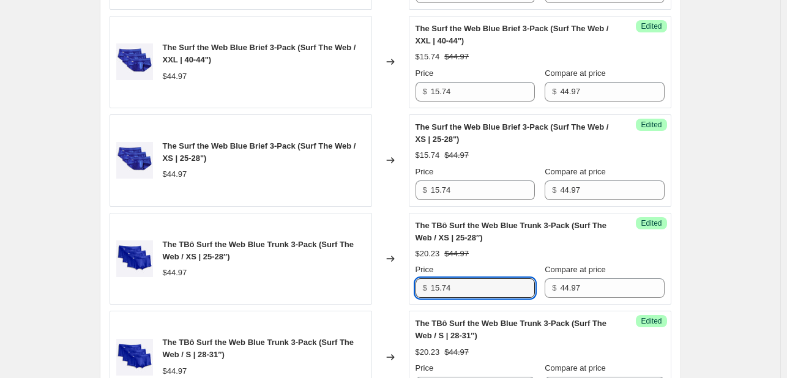
type input "15.74"
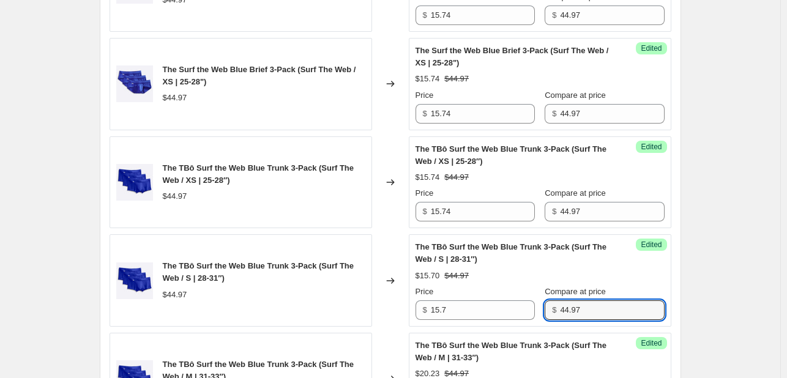
scroll to position [777, 0]
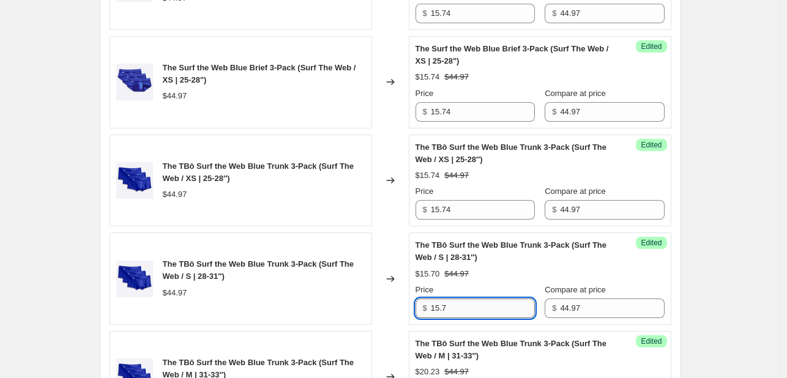
click at [479, 313] on input "15.7" at bounding box center [483, 309] width 104 height 20
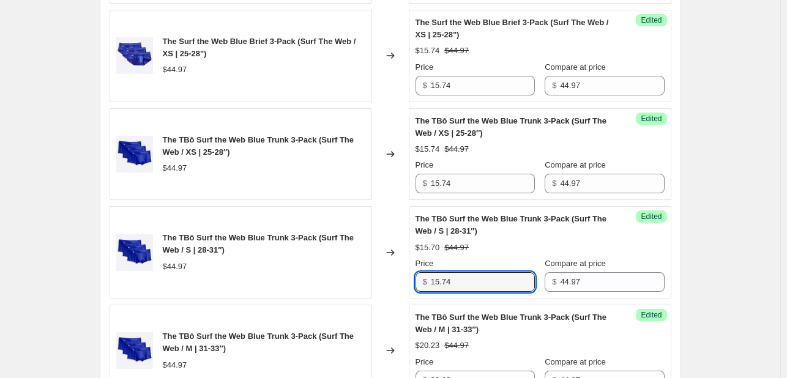
scroll to position [900, 0]
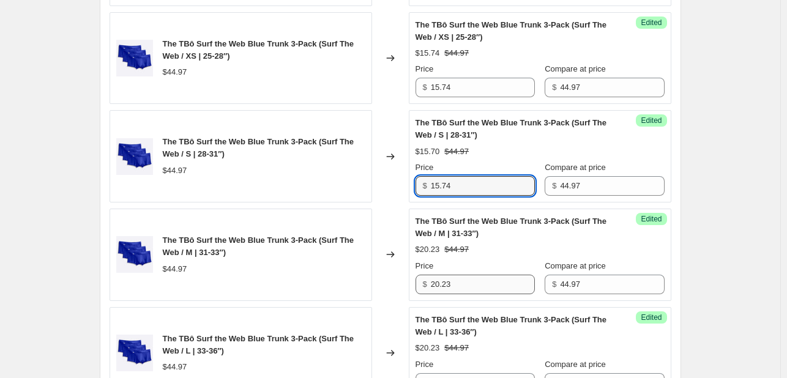
type input "15.74"
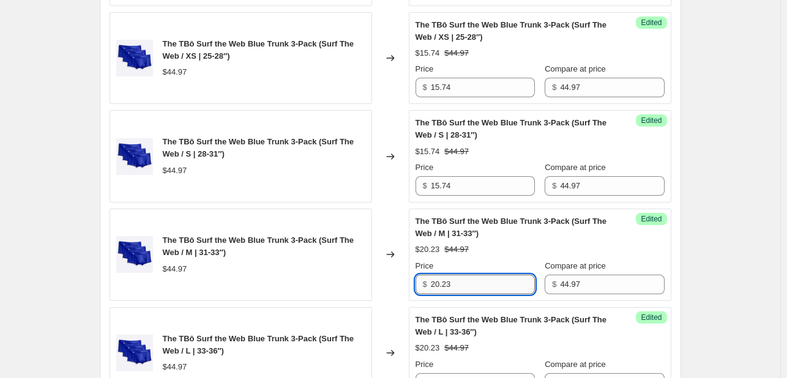
click at [517, 287] on input "20.23" at bounding box center [483, 285] width 104 height 20
click at [517, 286] on input "20.23" at bounding box center [483, 285] width 104 height 20
click at [487, 286] on input "20.23" at bounding box center [483, 285] width 104 height 20
type input "15.74"
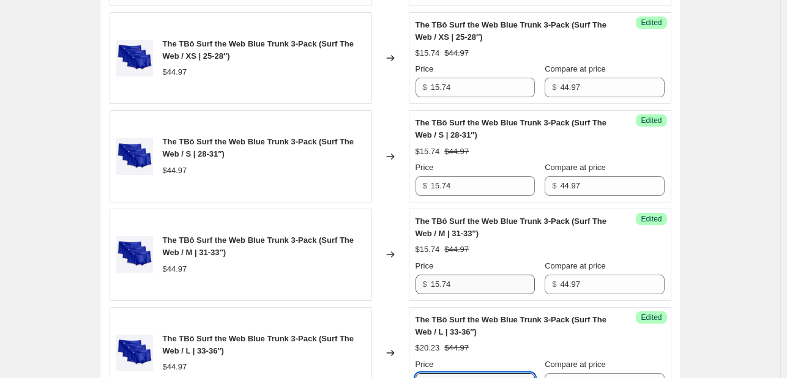
scroll to position [913, 0]
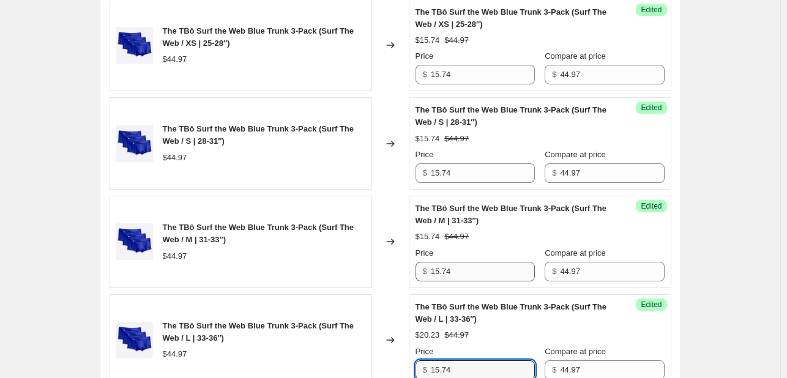
type input "15.74"
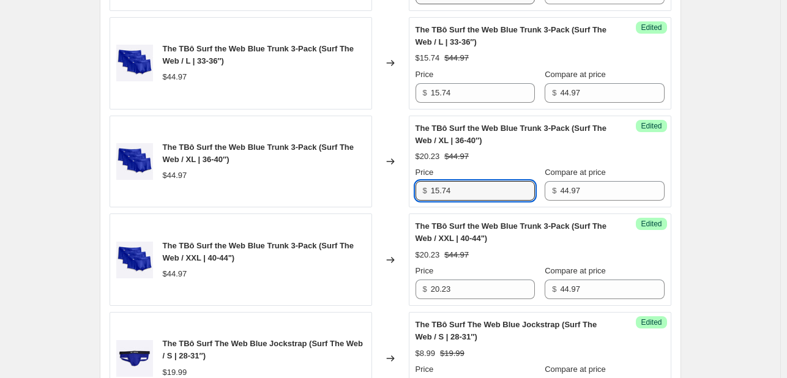
type input "15.74"
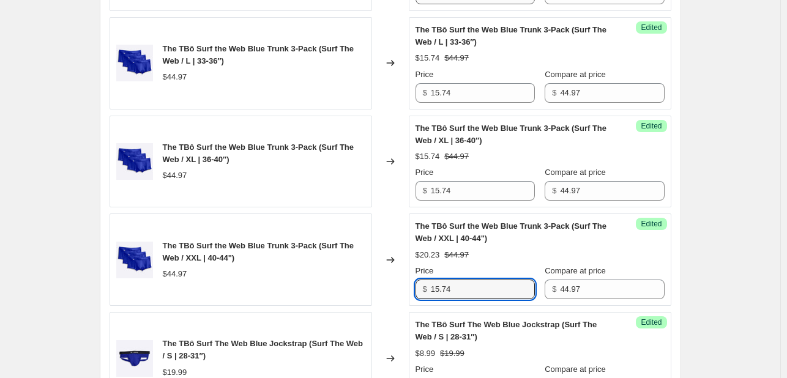
type input "15.74"
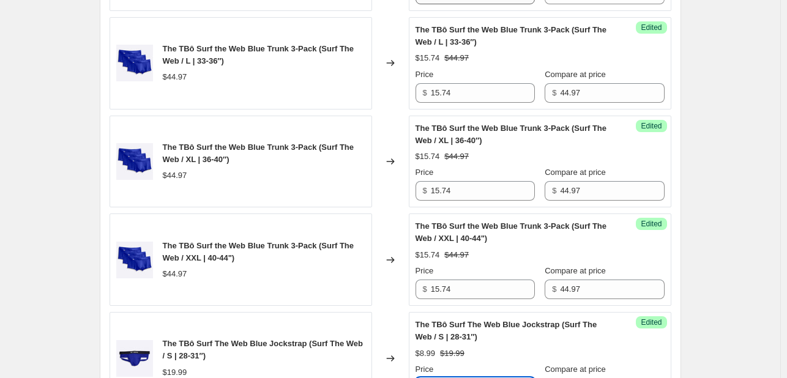
scroll to position [1207, 0]
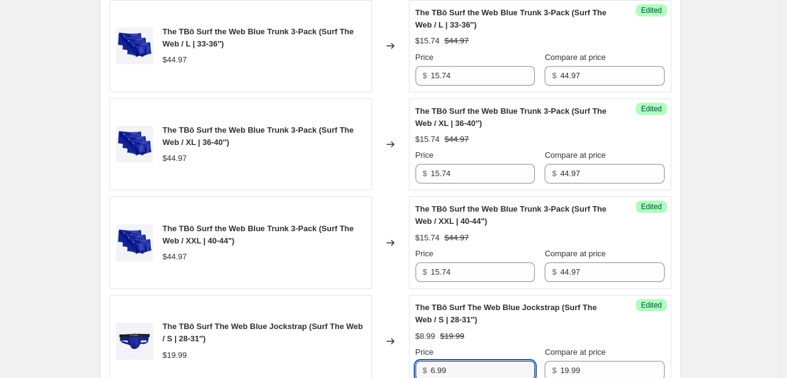
type input "6.99"
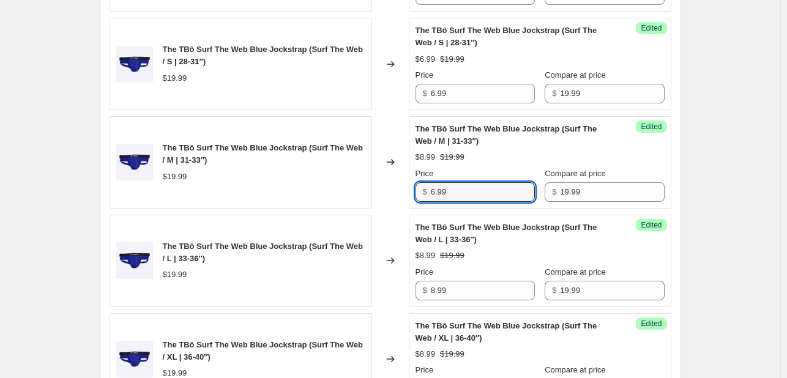
type input "6.99"
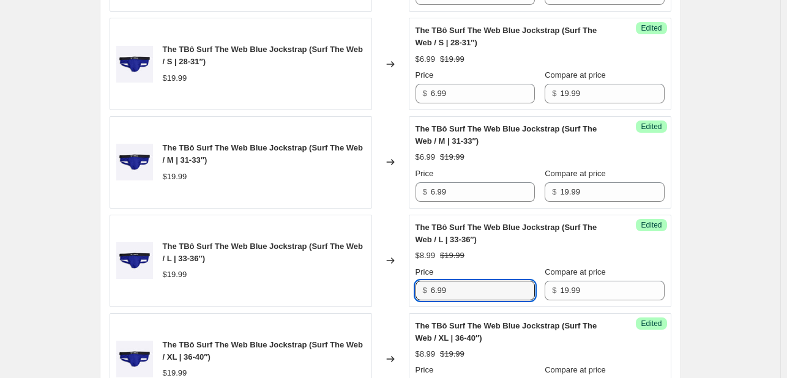
type input "6.99"
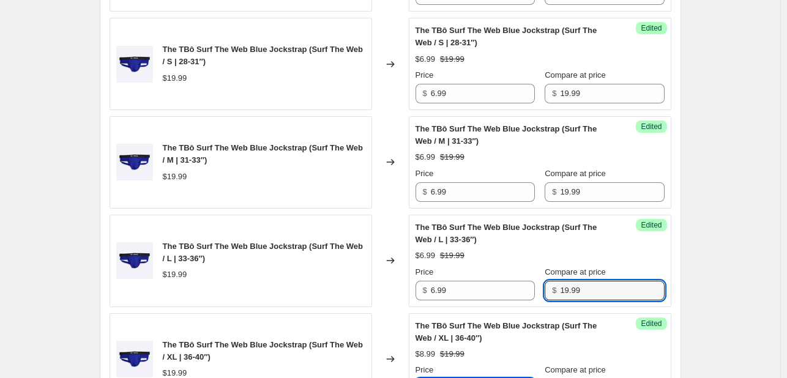
scroll to position [1502, 0]
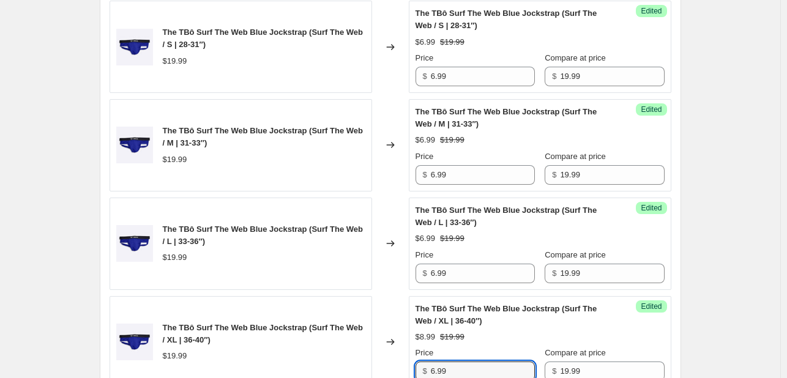
type input "6.99"
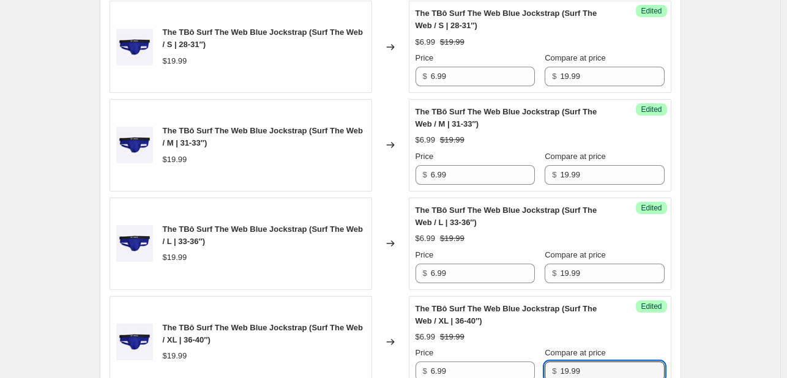
scroll to position [1779, 0]
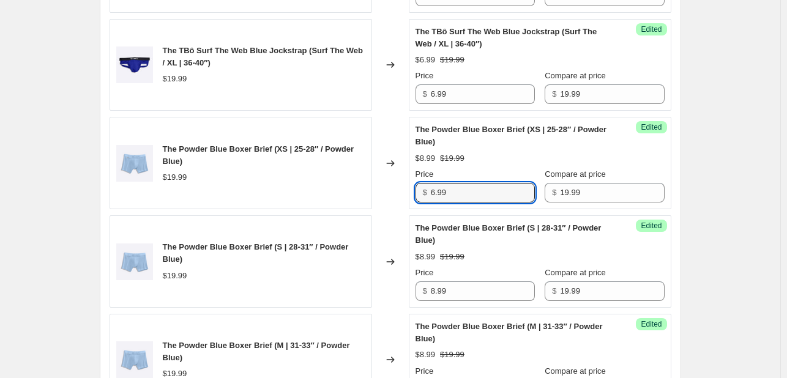
type input "6.99"
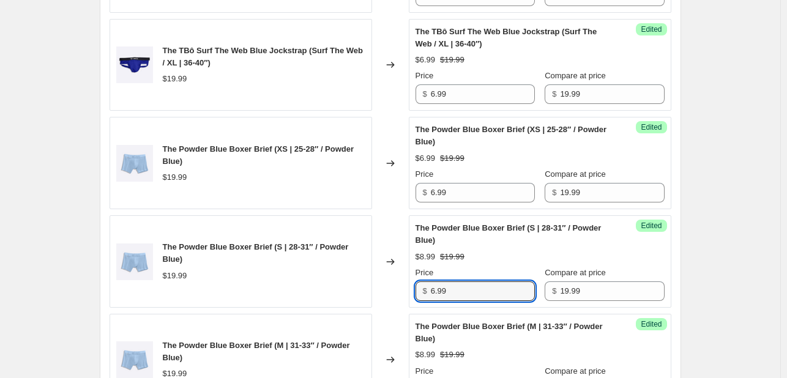
type input "6.99"
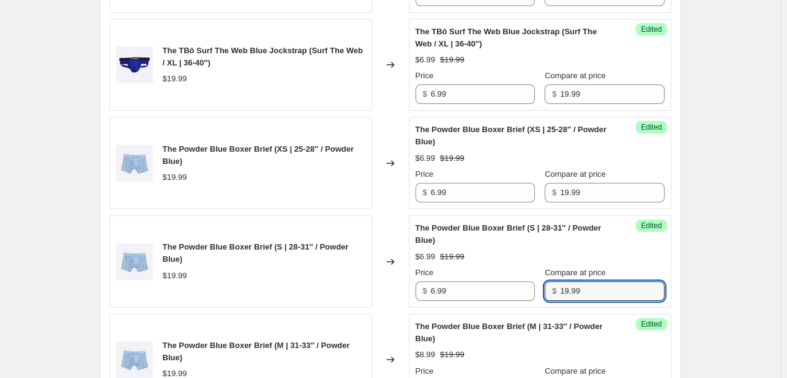
scroll to position [1796, 0]
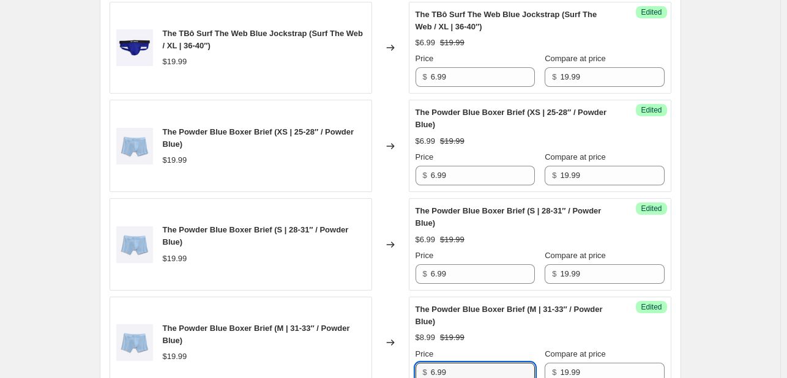
type input "6.99"
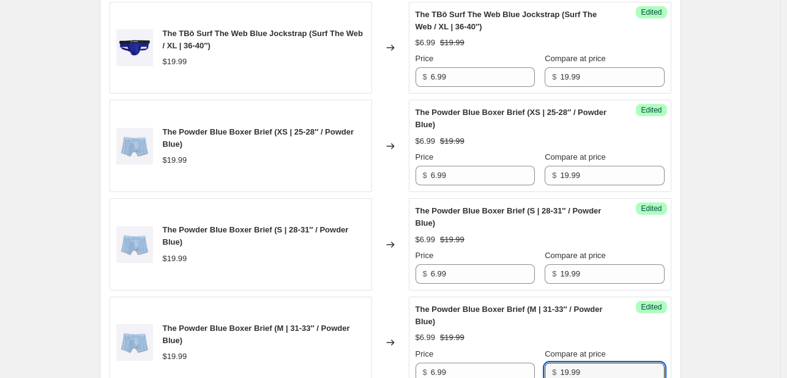
scroll to position [2074, 0]
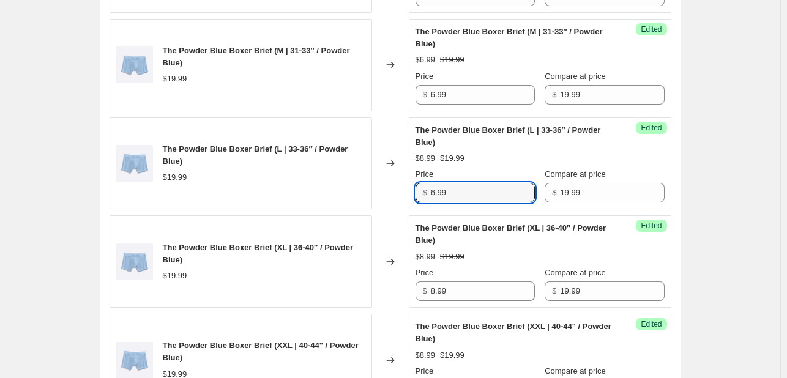
type input "6.99"
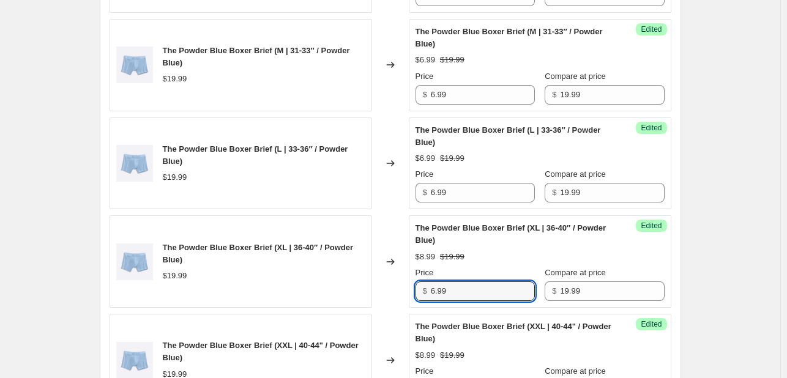
type input "6.99"
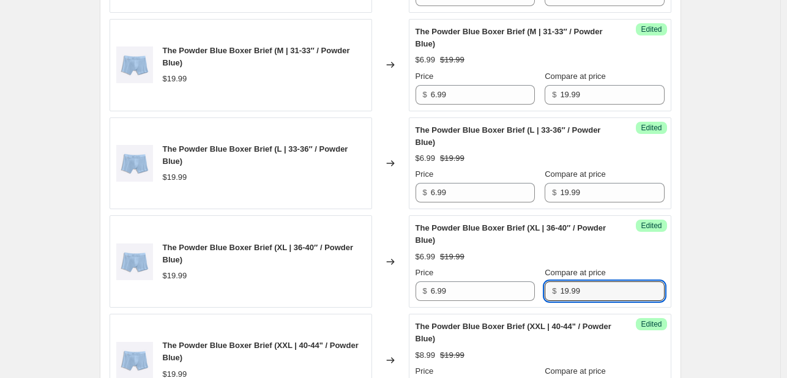
scroll to position [2091, 0]
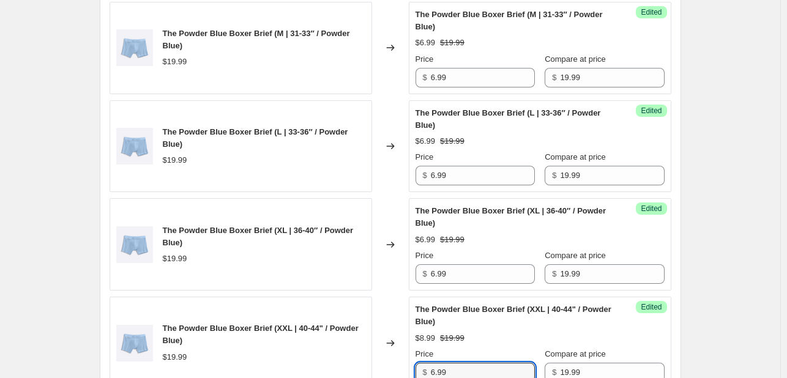
type input "6.99"
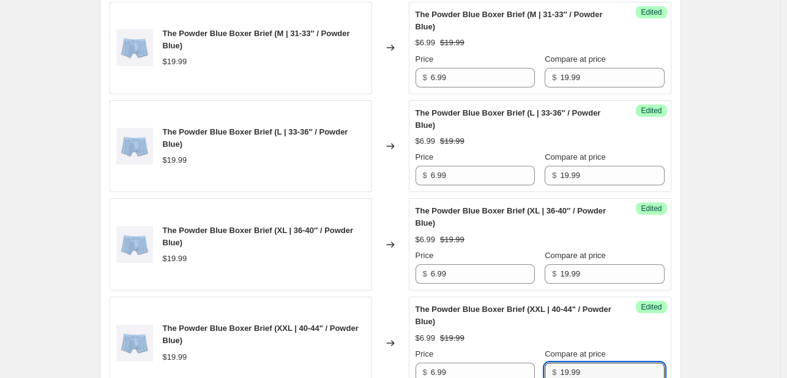
scroll to position [2305, 0]
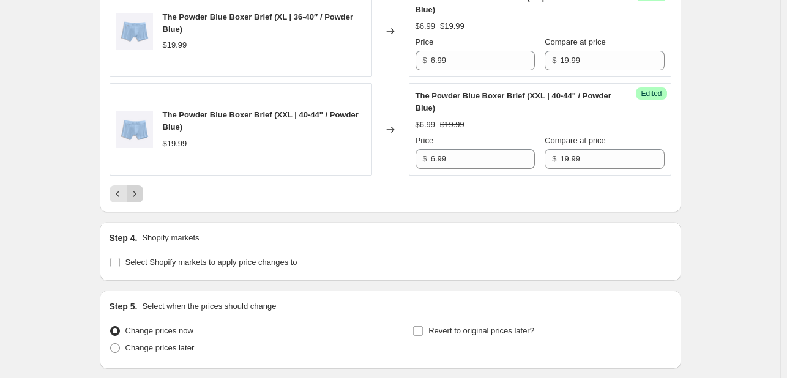
click at [141, 189] on icon "Next" at bounding box center [135, 194] width 12 height 12
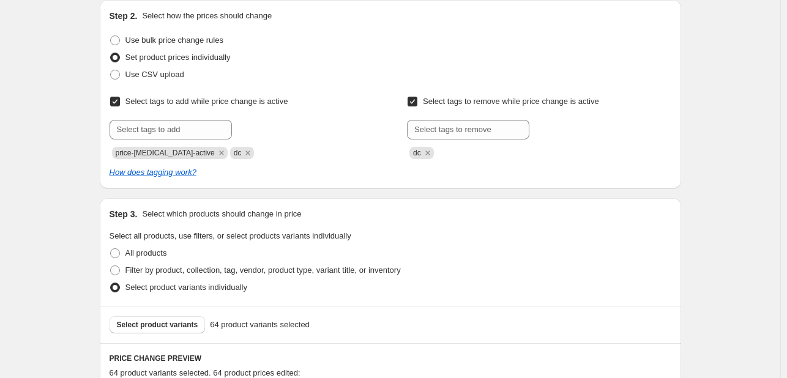
scroll to position [306, 0]
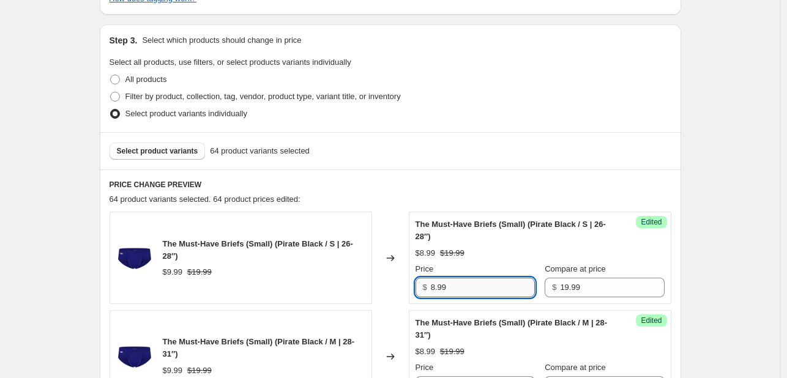
click at [455, 289] on input "8.99" at bounding box center [483, 288] width 104 height 20
type input "6.99"
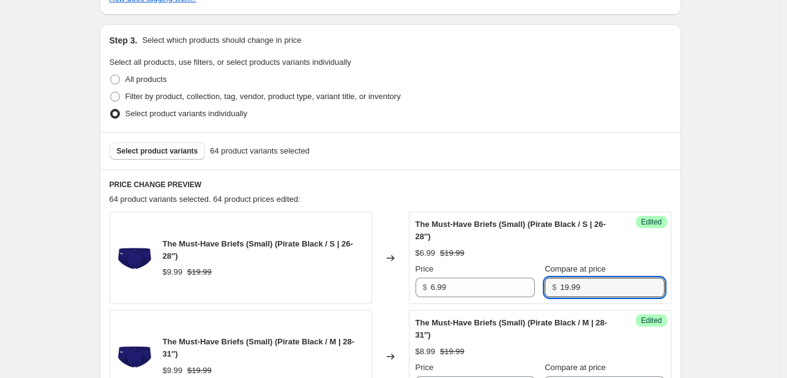
type input "6"
type input "19.99"
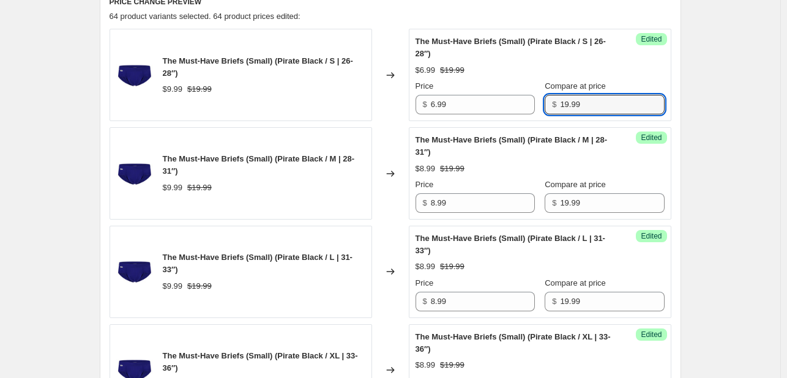
scroll to position [551, 0]
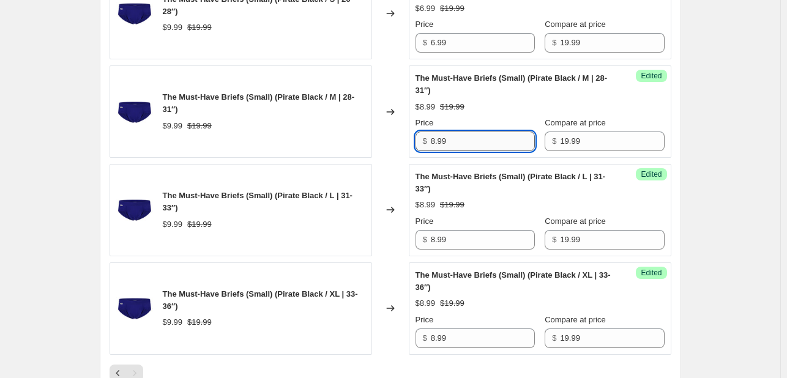
click at [446, 148] on input "8.99" at bounding box center [483, 142] width 104 height 20
type input "6.99"
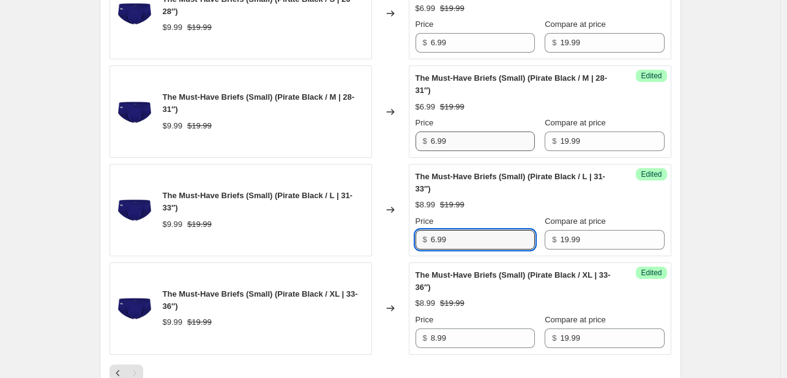
type input "6.99"
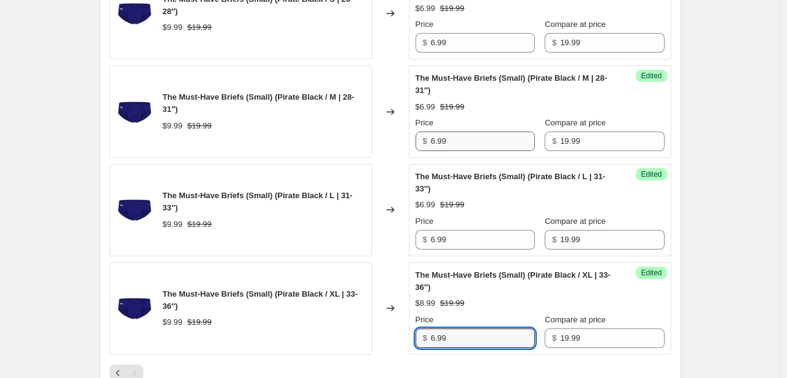
type input "6.99"
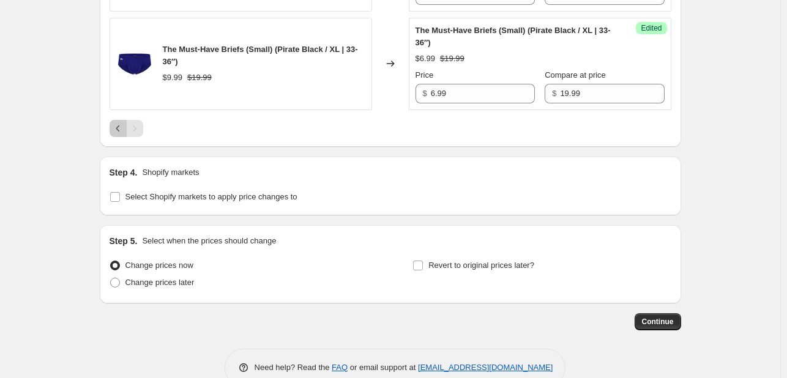
scroll to position [798, 0]
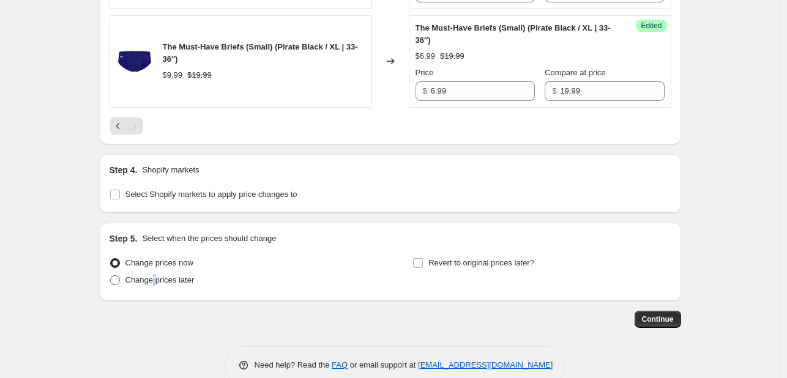
click at [155, 278] on span "Change prices later" at bounding box center [159, 279] width 69 height 9
click at [181, 283] on label "Change prices later" at bounding box center [152, 280] width 85 height 17
click at [111, 276] on input "Change prices later" at bounding box center [110, 275] width 1 height 1
radio input "true"
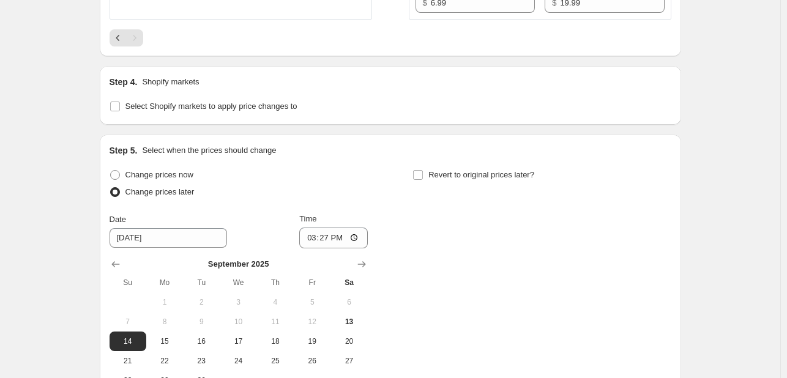
scroll to position [982, 0]
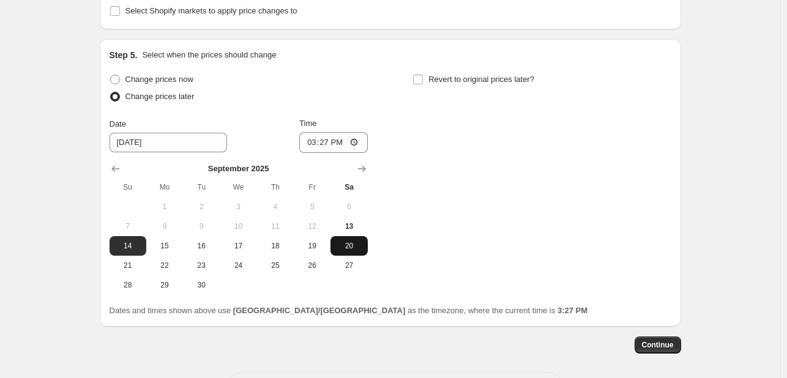
click at [350, 244] on span "20" at bounding box center [348, 246] width 27 height 10
type input "[DATE]"
click at [478, 81] on span "Revert to original prices later?" at bounding box center [482, 79] width 106 height 9
click at [423, 81] on input "Revert to original prices later?" at bounding box center [418, 80] width 10 height 10
checkbox input "true"
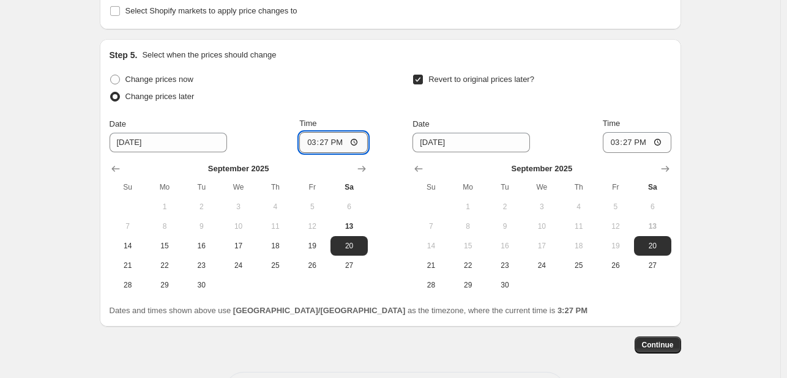
click at [310, 145] on input "15:27" at bounding box center [333, 142] width 69 height 21
type input "09:00"
click at [419, 267] on button "21" at bounding box center [431, 266] width 37 height 20
type input "[DATE]"
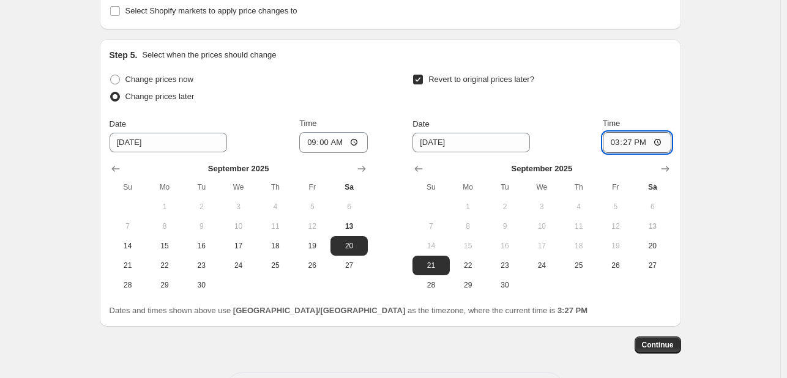
click at [619, 141] on input "15:27" at bounding box center [637, 142] width 69 height 21
click at [626, 143] on input "21:20" at bounding box center [637, 142] width 69 height 21
type input "09:00"
click at [656, 341] on span "Continue" at bounding box center [658, 345] width 32 height 10
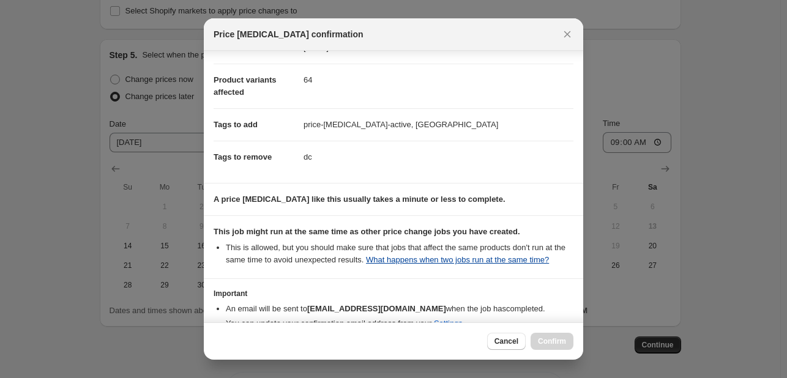
scroll to position [133, 0]
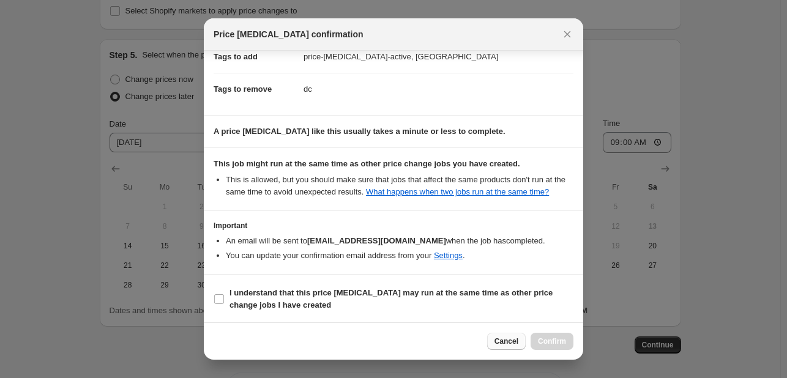
click at [505, 343] on span "Cancel" at bounding box center [507, 342] width 24 height 10
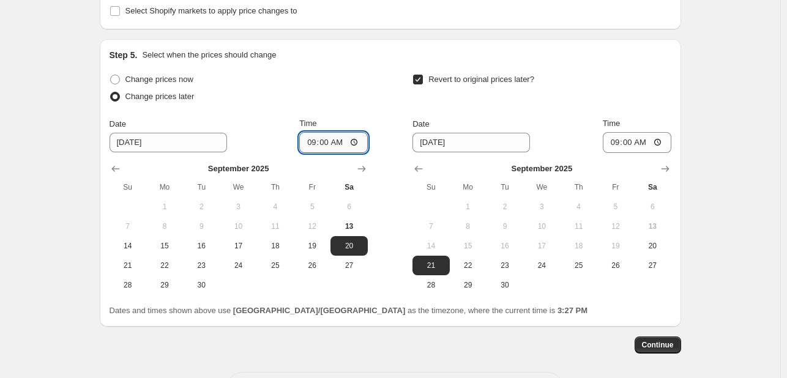
click at [322, 143] on input "09:00" at bounding box center [333, 142] width 69 height 21
type input "09:20"
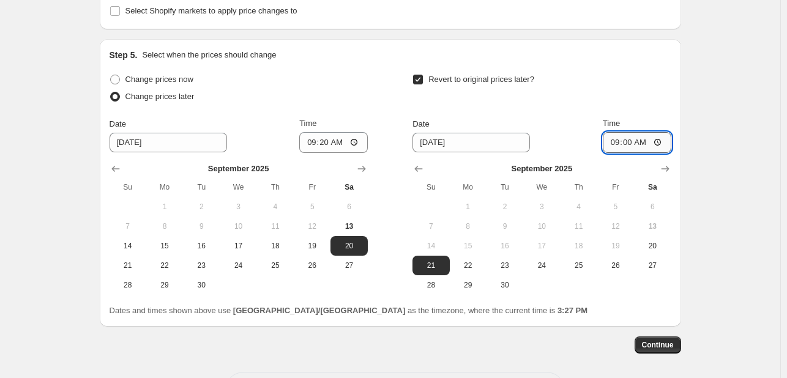
click at [632, 140] on input "09:00" at bounding box center [637, 142] width 69 height 21
type input "09:20"
click at [663, 345] on span "Continue" at bounding box center [658, 345] width 32 height 10
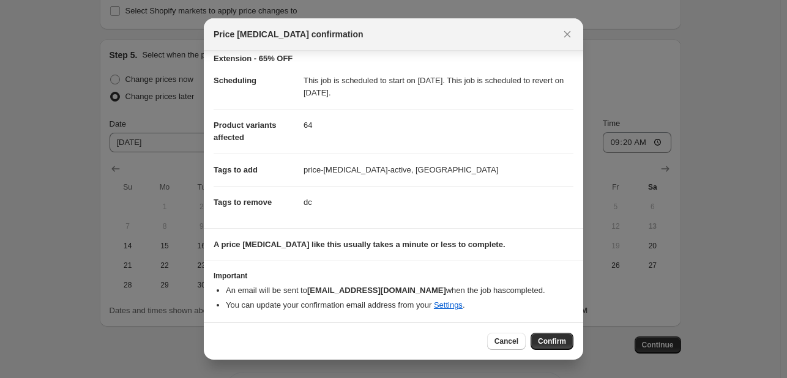
scroll to position [21, 0]
click at [549, 341] on span "Confirm" at bounding box center [552, 342] width 28 height 10
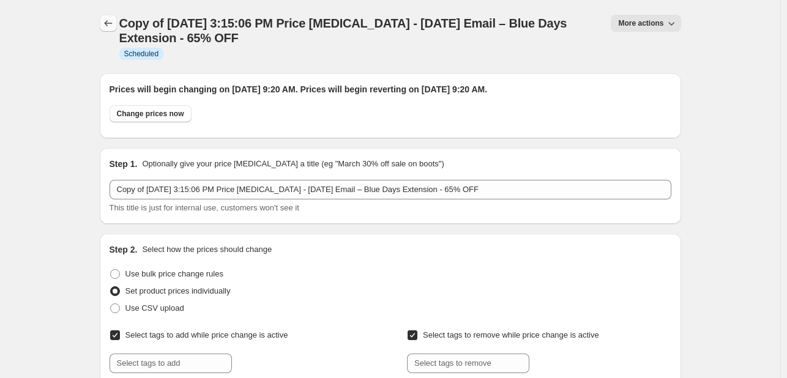
click at [113, 24] on icon "Price change jobs" at bounding box center [108, 23] width 12 height 12
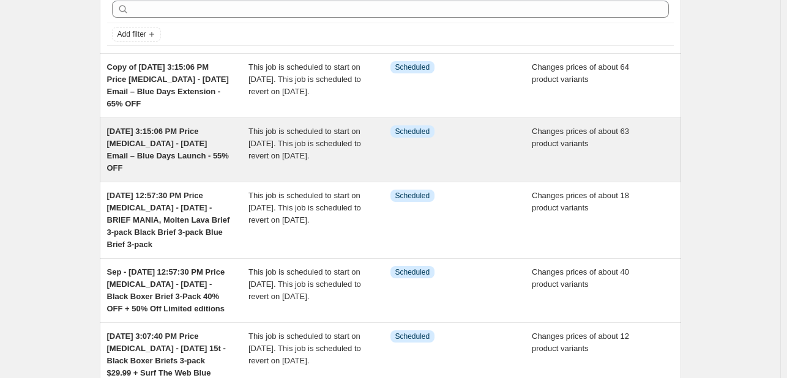
scroll to position [61, 0]
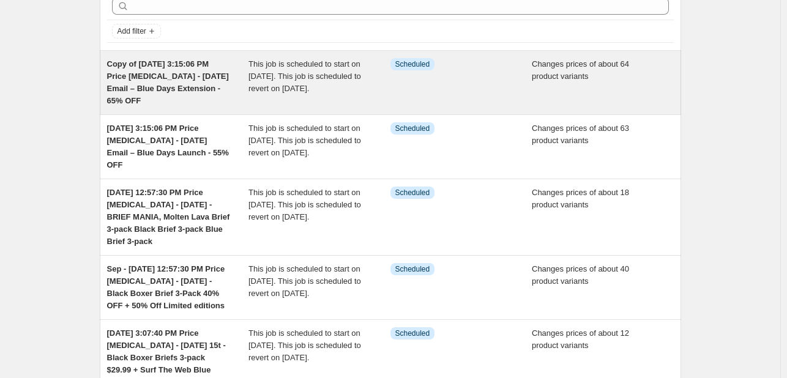
click at [485, 69] on div "Info Scheduled" at bounding box center [453, 64] width 124 height 12
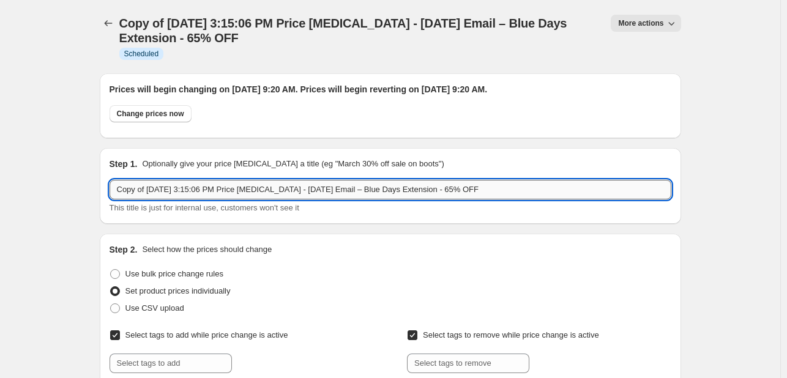
click at [337, 191] on input "Copy of [DATE] 3:15:06 PM Price [MEDICAL_DATA] - [DATE] Email – Blue Days Exten…" at bounding box center [391, 190] width 562 height 20
click at [331, 192] on input "Copy of [DATE] 3:15:06 PM Price [MEDICAL_DATA] - [DATE] Email – Blue Days Exten…" at bounding box center [391, 190] width 562 height 20
click at [338, 190] on input "Copy of [DATE] 3:15:06 PM Price [MEDICAL_DATA] - [DATE] Email – Blue Days Exten…" at bounding box center [391, 190] width 562 height 20
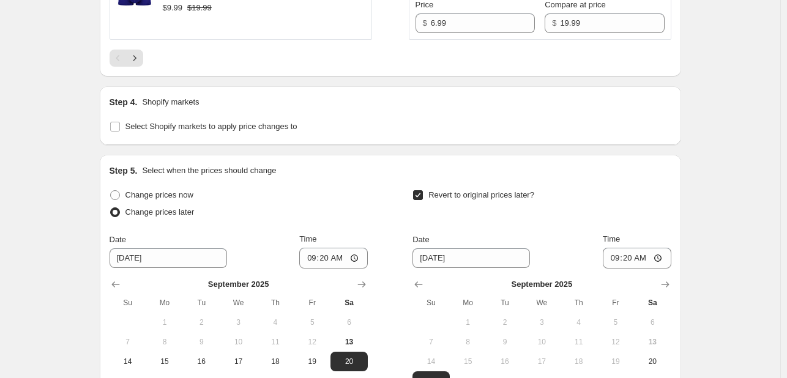
scroll to position [2703, 0]
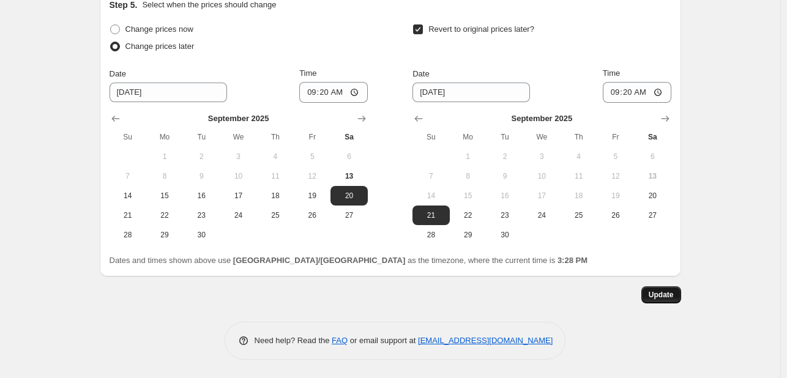
type input "Copy of [DATE] 3:15:06 PM Price [MEDICAL_DATA] - [DATE] Email – Blue Days Exten…"
click at [663, 294] on span "Update" at bounding box center [661, 295] width 25 height 10
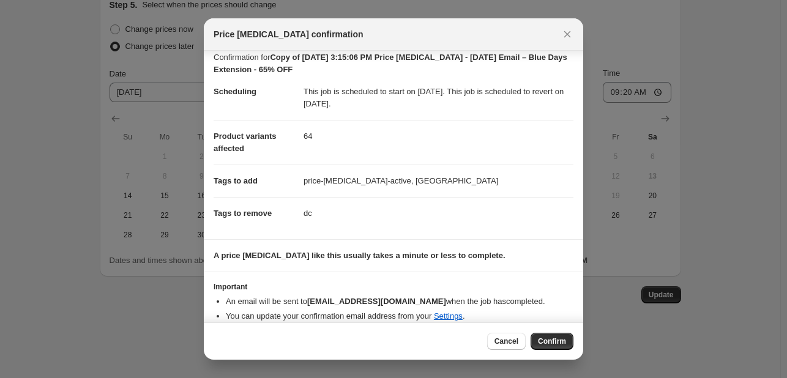
scroll to position [21, 0]
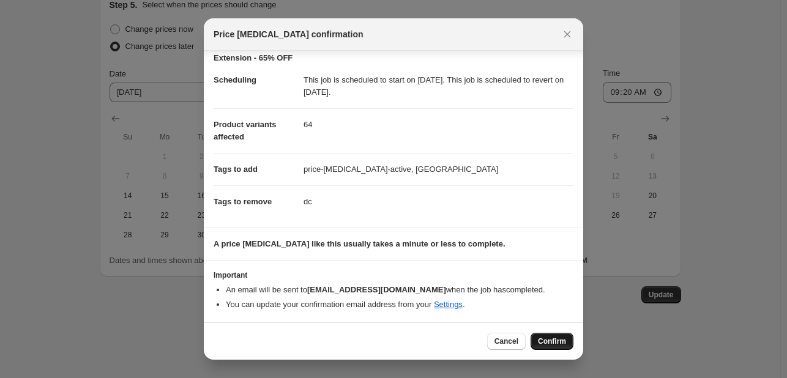
click at [550, 346] on button "Confirm" at bounding box center [552, 341] width 43 height 17
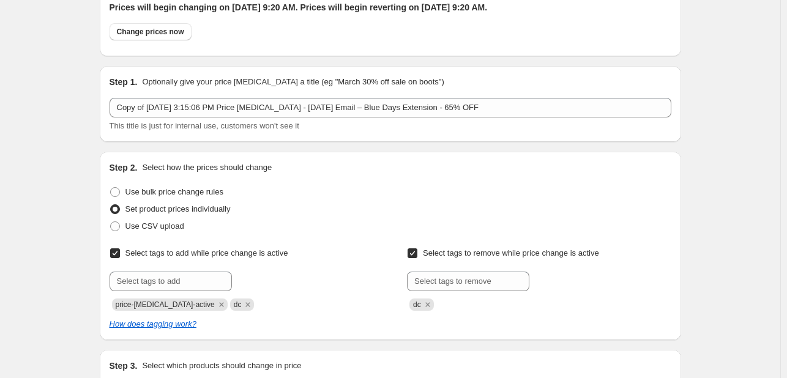
scroll to position [0, 0]
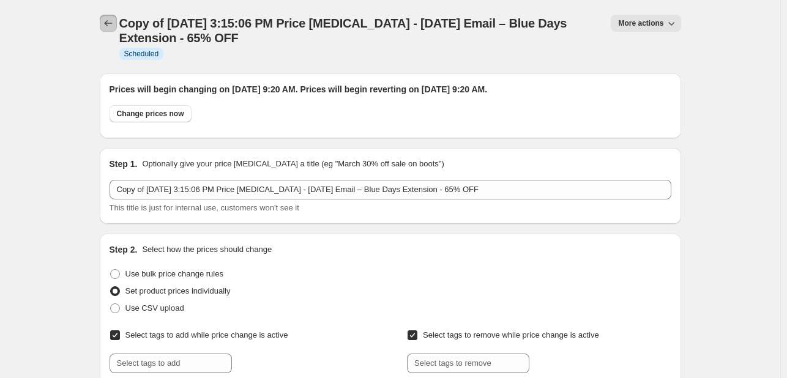
click at [108, 28] on icon "Price change jobs" at bounding box center [108, 23] width 12 height 12
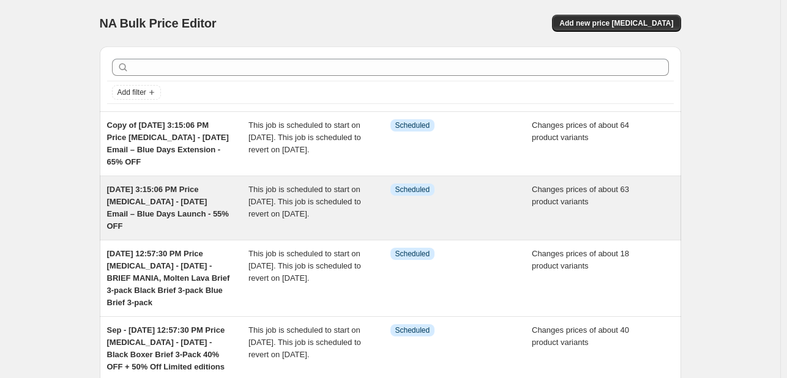
click at [326, 204] on span "This job is scheduled to start on [DATE]. This job is scheduled to revert on [D…" at bounding box center [305, 202] width 113 height 34
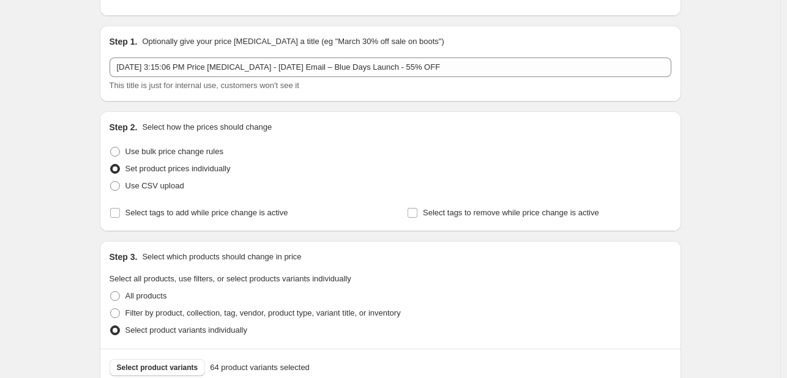
scroll to position [184, 0]
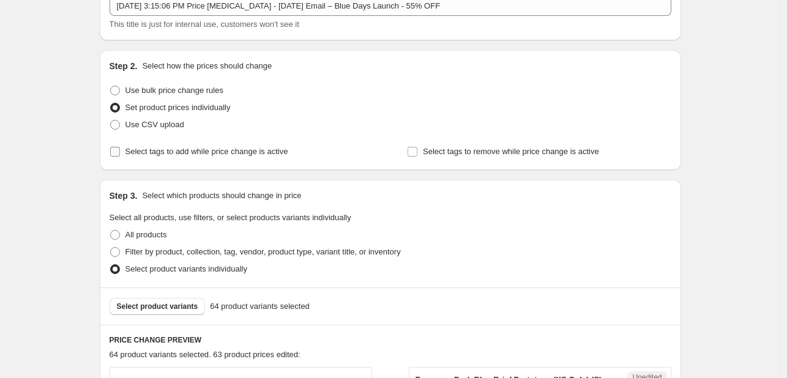
click at [153, 155] on span "Select tags to add while price change is active" at bounding box center [206, 151] width 163 height 9
click at [120, 155] on input "Select tags to add while price change is active" at bounding box center [115, 152] width 10 height 10
checkbox input "true"
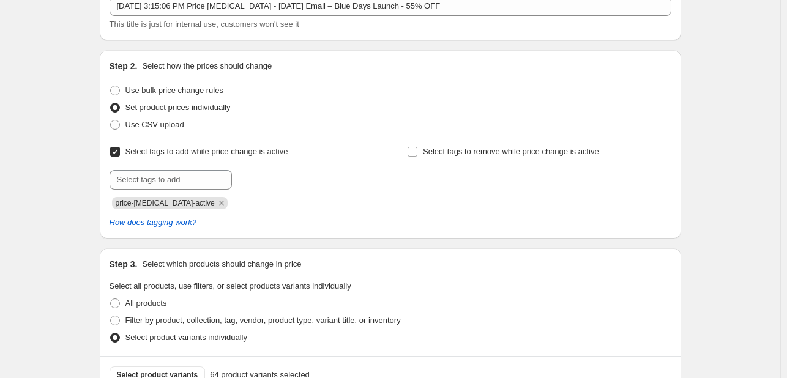
click at [407, 160] on div "Select tags to add while price change is active Submit price-[MEDICAL_DATA]-act…" at bounding box center [391, 176] width 562 height 66
click at [426, 155] on span "Select tags to remove while price change is active" at bounding box center [511, 151] width 176 height 9
click at [417, 155] on input "Select tags to remove while price change is active" at bounding box center [413, 152] width 10 height 10
checkbox input "true"
click at [207, 171] on div "Select tags to add while price change is active Submit price-[MEDICAL_DATA]-act…" at bounding box center [242, 176] width 264 height 66
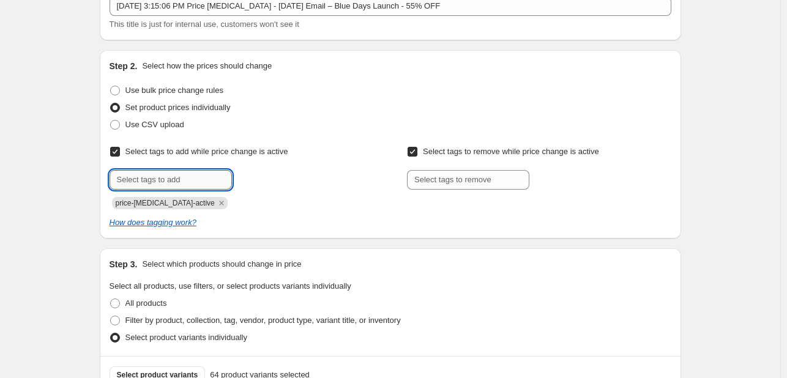
click at [198, 176] on input "text" at bounding box center [171, 180] width 122 height 20
type input "dc"
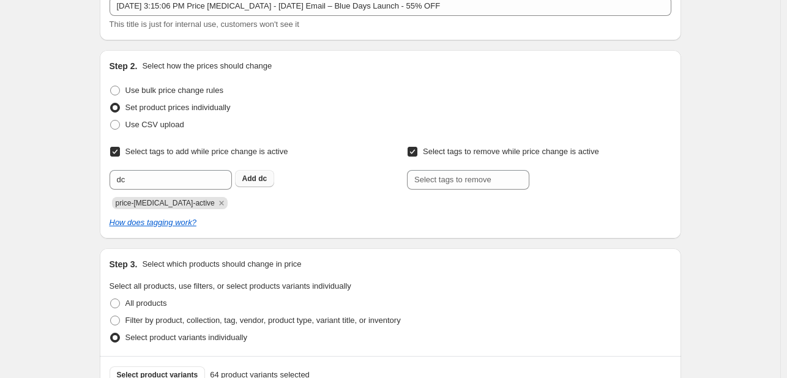
click at [250, 170] on button "Add dc" at bounding box center [255, 178] width 40 height 17
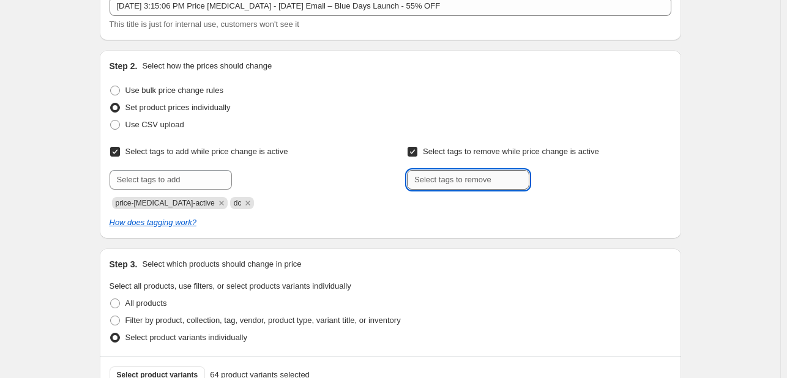
click at [424, 174] on input "text" at bounding box center [468, 180] width 122 height 20
type input "dc"
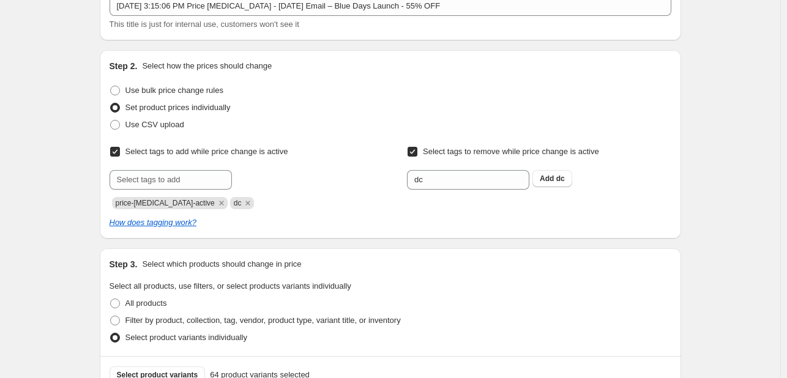
click at [577, 165] on div "Select tags to remove while price change is active Submit dc Add dc" at bounding box center [539, 166] width 264 height 47
click at [565, 179] on span "dc" at bounding box center [560, 178] width 9 height 9
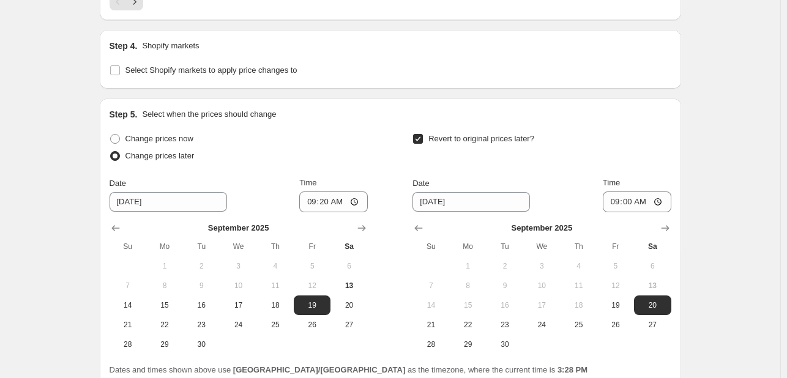
scroll to position [2703, 0]
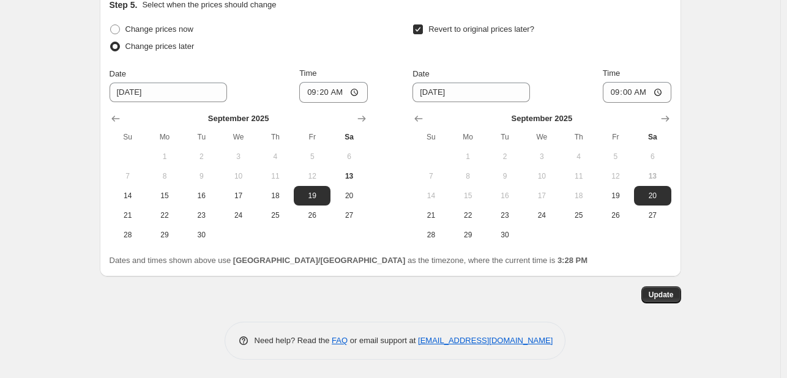
click at [673, 296] on span "Update" at bounding box center [661, 295] width 25 height 10
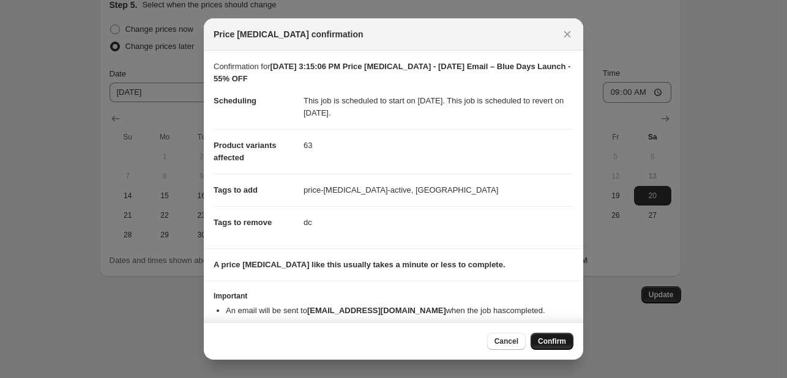
click at [552, 343] on span "Confirm" at bounding box center [552, 342] width 28 height 10
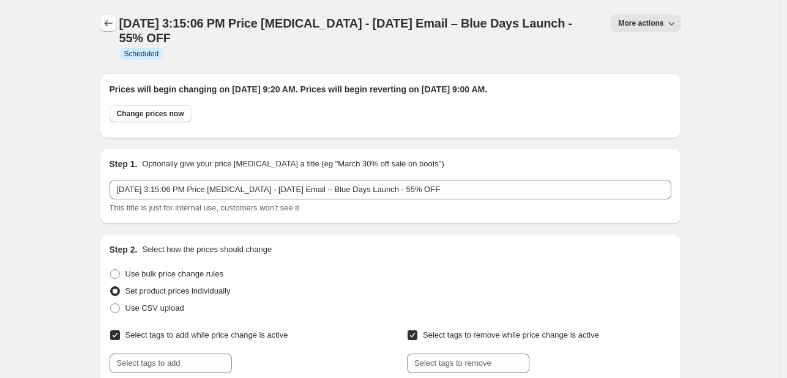
click at [110, 29] on icon "Price change jobs" at bounding box center [108, 23] width 12 height 12
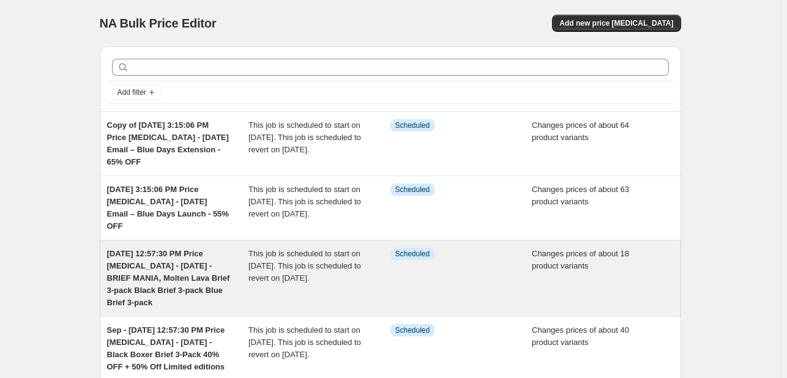
click at [463, 285] on div "Info Scheduled" at bounding box center [462, 278] width 142 height 61
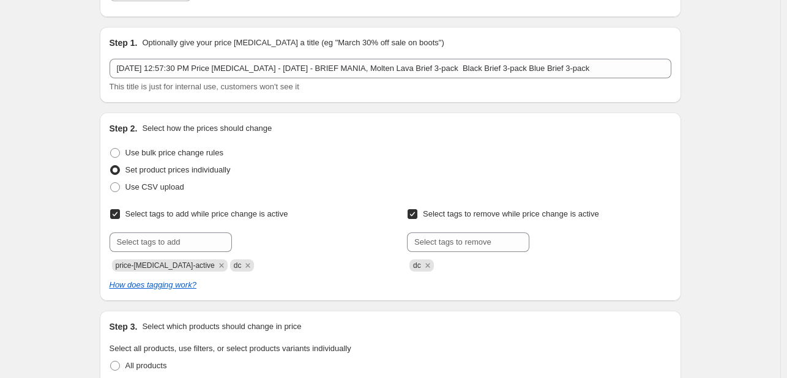
scroll to position [122, 0]
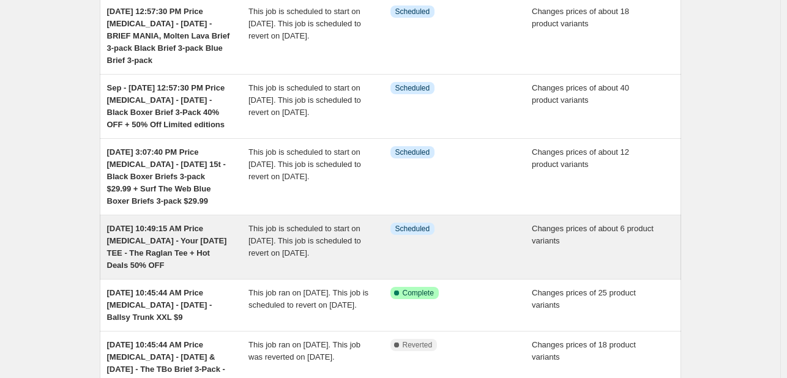
scroll to position [245, 0]
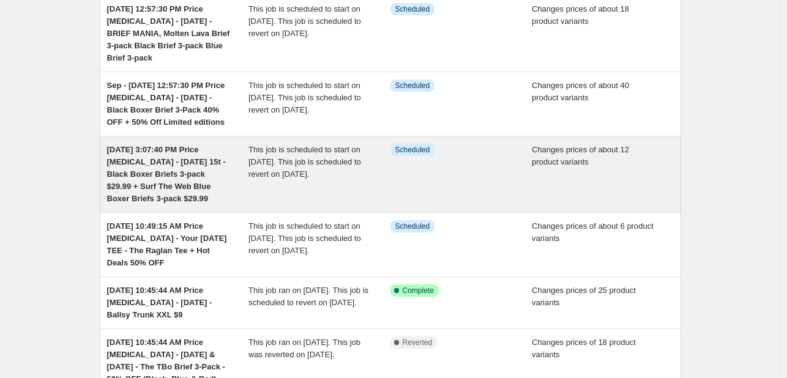
click at [451, 182] on div "Info Scheduled" at bounding box center [462, 174] width 142 height 61
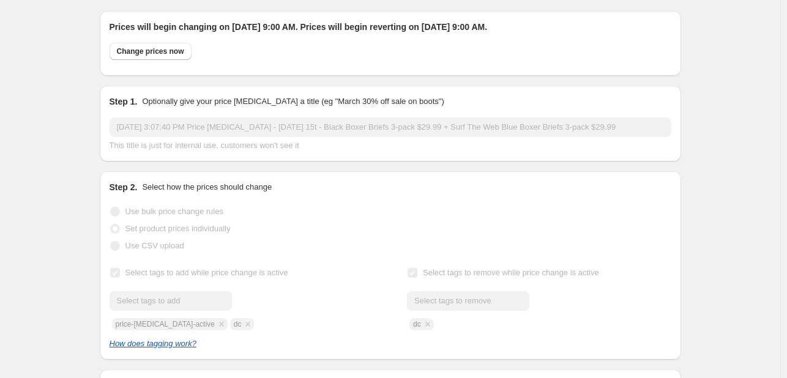
scroll to position [245, 0]
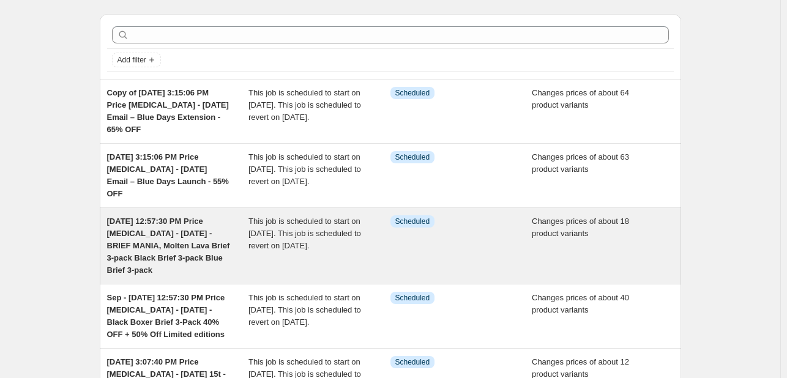
scroll to position [122, 0]
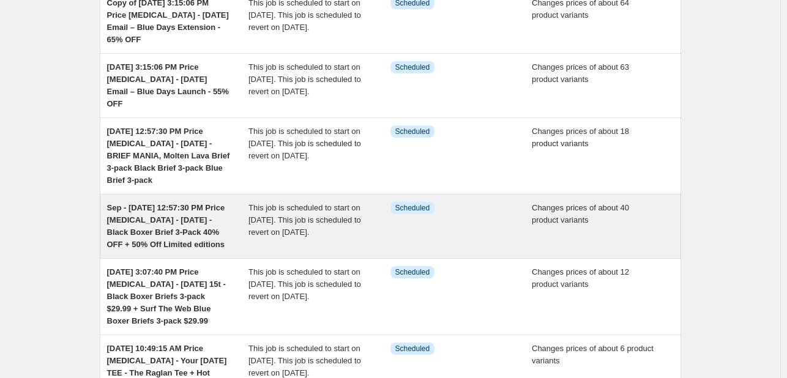
click at [490, 236] on div "Info Scheduled" at bounding box center [462, 226] width 142 height 49
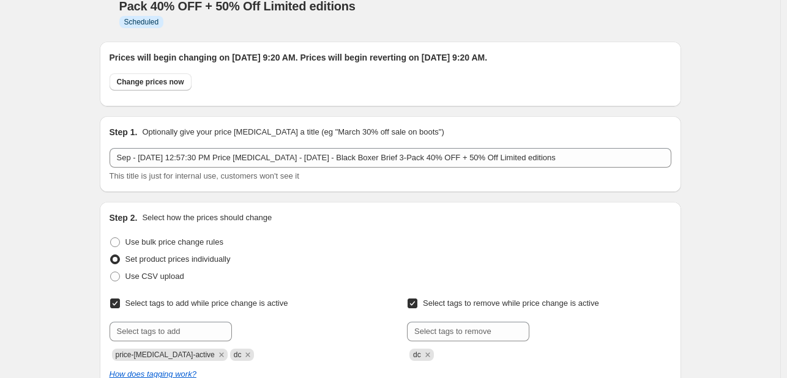
scroll to position [122, 0]
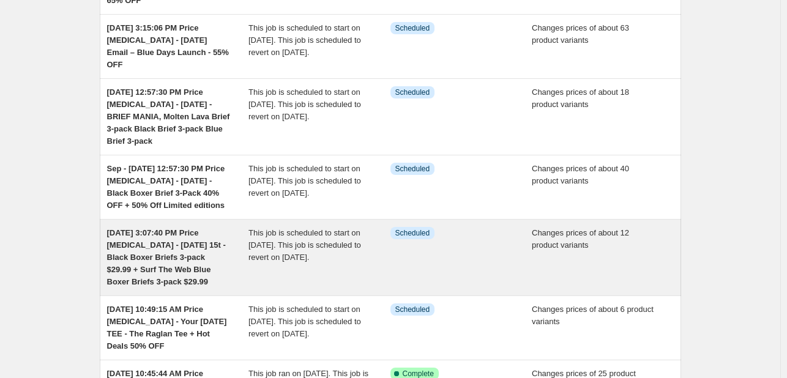
scroll to position [184, 0]
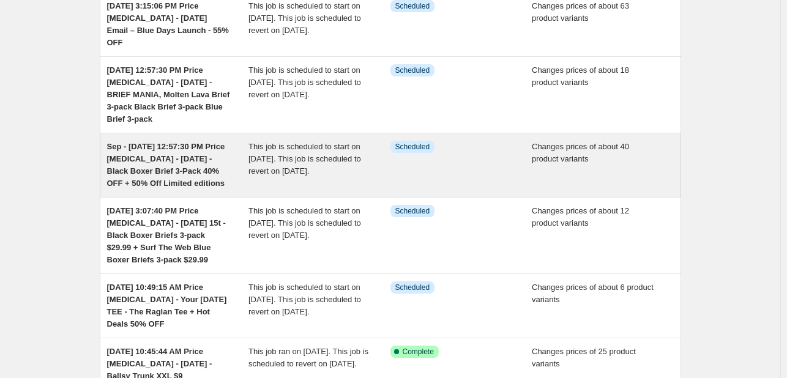
click at [458, 172] on div "Info Scheduled" at bounding box center [462, 165] width 142 height 49
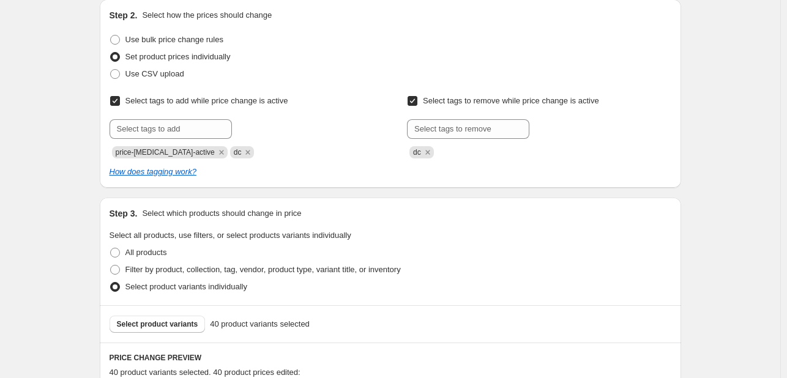
scroll to position [306, 0]
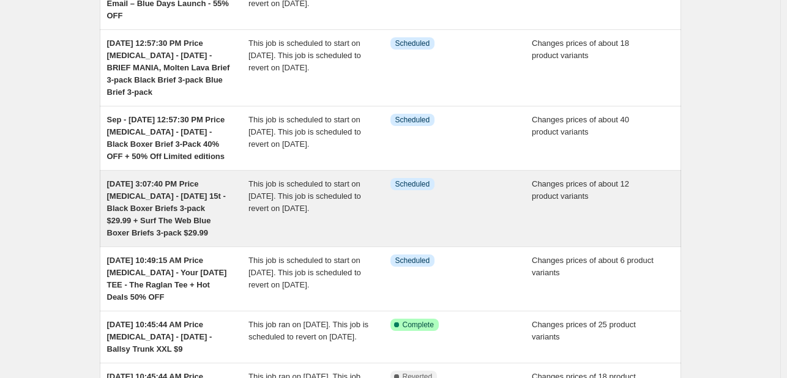
scroll to position [245, 0]
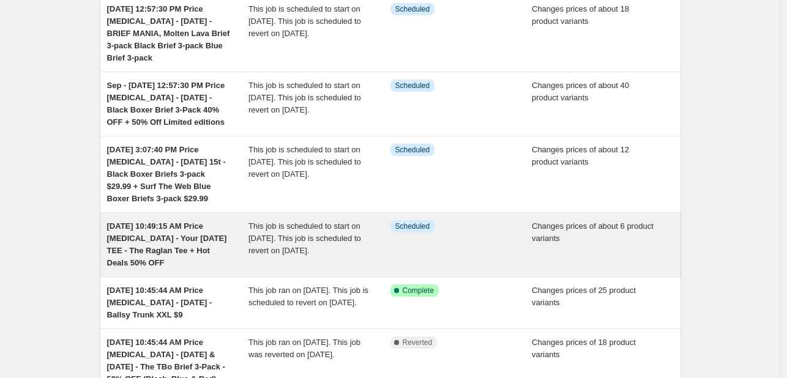
click at [463, 233] on div "Info Scheduled" at bounding box center [453, 226] width 124 height 12
